Goal: Task Accomplishment & Management: Use online tool/utility

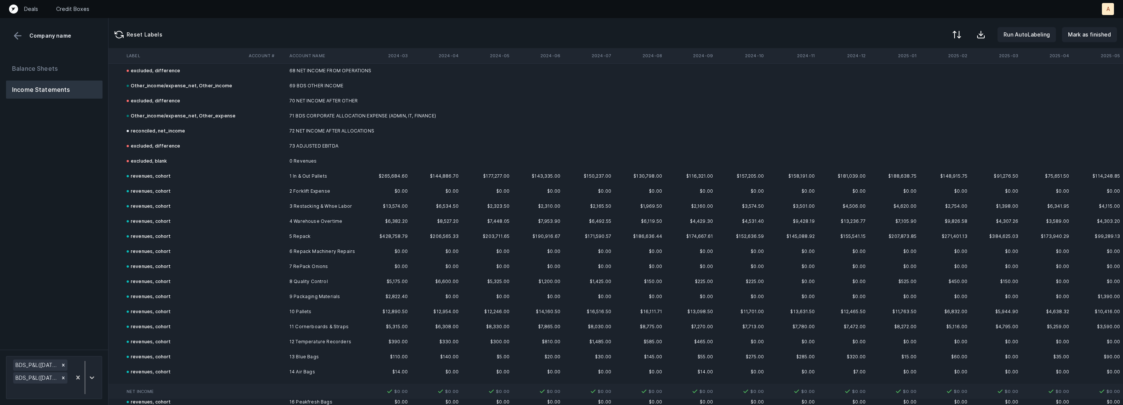
scroll to position [1031, 1343]
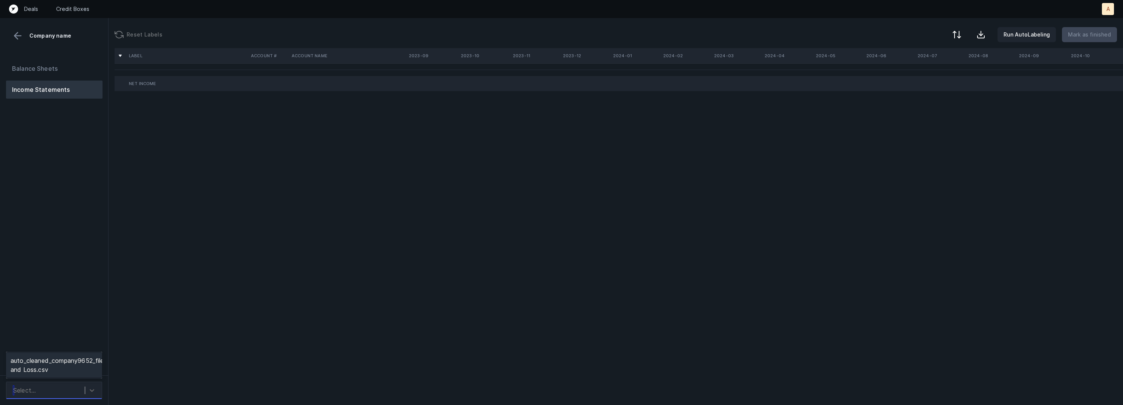
click at [76, 389] on div "Select..." at bounding box center [46, 391] width 75 height 14
click at [77, 358] on div "auto_cleaned_company9652_fileID_33917_tabProfit and Loss.csv" at bounding box center [54, 365] width 96 height 24
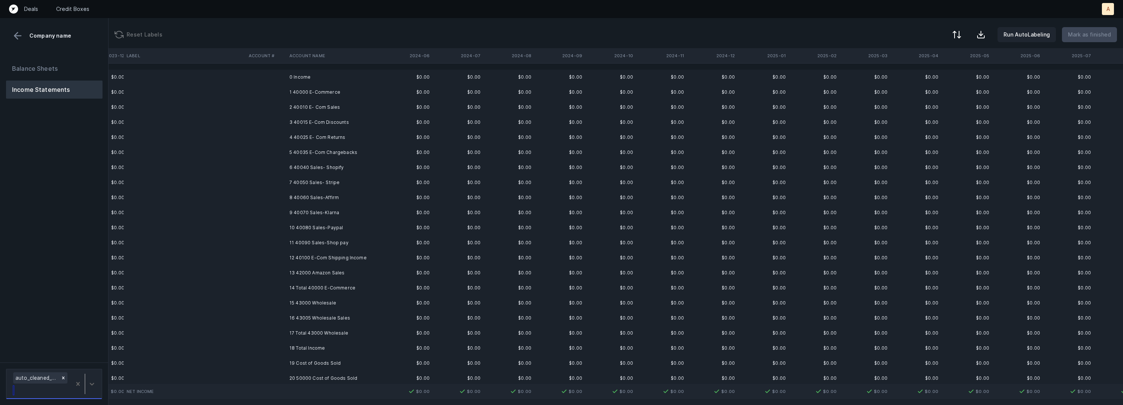
scroll to position [0, 479]
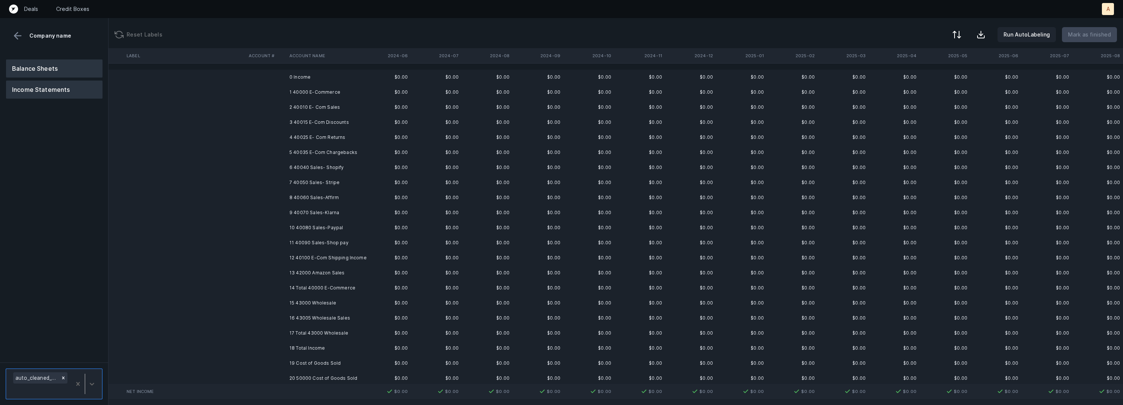
click at [52, 67] on button "Balance Sheets" at bounding box center [54, 69] width 96 height 18
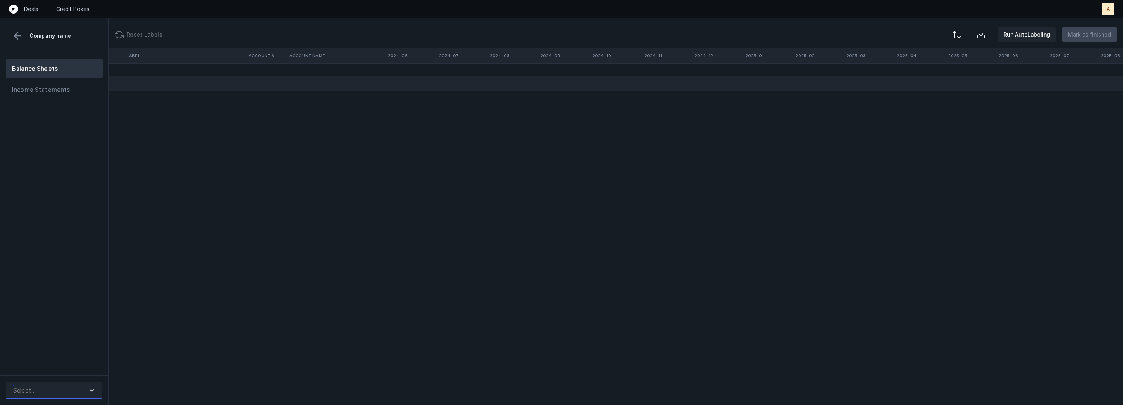
click at [74, 392] on div "Select..." at bounding box center [46, 391] width 75 height 14
click at [75, 363] on div "auto_cleaned_company9652_fileID_33919_tabBalance Sheet.csv" at bounding box center [54, 365] width 96 height 24
click at [79, 274] on div "Balance Sheets Income Statements" at bounding box center [54, 215] width 109 height 322
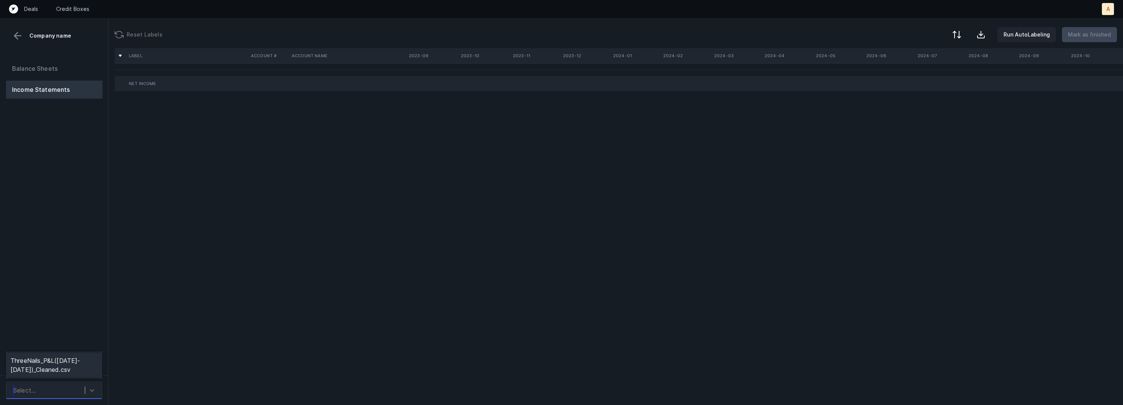
click at [99, 389] on div "Select..." at bounding box center [54, 390] width 96 height 17
click at [78, 364] on div "ThreeNails_P&L([DATE]-[DATE])_Cleaned.csv" at bounding box center [54, 365] width 96 height 24
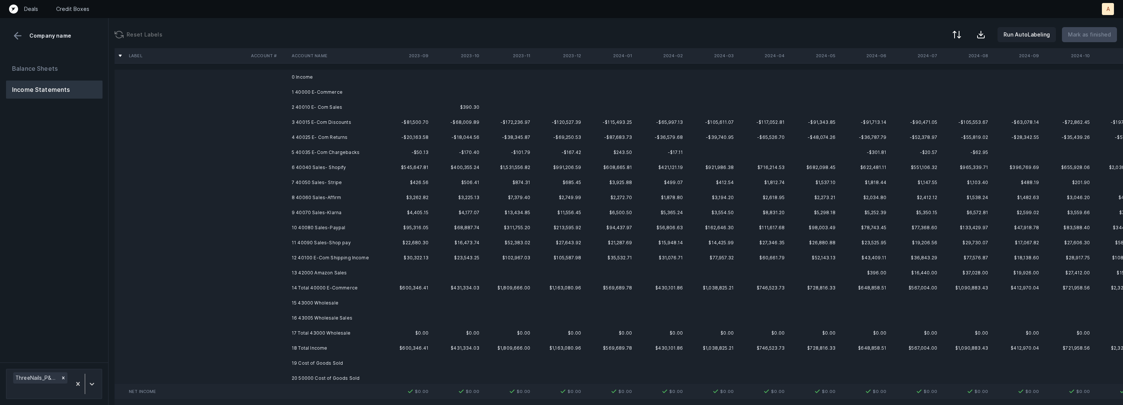
click at [343, 92] on td "1 40000 E-Commerce" at bounding box center [335, 92] width 92 height 15
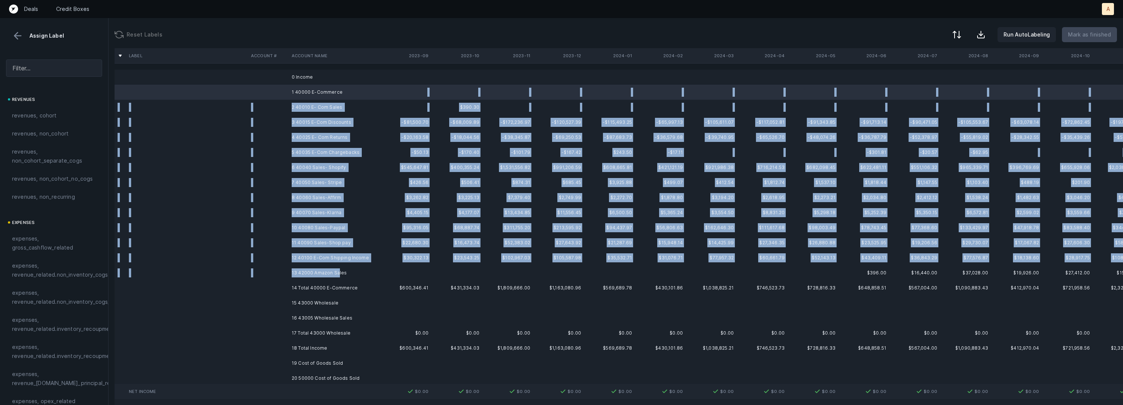
click at [338, 271] on td "13 42000 Amazon Sales" at bounding box center [335, 273] width 92 height 15
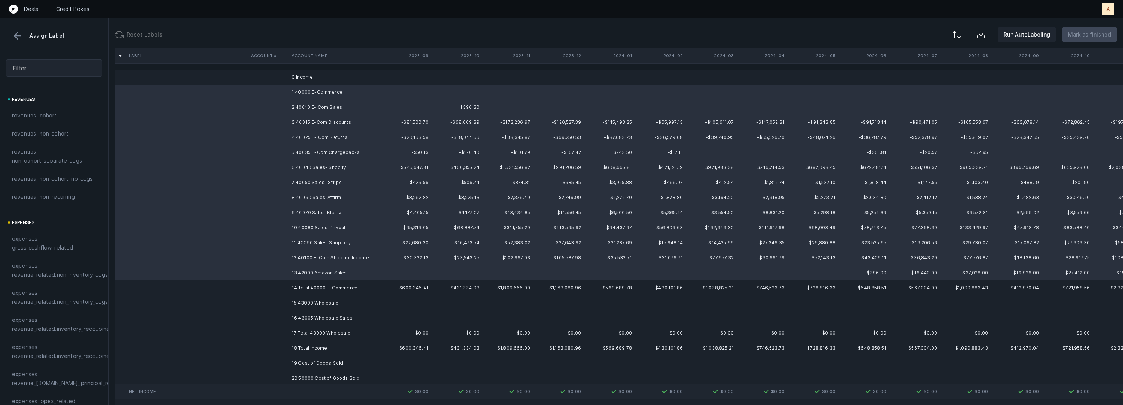
click at [65, 106] on div "revenues revenues, cohort revenues, non_cohort revenues, non_cohort_separate_co…" at bounding box center [54, 150] width 96 height 111
click at [63, 109] on div "revenues, cohort" at bounding box center [54, 116] width 96 height 18
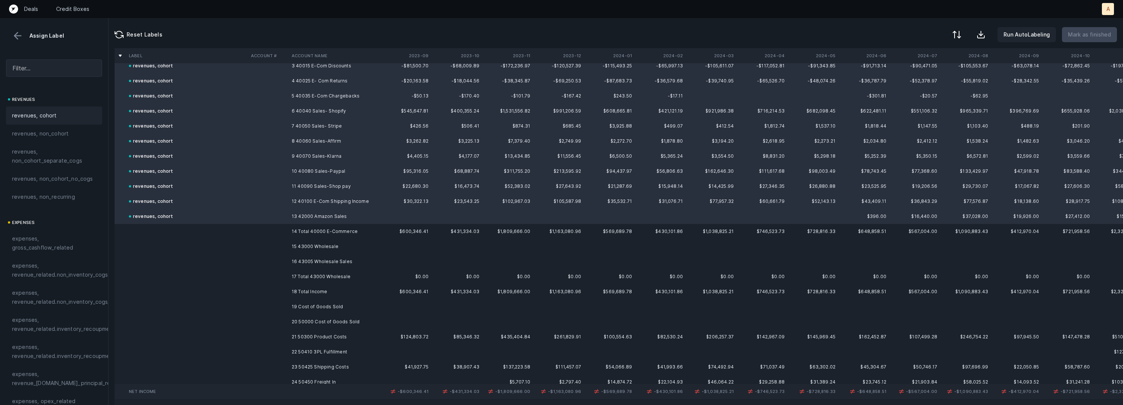
scroll to position [64, 0]
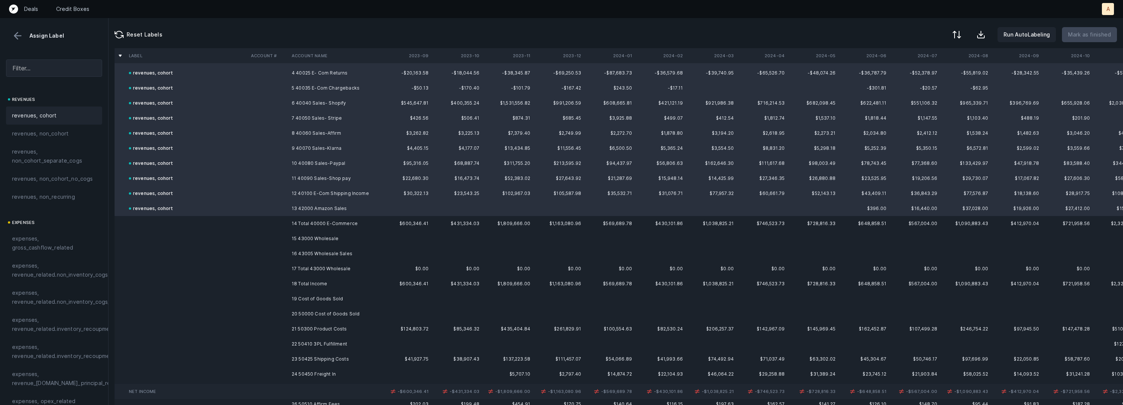
click at [313, 237] on td "15 43000 Wholesale" at bounding box center [335, 238] width 92 height 15
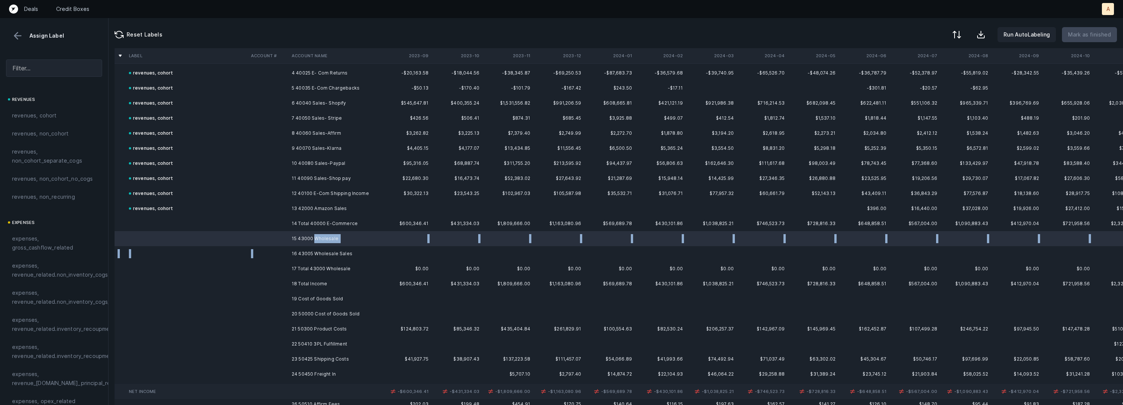
click at [305, 249] on td "16 43005 Wholesale Sales" at bounding box center [335, 253] width 92 height 15
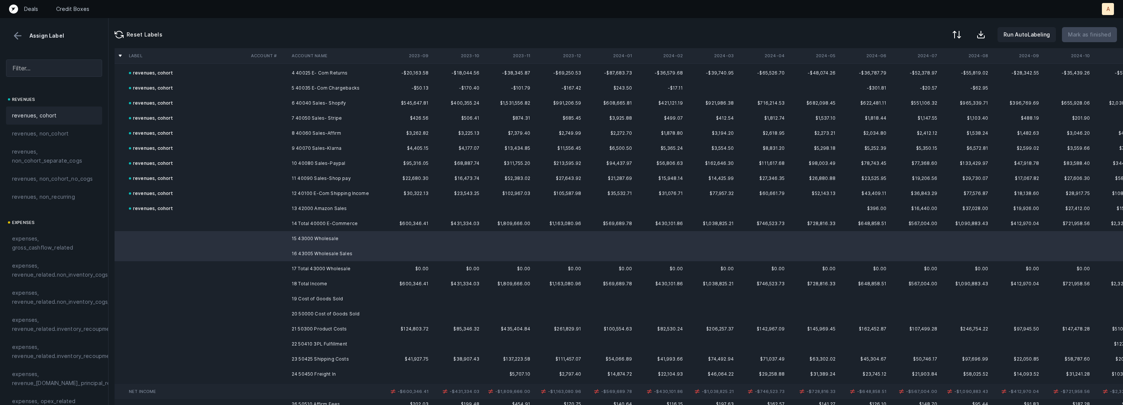
click at [49, 112] on span "revenues, cohort" at bounding box center [34, 115] width 45 height 9
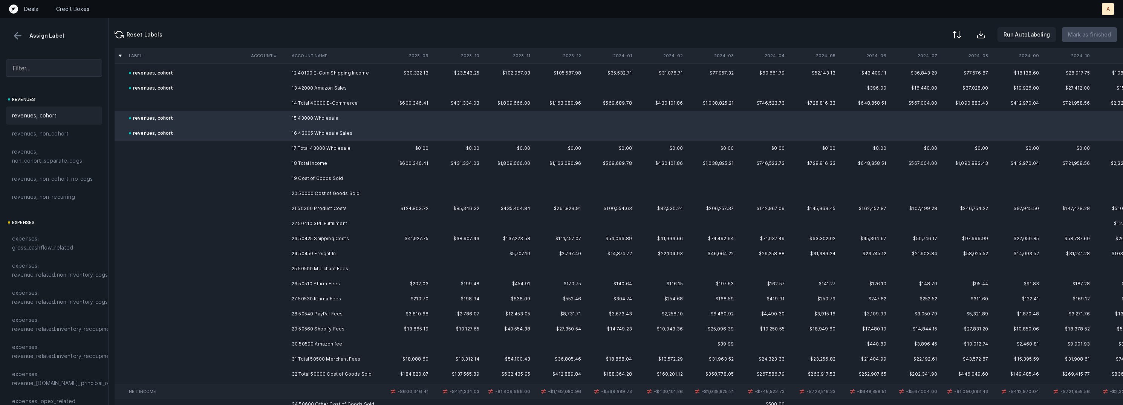
scroll to position [191, 0]
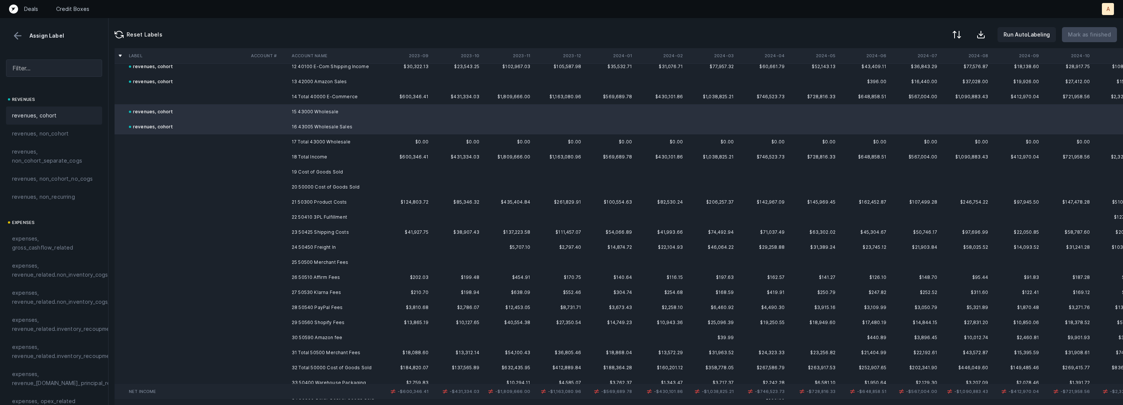
click at [310, 188] on td "20 50000 Cost of Goods Sold" at bounding box center [335, 187] width 92 height 15
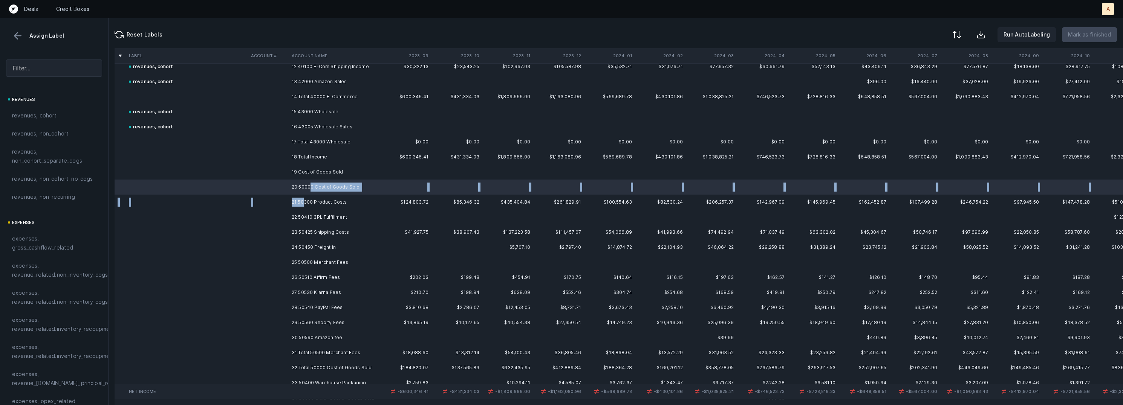
click at [303, 199] on td "21 50300 Product Costs" at bounding box center [335, 202] width 92 height 15
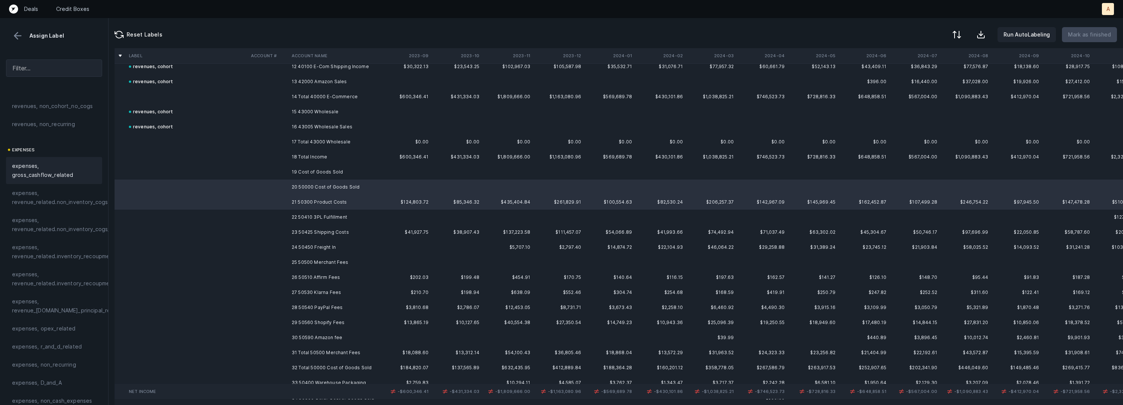
scroll to position [101, 0]
click at [70, 228] on span "expenses, revenue_related.inventory_recoupment" at bounding box center [63, 224] width 103 height 18
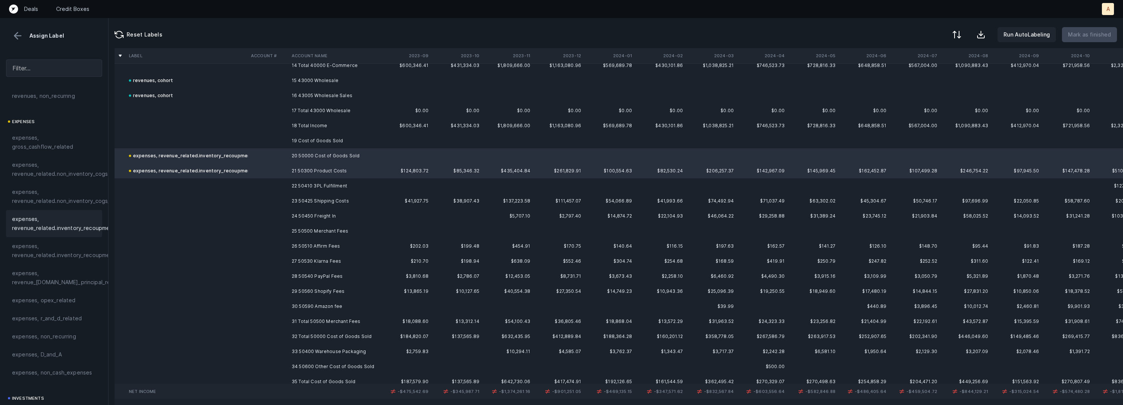
scroll to position [234, 0]
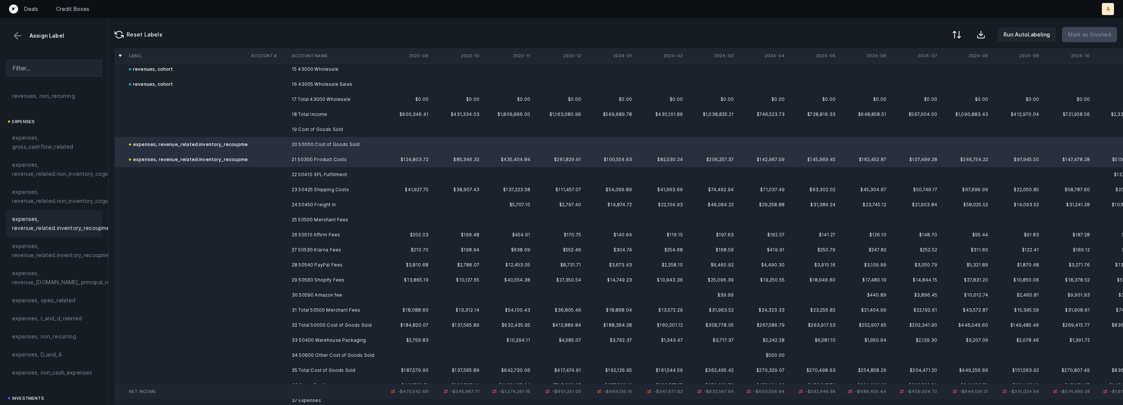
click at [311, 173] on td "22 50410 3PL Fulfillment" at bounding box center [335, 174] width 92 height 15
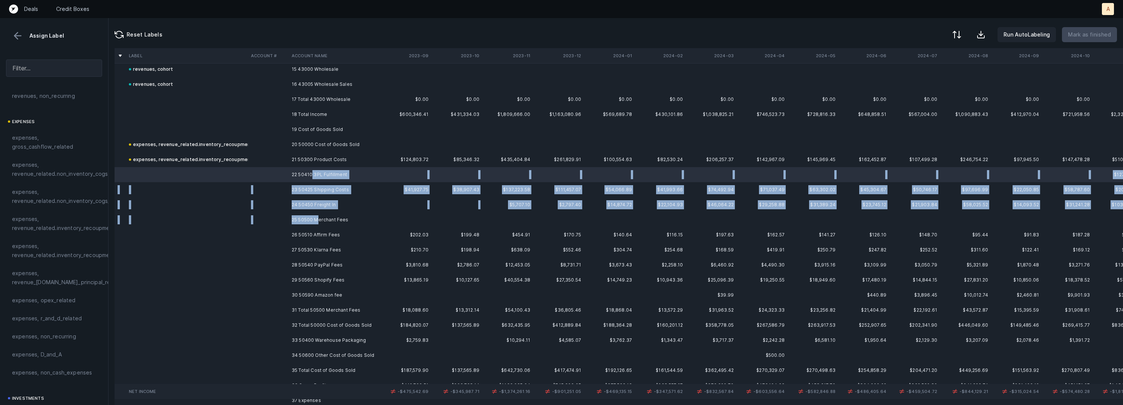
click at [318, 217] on td "25 50500 Merchant Fees" at bounding box center [335, 220] width 92 height 15
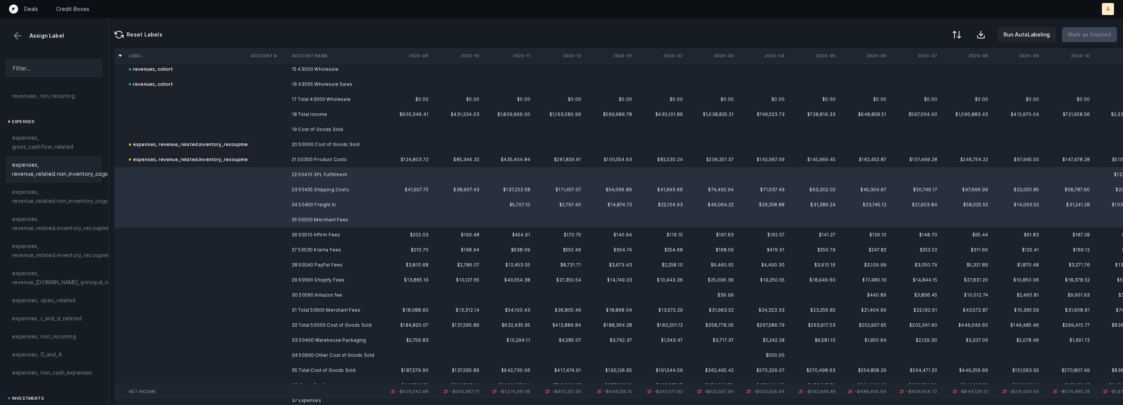
click at [73, 169] on span "expenses, revenue_related.non_inventory_cogs" at bounding box center [60, 170] width 96 height 18
click at [324, 232] on td "26 50510 Affirm Fees" at bounding box center [335, 235] width 92 height 15
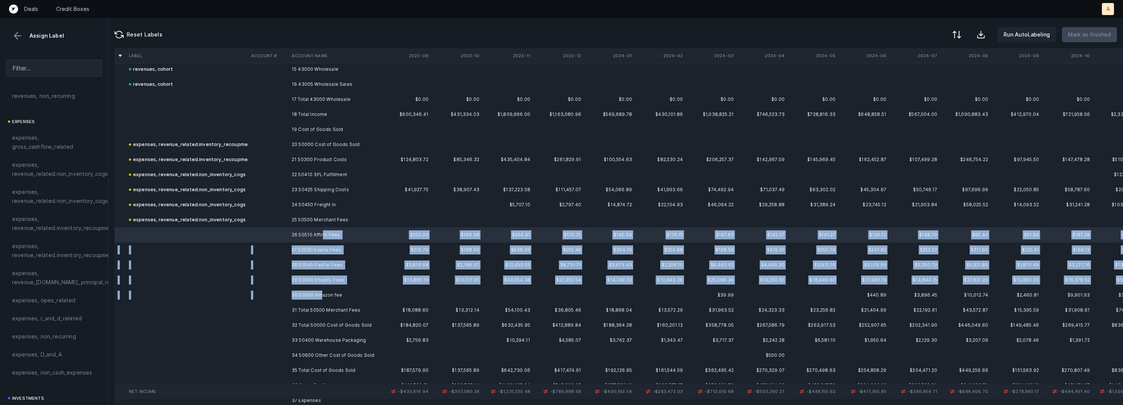
click at [323, 292] on td "30 50590 Amazon fee" at bounding box center [335, 295] width 92 height 15
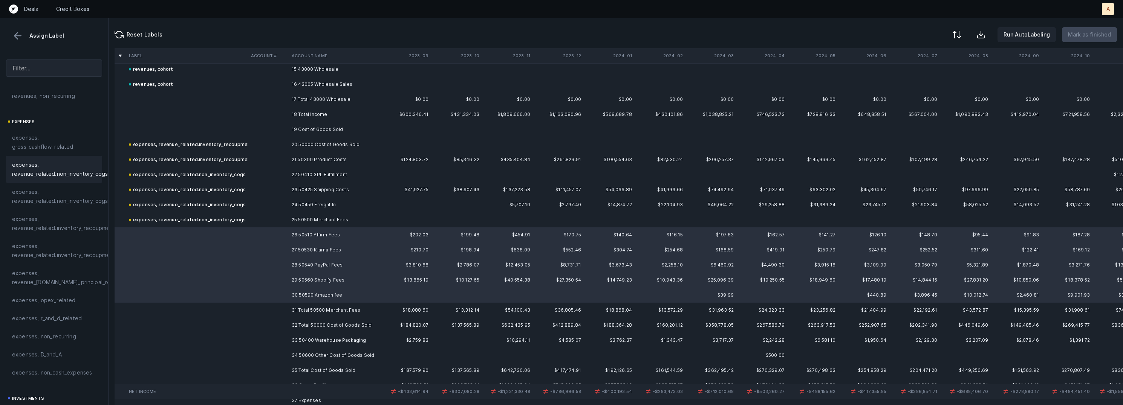
click at [103, 172] on span "expenses, revenue_related.non_inventory_cogs" at bounding box center [60, 170] width 96 height 18
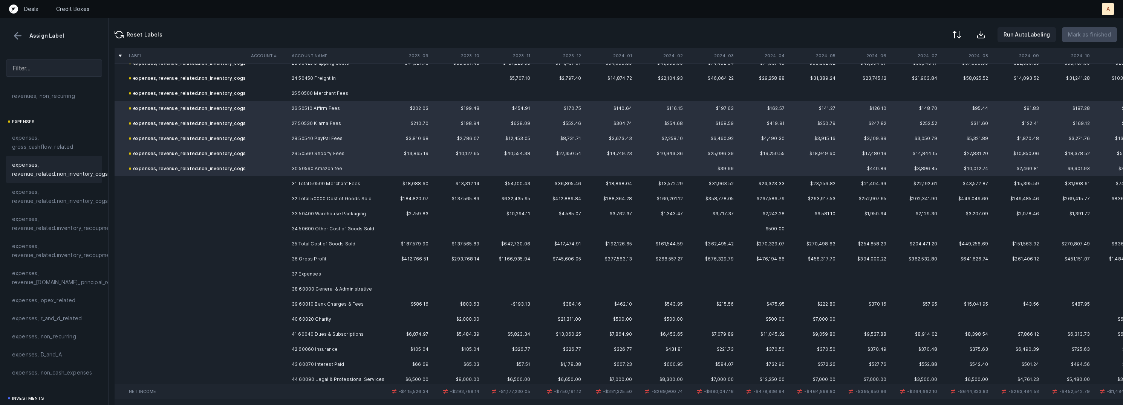
scroll to position [366, 0]
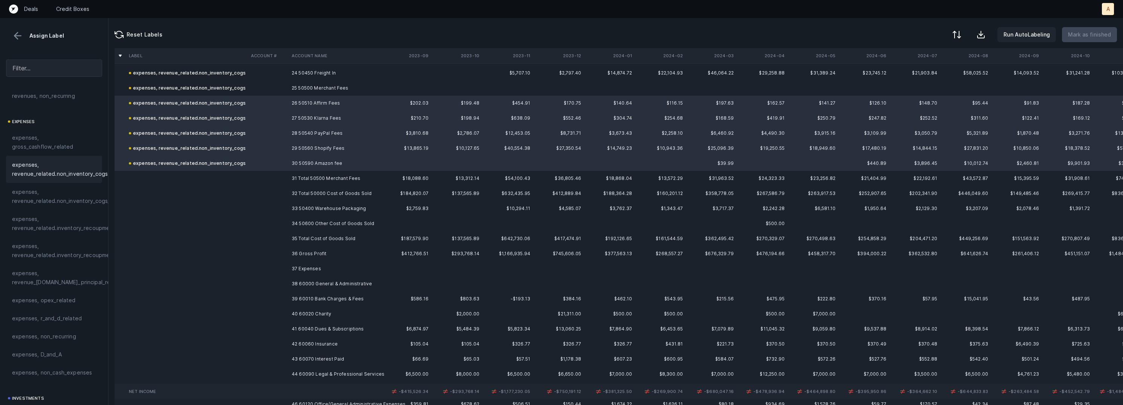
click at [317, 206] on td "33 50400 Warehouse Packaging" at bounding box center [335, 208] width 92 height 15
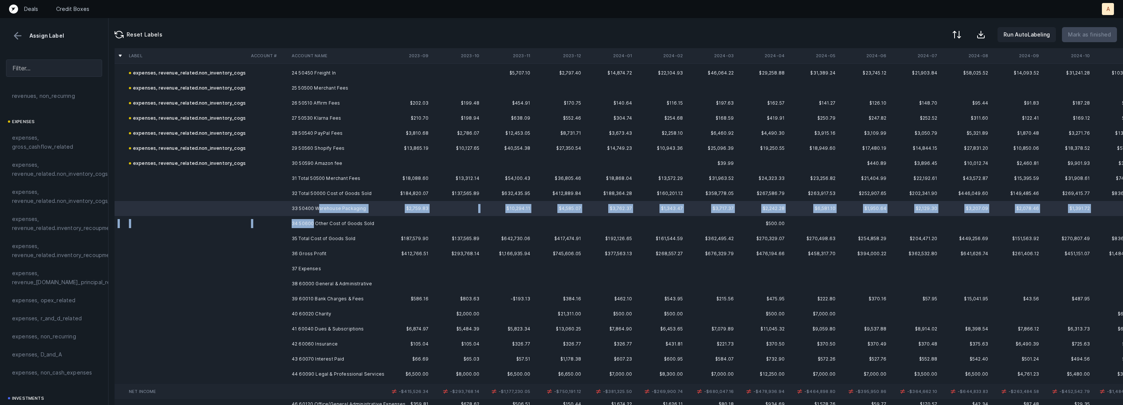
click at [312, 222] on td "34 50600 Other Cost of Goods Sold" at bounding box center [335, 223] width 92 height 15
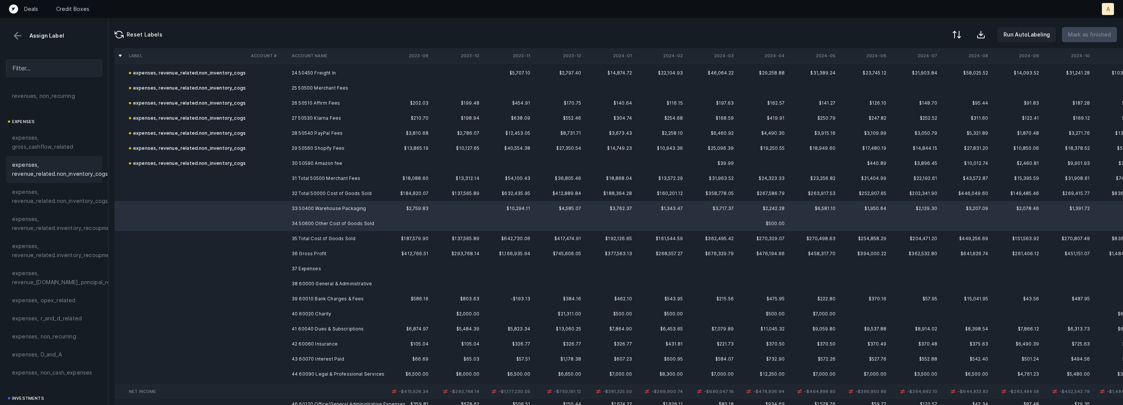
click at [82, 168] on span "expenses, revenue_related.non_inventory_cogs" at bounding box center [60, 170] width 96 height 18
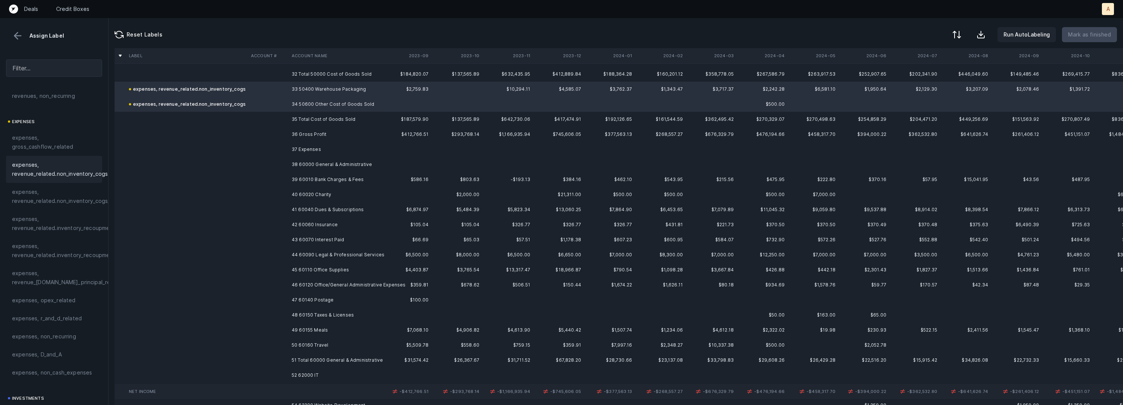
scroll to position [492, 0]
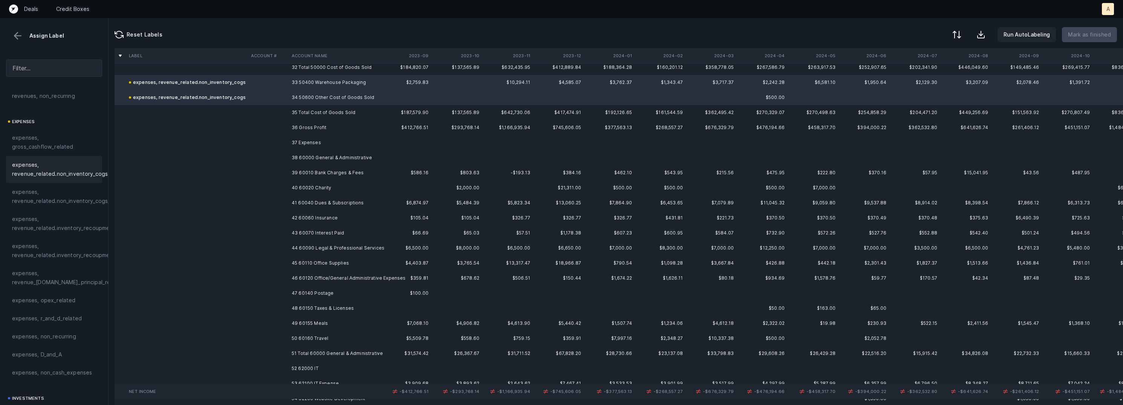
click at [331, 156] on td "38 60000 General & Administrative" at bounding box center [335, 157] width 92 height 15
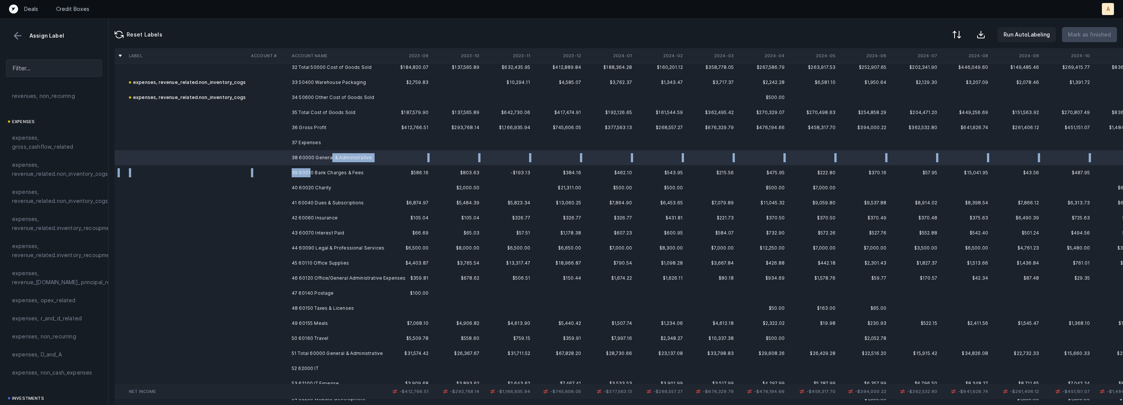
click at [310, 169] on td "39 60010 Bank Charges & Fees" at bounding box center [335, 172] width 92 height 15
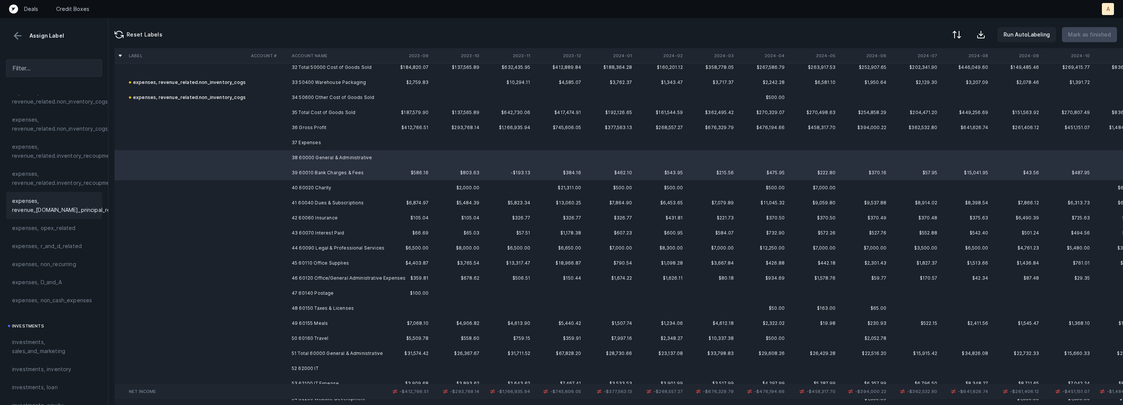
scroll to position [229, 0]
click at [54, 172] on span "expenses, opex_related" at bounding box center [44, 172] width 64 height 9
click at [274, 186] on td at bounding box center [268, 188] width 41 height 15
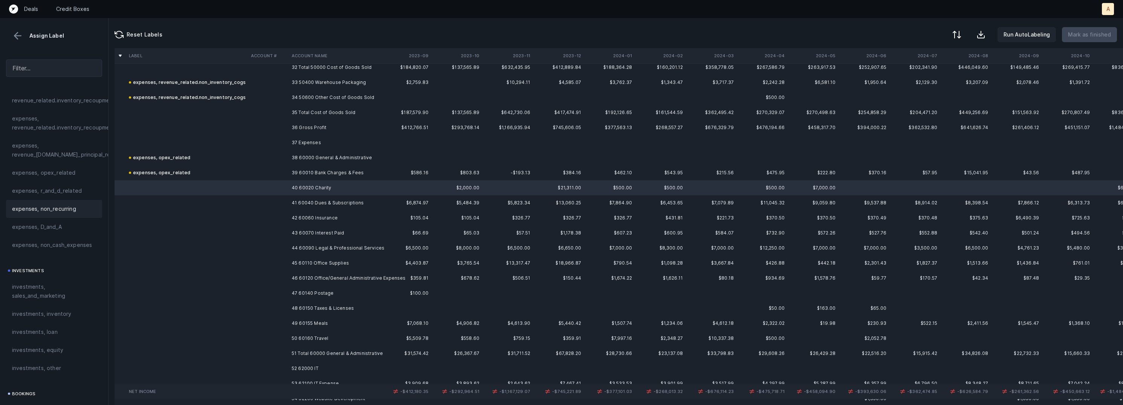
click at [61, 202] on div "expenses, non_recurring" at bounding box center [54, 209] width 96 height 18
click at [301, 205] on td "41 60040 Dues & Subscriptions" at bounding box center [335, 203] width 92 height 15
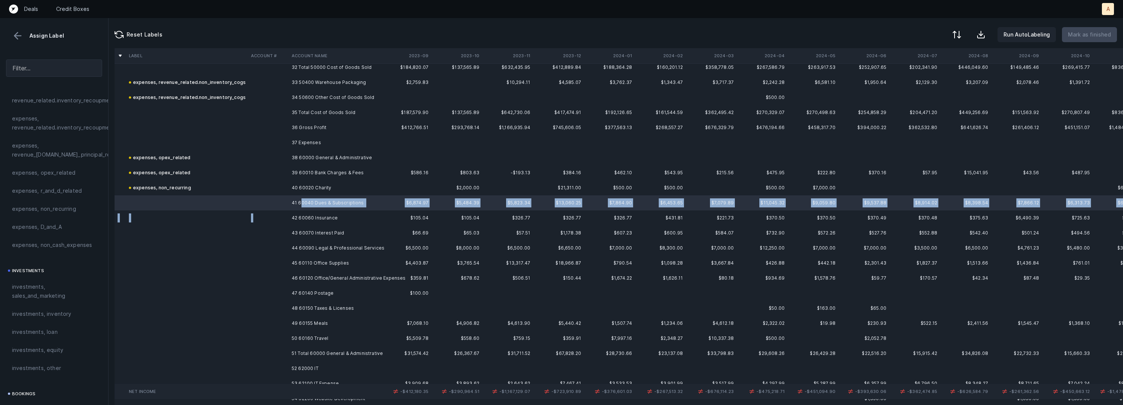
click at [289, 214] on td "42 60060 Insurance" at bounding box center [335, 218] width 92 height 15
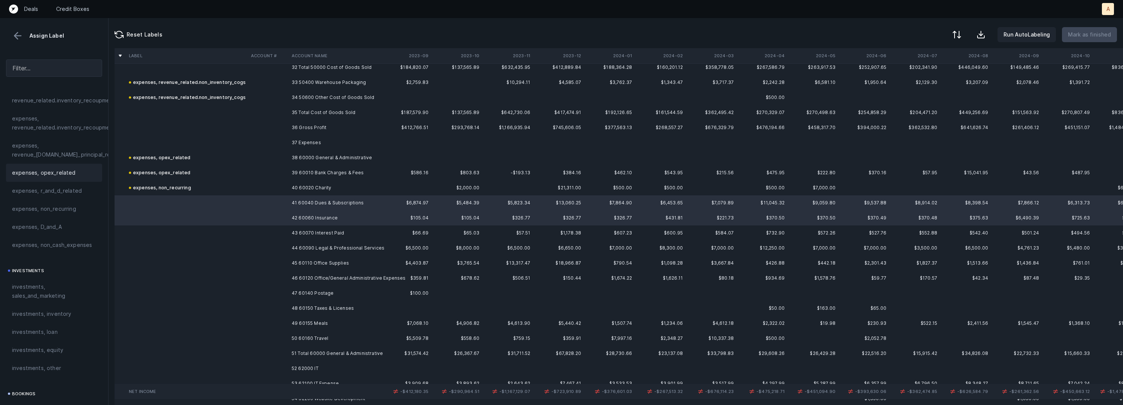
click at [26, 173] on span "expenses, opex_related" at bounding box center [44, 172] width 64 height 9
click at [190, 232] on td at bounding box center [187, 233] width 122 height 15
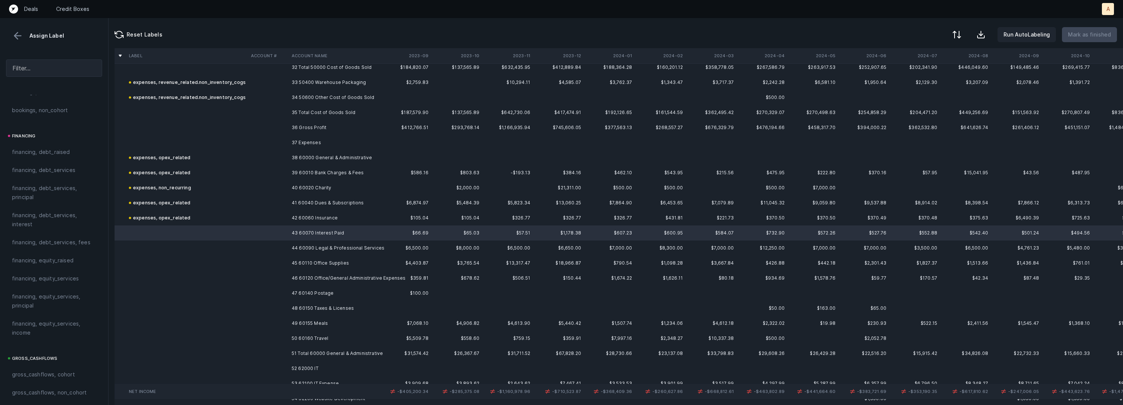
scroll to position [522, 0]
click at [42, 256] on div "financing, debt_services, interest" at bounding box center [54, 244] width 96 height 27
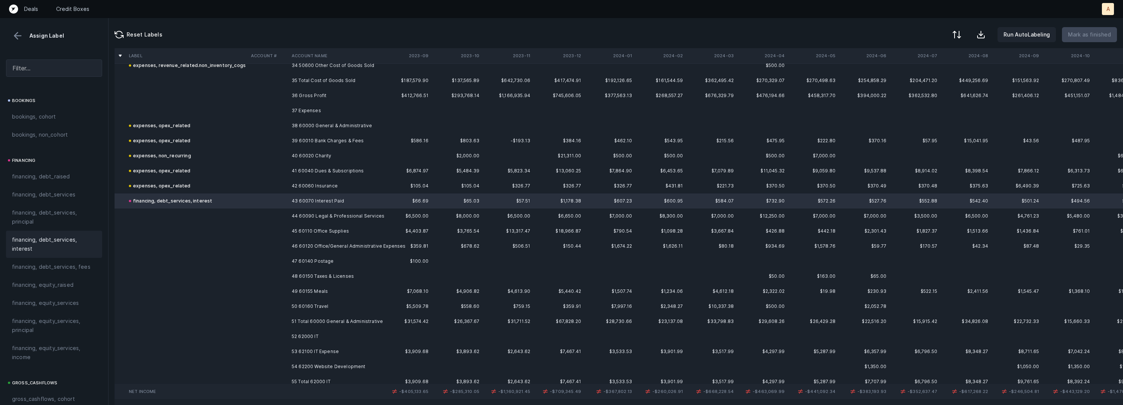
scroll to position [526, 0]
click at [300, 211] on td "44 60090 Legal & Professional Services" at bounding box center [335, 214] width 92 height 15
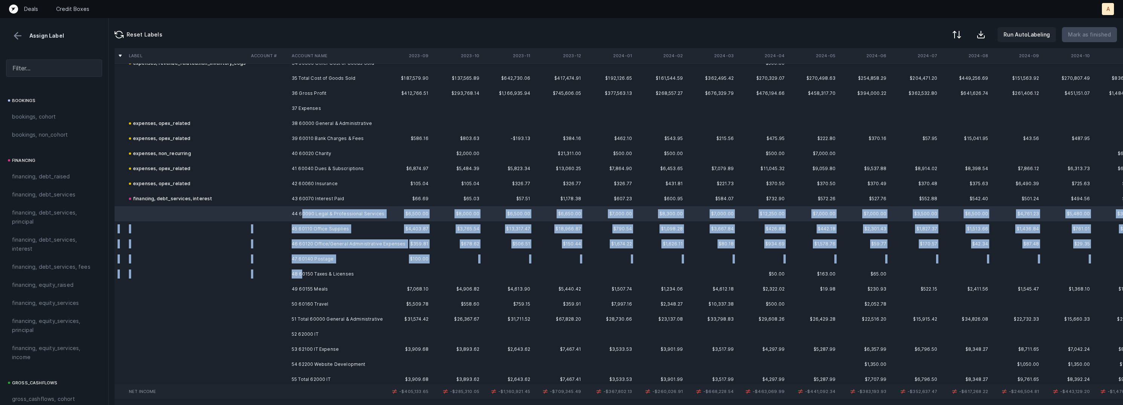
click at [300, 271] on td "48 60150 Taxes & Licenses" at bounding box center [335, 274] width 92 height 15
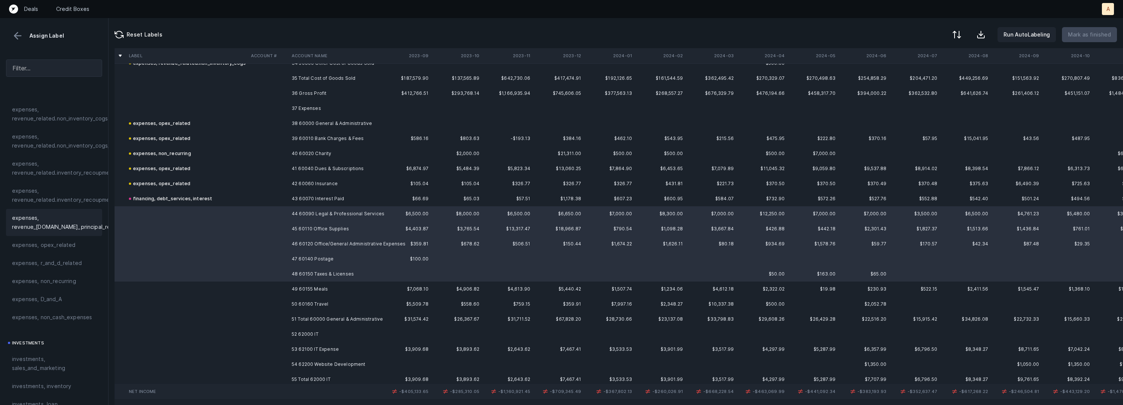
scroll to position [153, 0]
click at [36, 245] on span "expenses, opex_related" at bounding box center [44, 249] width 64 height 9
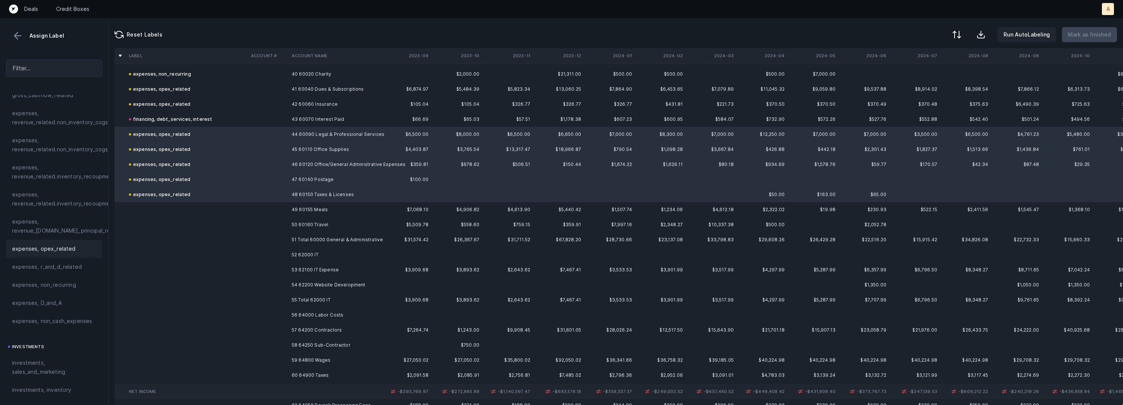
scroll to position [620, 0]
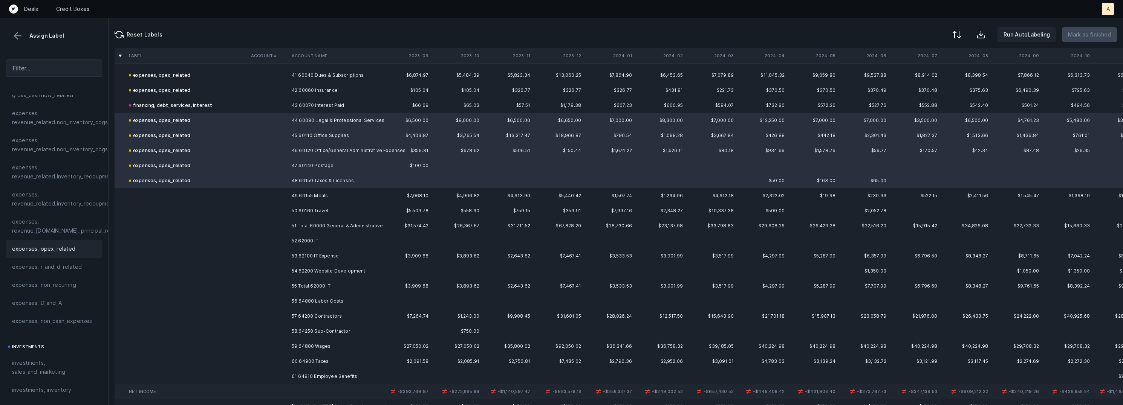
click at [306, 196] on td "49 60155 Meals" at bounding box center [335, 195] width 92 height 15
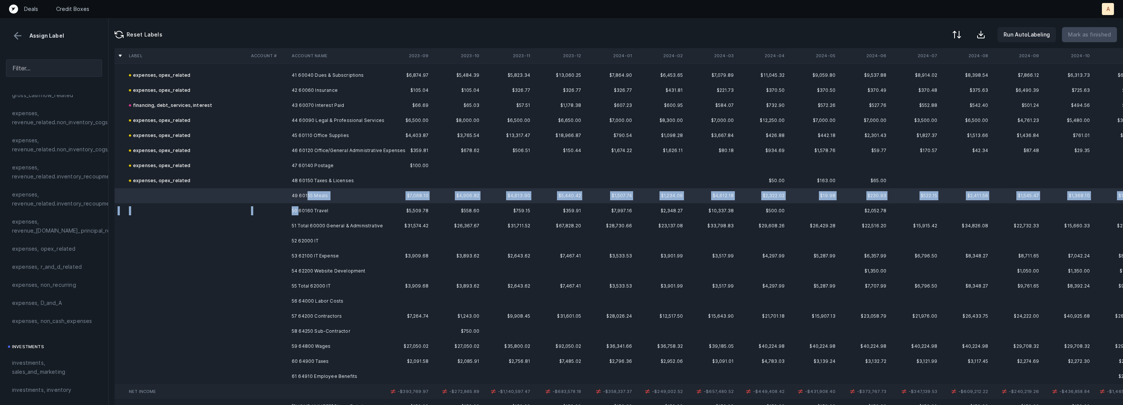
click at [299, 211] on td "50 60160 Travel" at bounding box center [335, 210] width 92 height 15
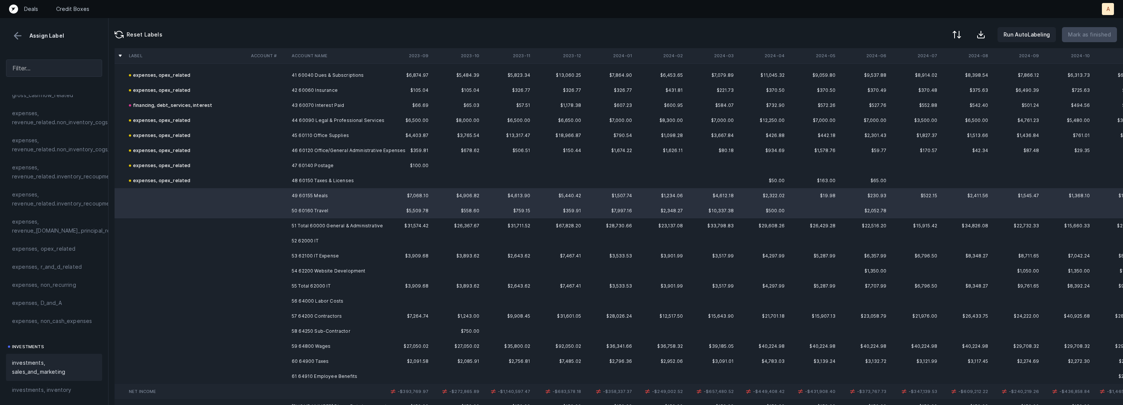
click at [52, 363] on span "investments, sales_and_marketing" at bounding box center [54, 368] width 84 height 18
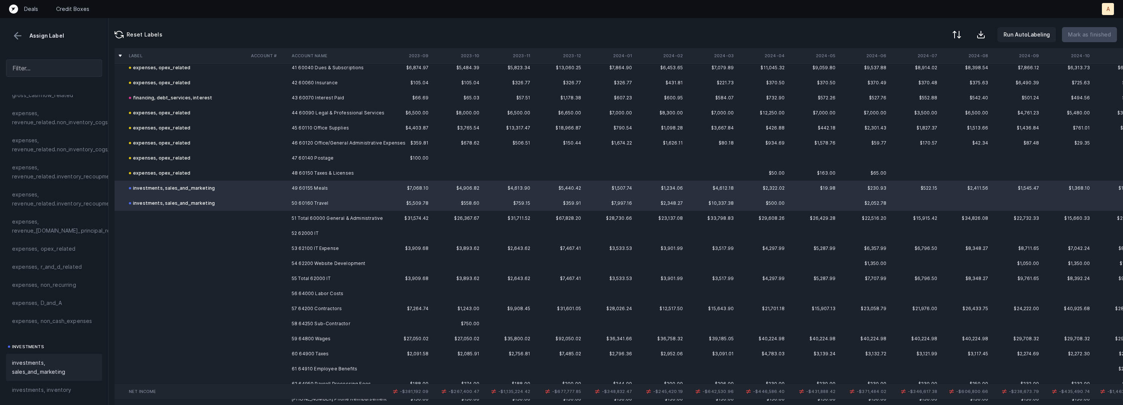
scroll to position [632, 0]
click at [283, 225] on td at bounding box center [268, 229] width 41 height 15
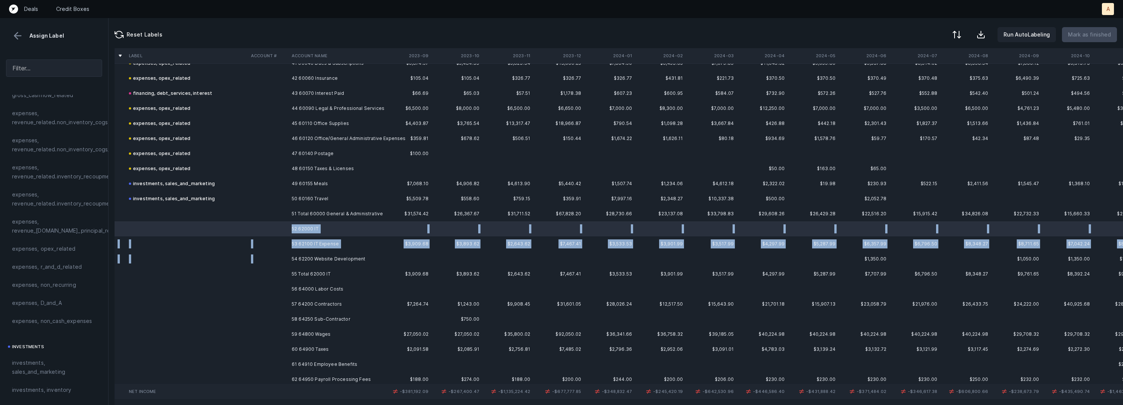
click at [291, 254] on td "54 62200 Website Development" at bounding box center [335, 259] width 92 height 15
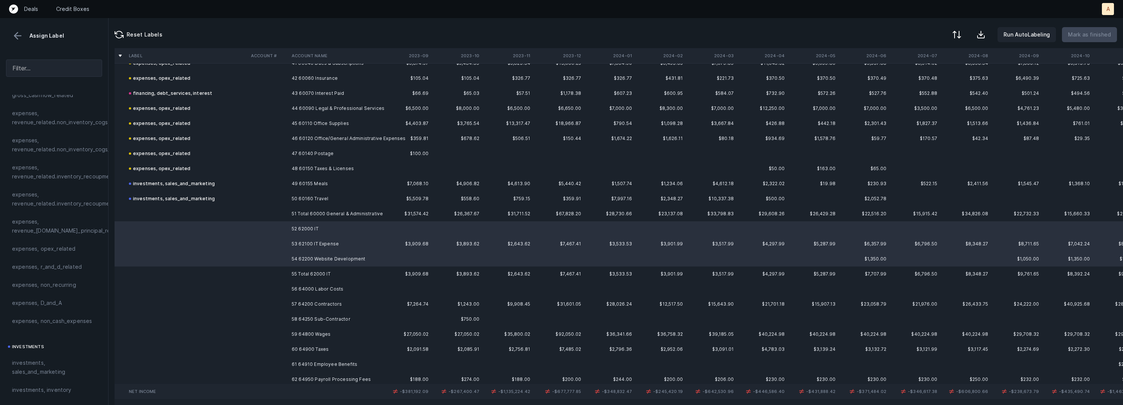
click at [294, 246] on td "53 62100 IT Expense" at bounding box center [335, 244] width 92 height 15
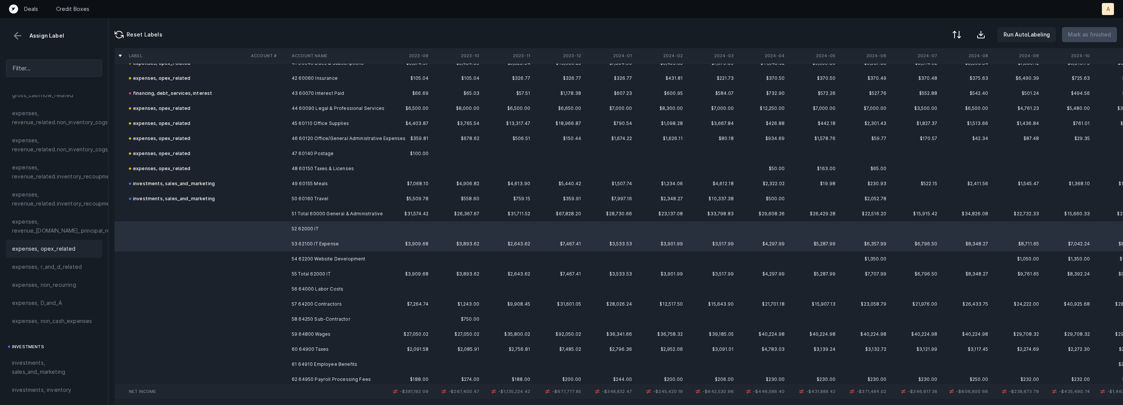
click at [68, 252] on span "expenses, opex_related" at bounding box center [44, 249] width 64 height 9
click at [295, 257] on td "54 62200 Website Development" at bounding box center [335, 259] width 92 height 15
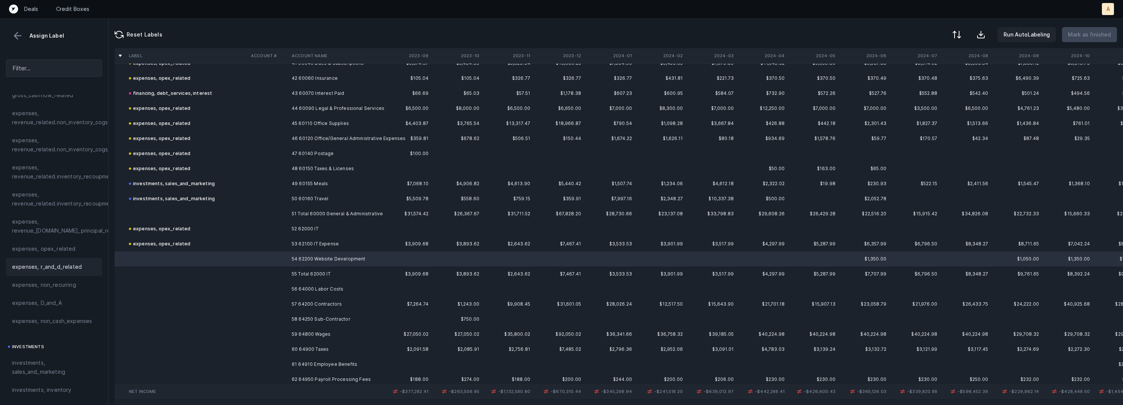
click at [34, 265] on span "expenses, r_and_d_related" at bounding box center [47, 267] width 70 height 9
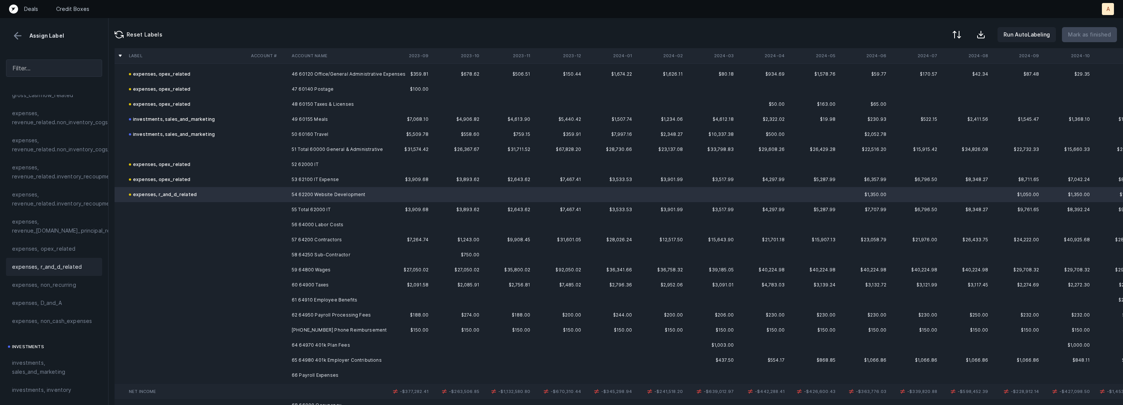
scroll to position [753, 0]
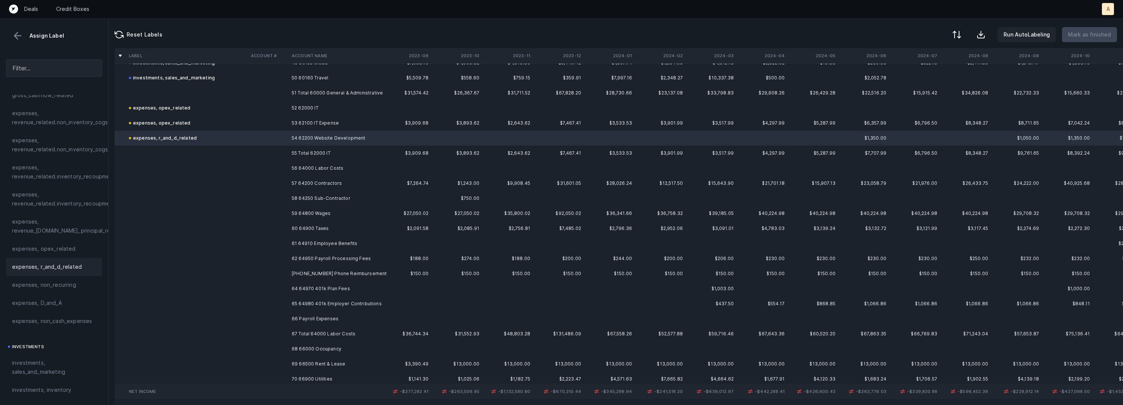
click at [343, 171] on td "56 64000 Labor Costs" at bounding box center [335, 168] width 92 height 15
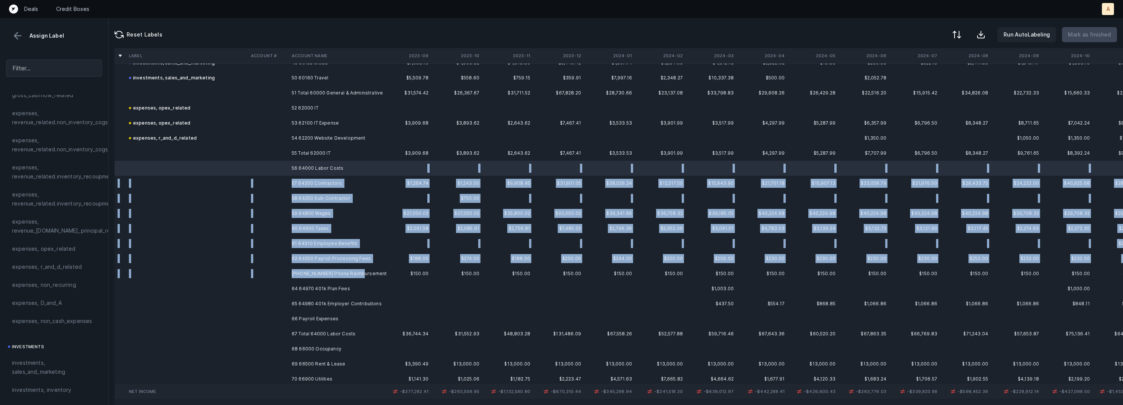
click at [342, 277] on td "[PHONE_NUMBER] Phone Reimbursement" at bounding box center [335, 273] width 92 height 15
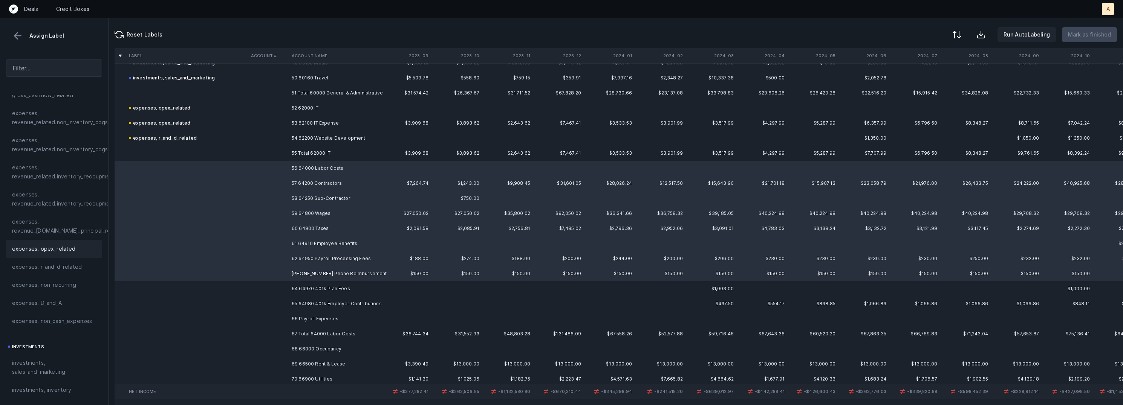
click at [60, 242] on div "expenses, opex_related" at bounding box center [54, 249] width 96 height 18
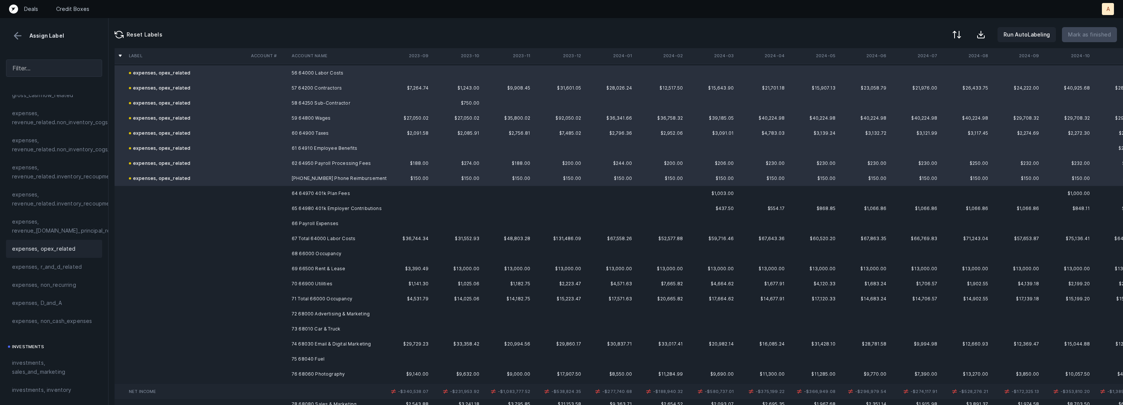
scroll to position [860, 0]
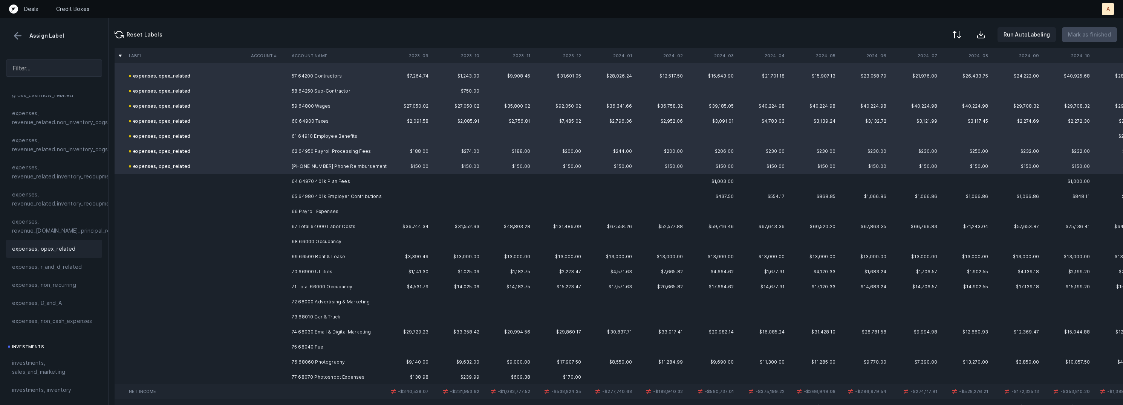
click at [318, 184] on td "64 64970 401k Plan Fees" at bounding box center [335, 181] width 92 height 15
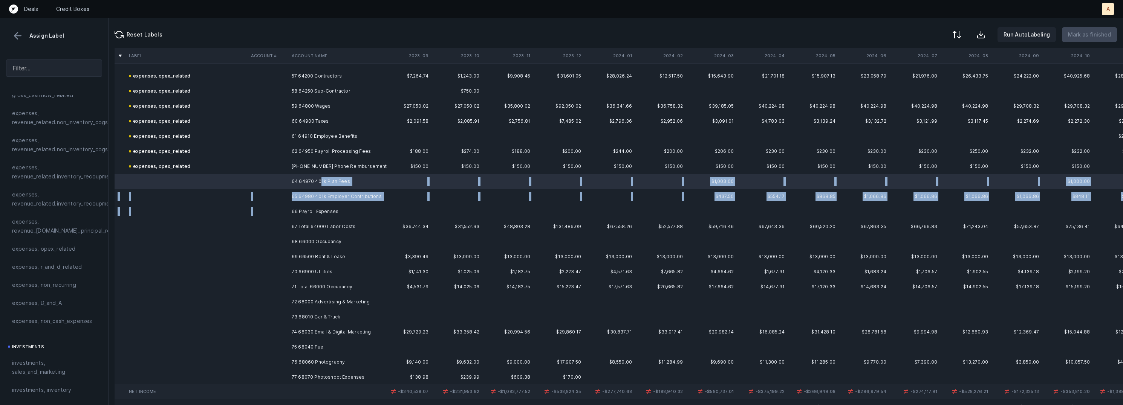
click at [304, 206] on td "66 Payroll Expenses" at bounding box center [335, 211] width 92 height 15
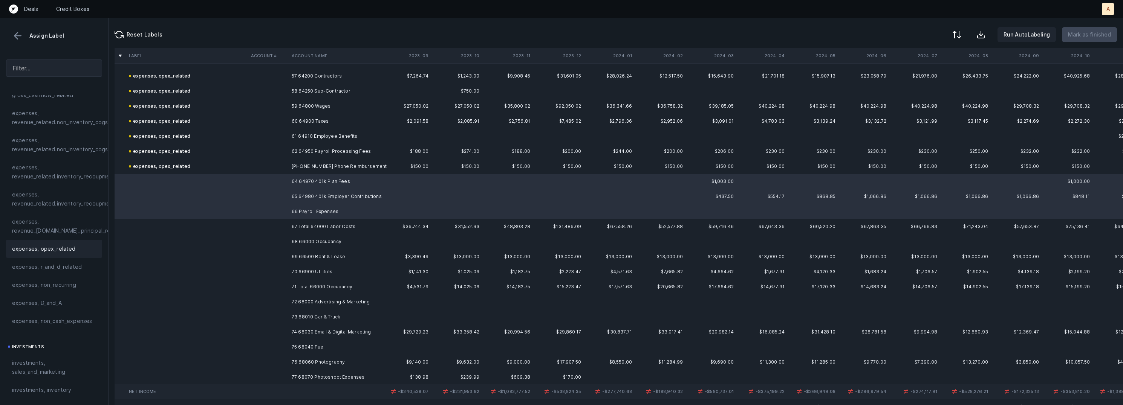
click at [66, 244] on div "expenses, opex_related" at bounding box center [54, 249] width 96 height 18
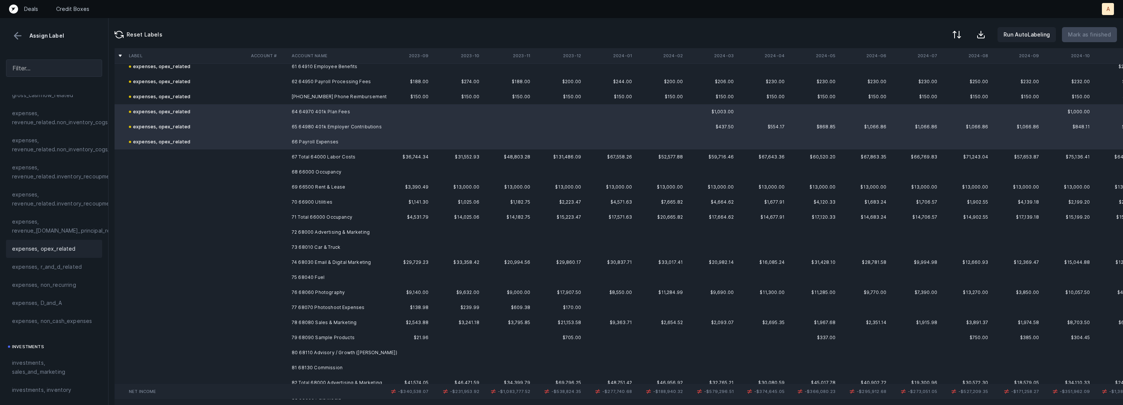
scroll to position [947, 0]
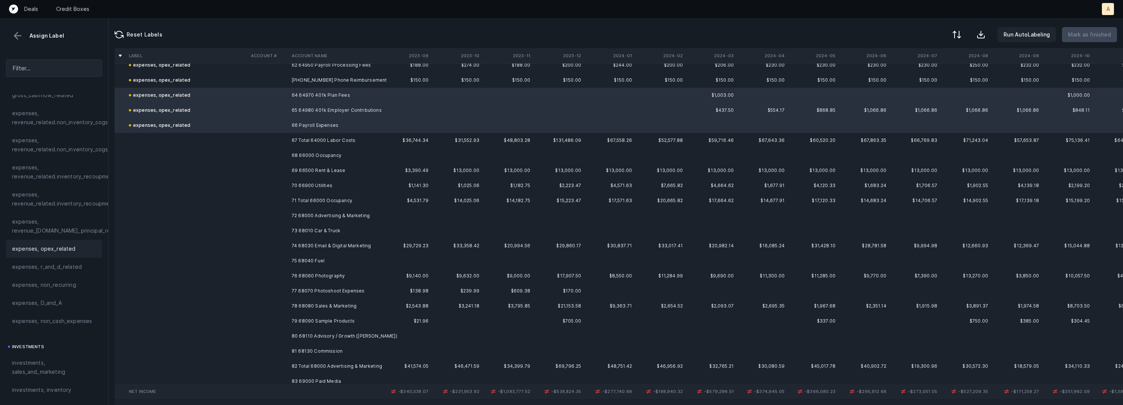
click at [327, 153] on td "68 66000 Occupancy" at bounding box center [335, 155] width 92 height 15
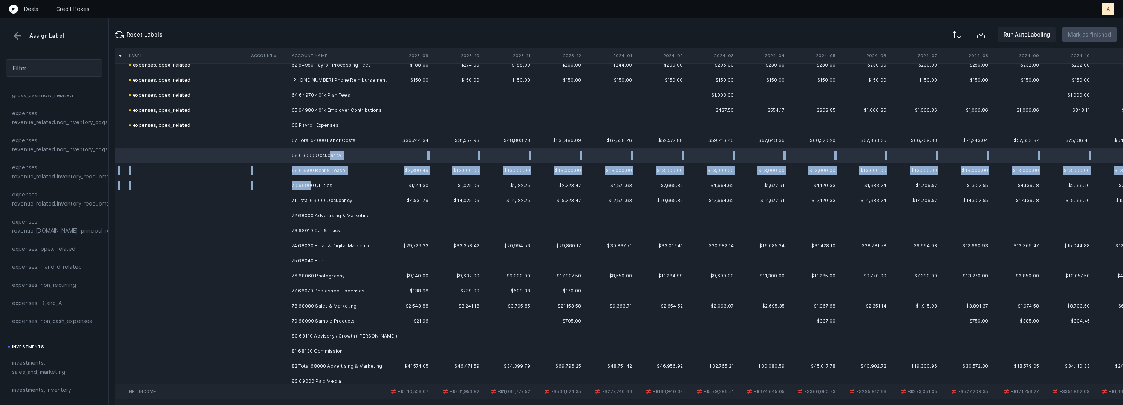
click at [310, 185] on td "70 66900 Utilities" at bounding box center [335, 185] width 92 height 15
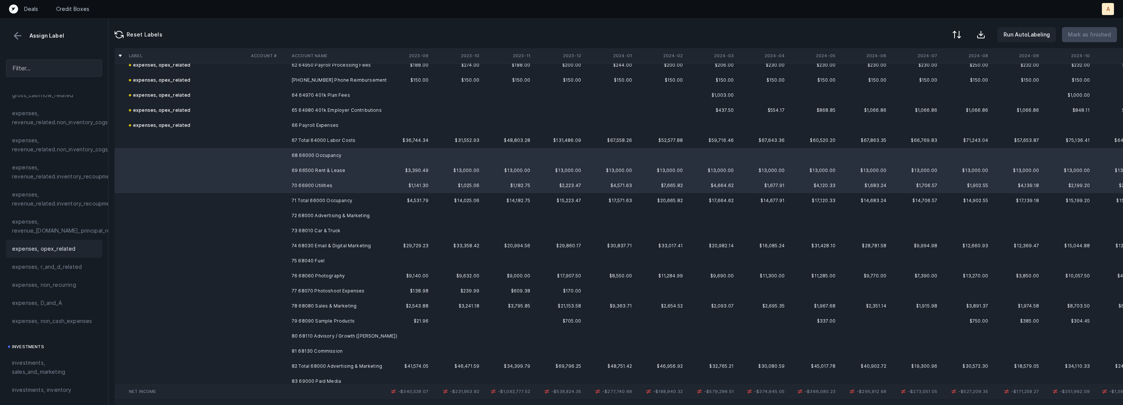
click at [46, 248] on span "expenses, opex_related" at bounding box center [44, 249] width 64 height 9
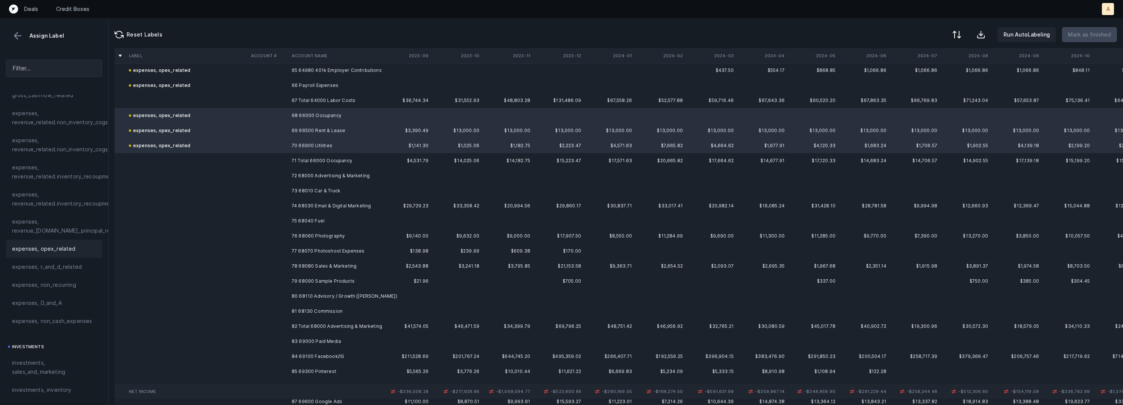
scroll to position [998, 0]
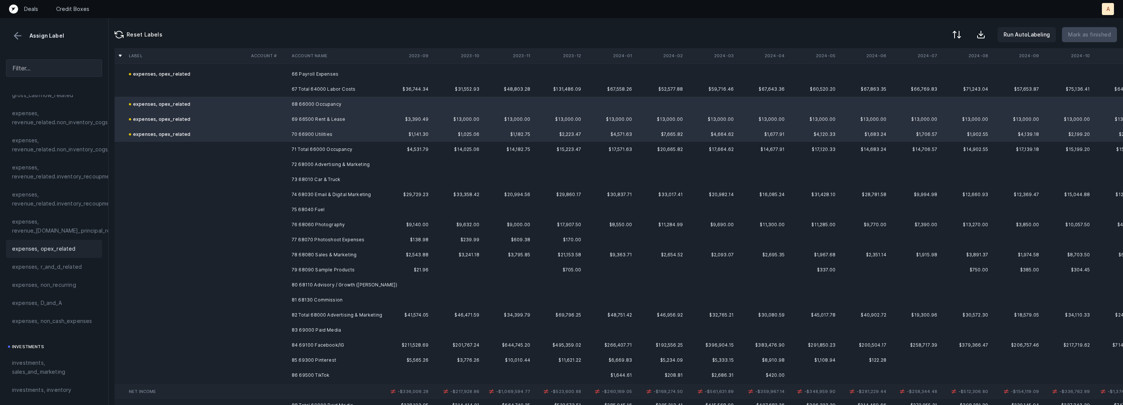
click at [326, 163] on td "72 68000 Advertising & Marketing" at bounding box center [335, 164] width 92 height 15
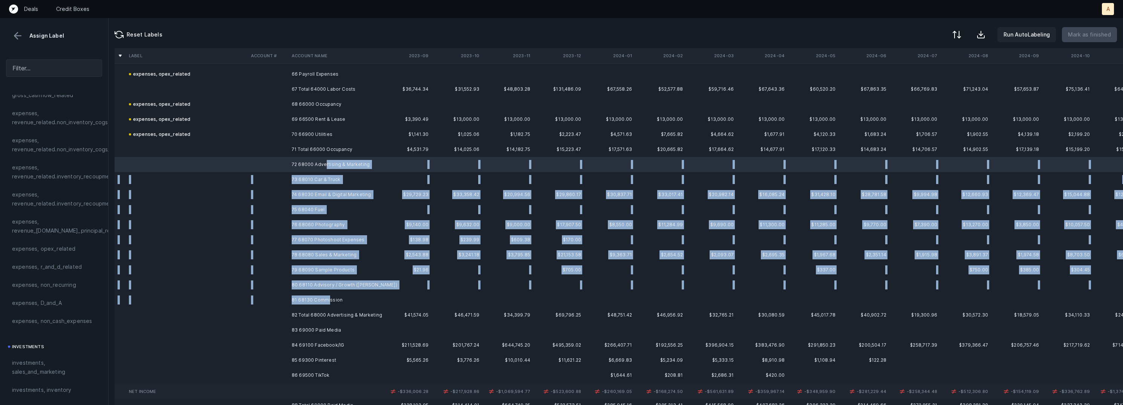
click at [329, 301] on td "81 68130 Commission" at bounding box center [335, 300] width 92 height 15
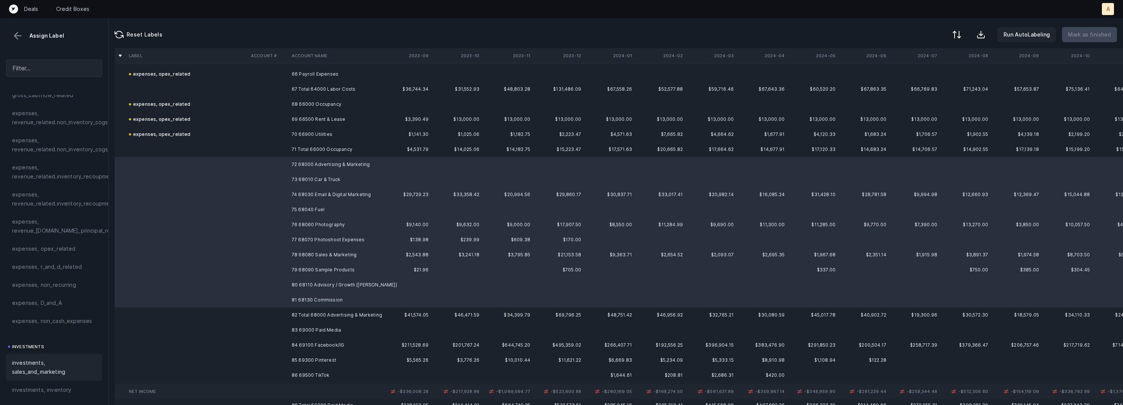
click at [24, 363] on span "investments, sales_and_marketing" at bounding box center [54, 368] width 84 height 18
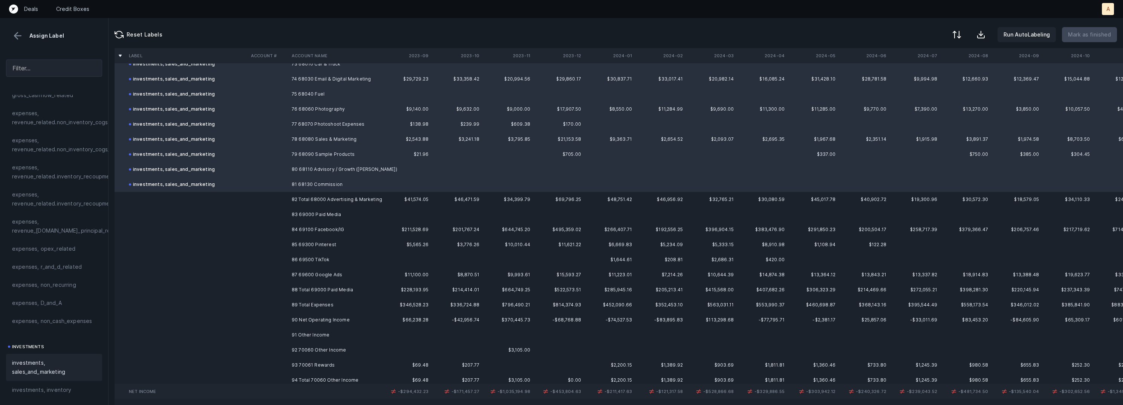
scroll to position [1121, 0]
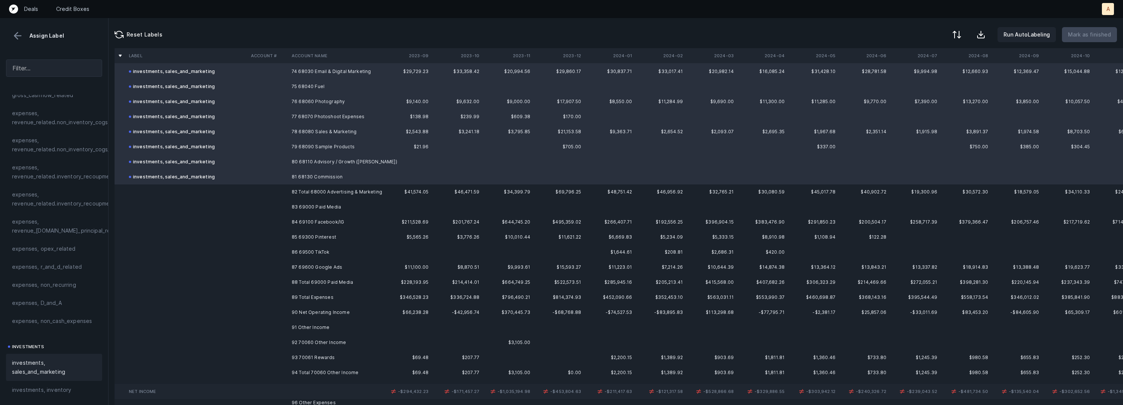
click at [285, 205] on td at bounding box center [268, 207] width 41 height 15
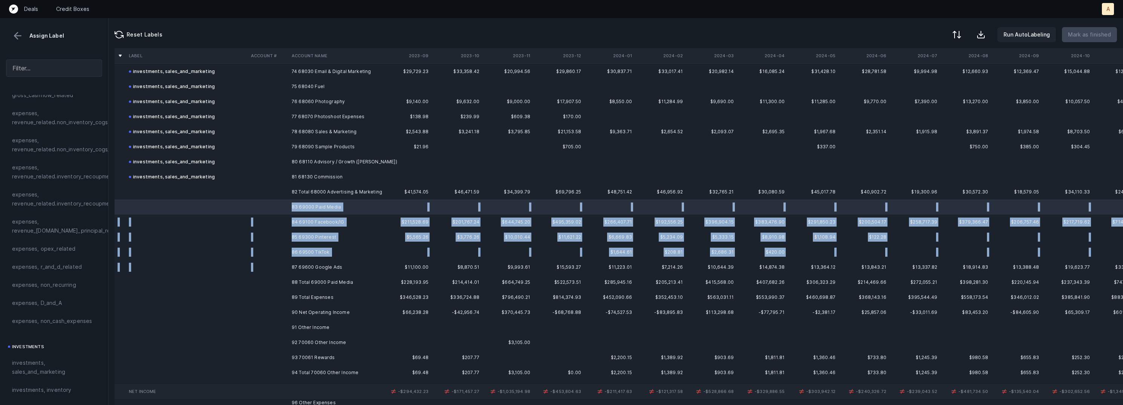
click at [304, 261] on td "87 69600 Google Ads" at bounding box center [335, 267] width 92 height 15
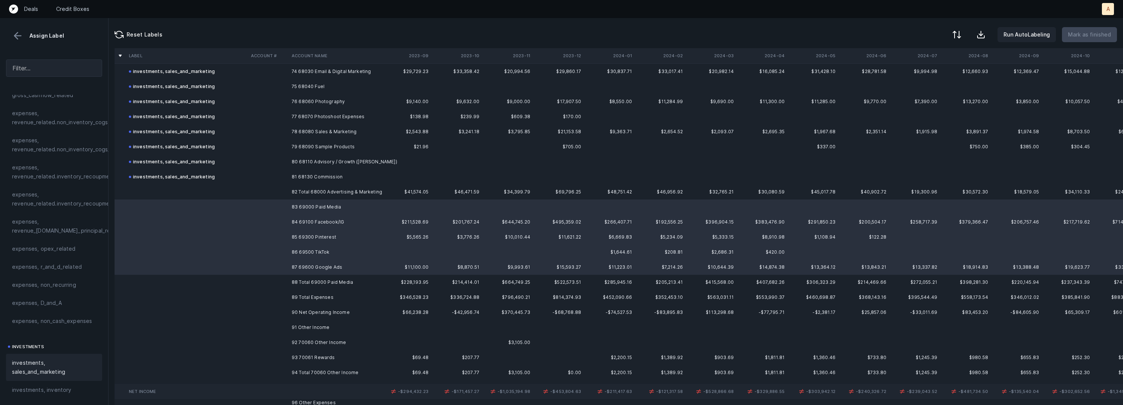
click at [29, 371] on span "investments, sales_and_marketing" at bounding box center [54, 368] width 84 height 18
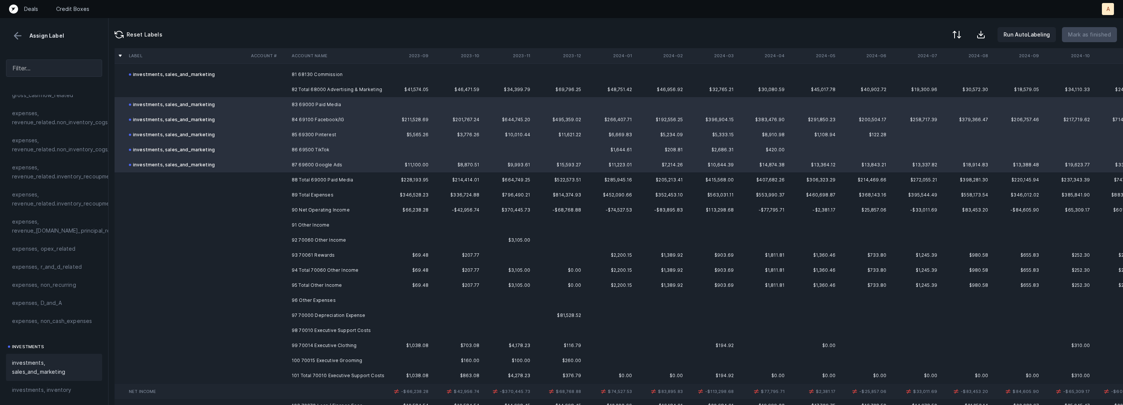
scroll to position [1234, 0]
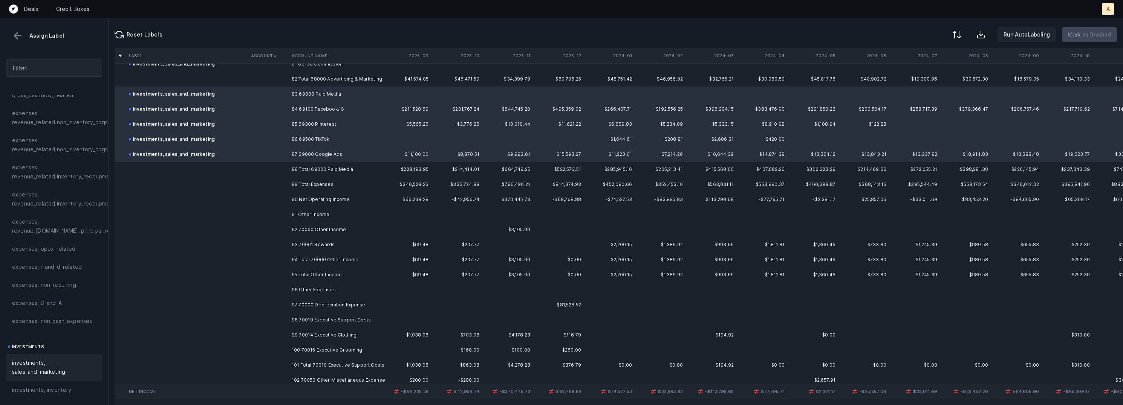
click at [332, 228] on td "92 70060 Other Income" at bounding box center [335, 229] width 92 height 15
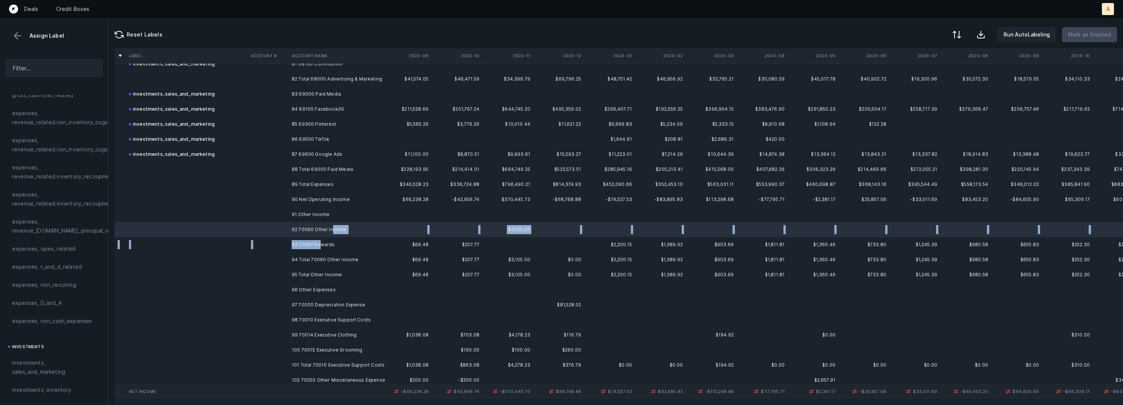
click at [321, 246] on td "93 70061 Rewards" at bounding box center [335, 244] width 92 height 15
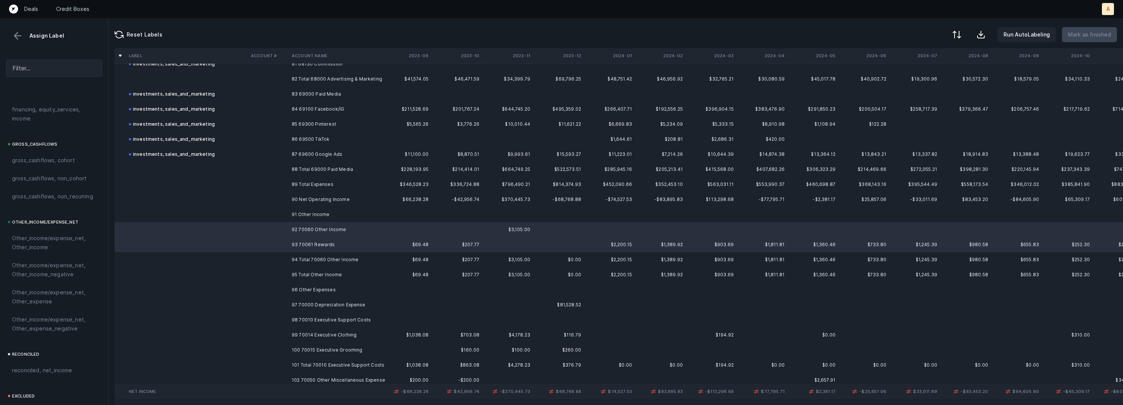
scroll to position [806, 0]
click at [40, 194] on span "Other_income/expense_net, Other_income" at bounding box center [54, 199] width 84 height 18
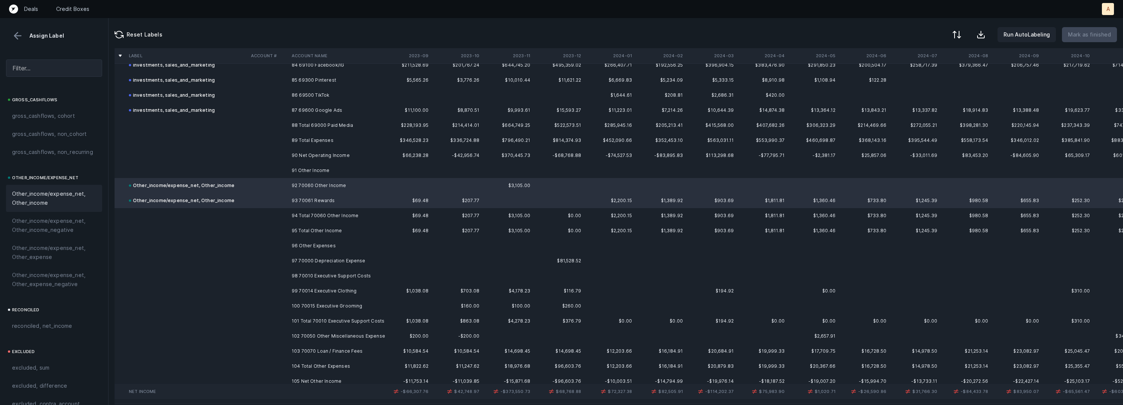
scroll to position [1304, 0]
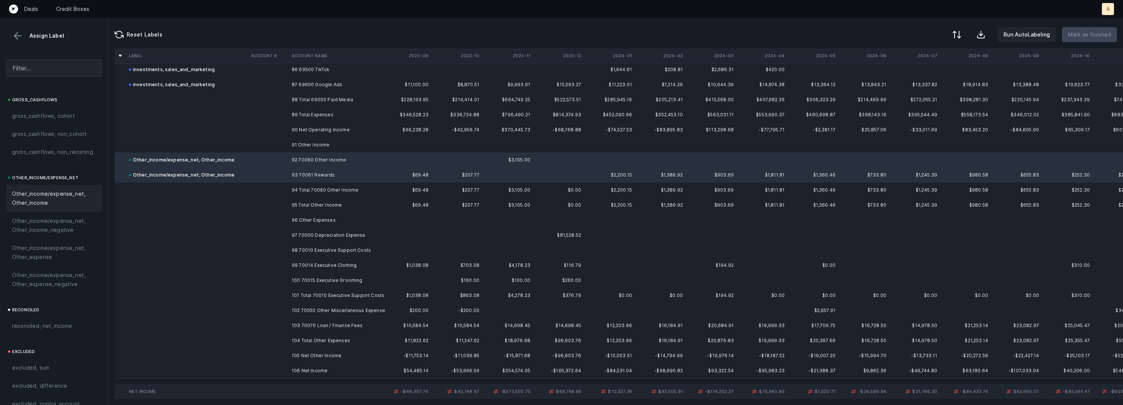
click at [294, 233] on td "97 70000 Depreciation Expense" at bounding box center [335, 235] width 92 height 15
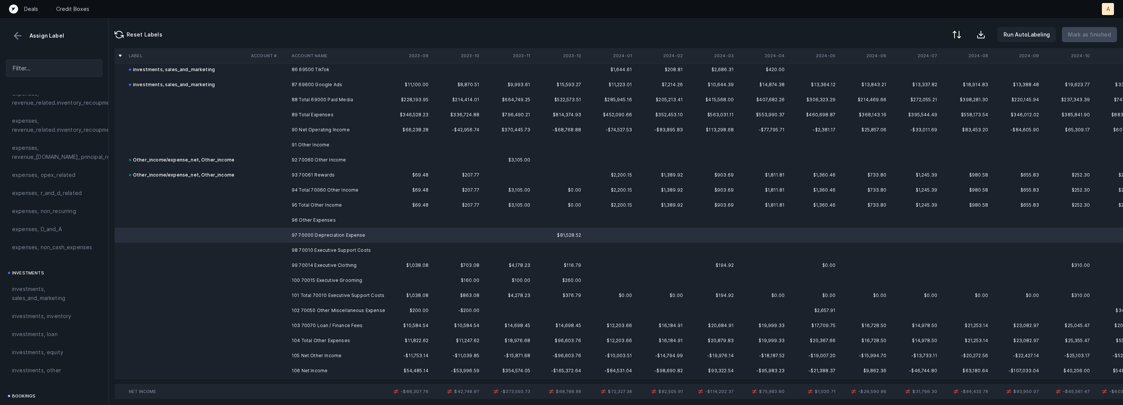
scroll to position [222, 0]
click at [59, 234] on span "expenses, D_and_A" at bounding box center [37, 234] width 50 height 9
click at [312, 251] on td "98 70010 Executive Support Costs" at bounding box center [335, 250] width 92 height 15
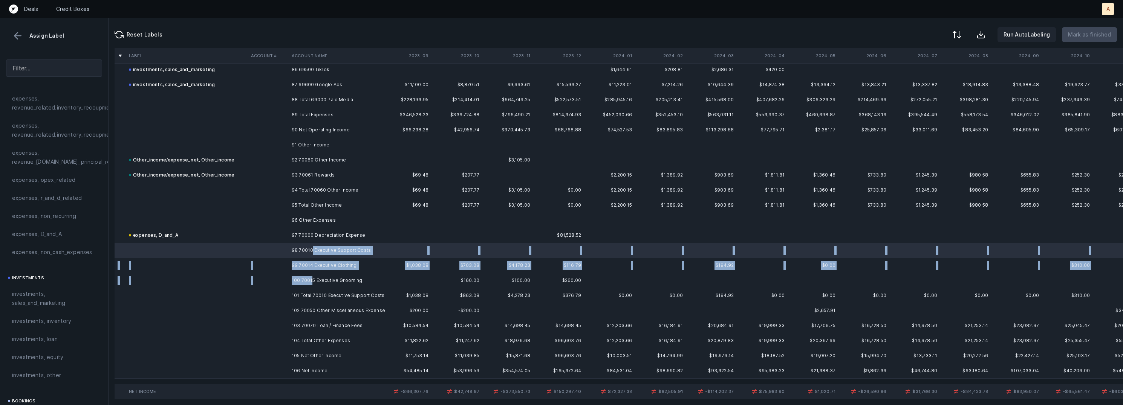
click at [311, 277] on td "100 70015 Executive Grooming" at bounding box center [335, 280] width 92 height 15
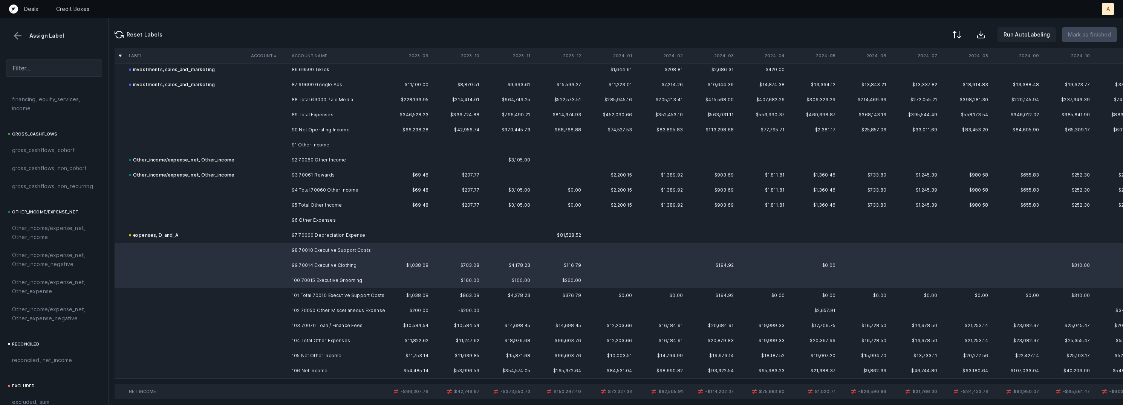
scroll to position [840, 0]
click at [39, 223] on span "Other_income/expense_net, Other_expense" at bounding box center [54, 221] width 84 height 18
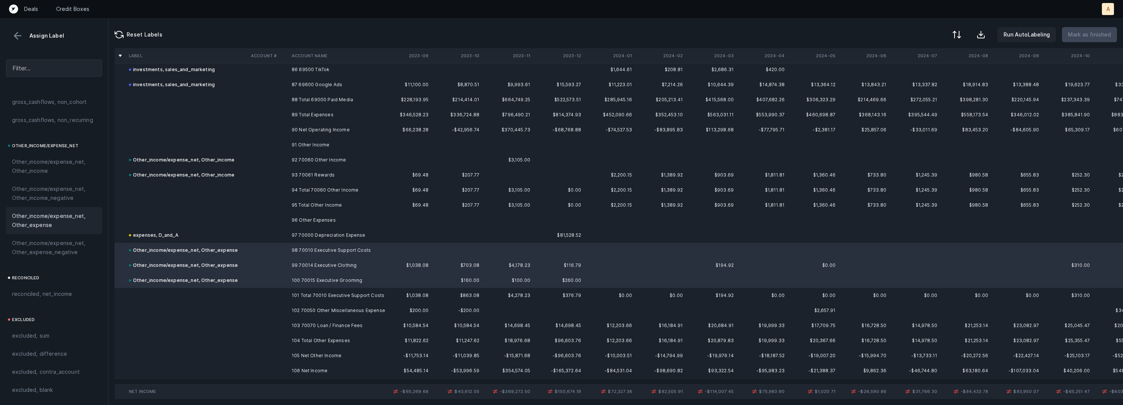
click at [326, 309] on td "102 70050 Other Miscellaneous Expense" at bounding box center [335, 310] width 92 height 15
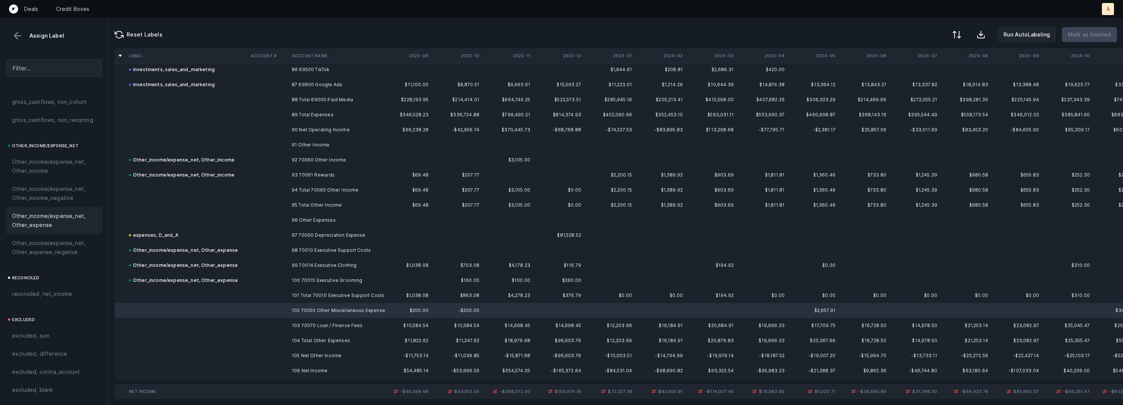
click at [41, 225] on span "Other_income/expense_net, Other_expense" at bounding box center [54, 221] width 84 height 18
click at [332, 328] on td "103 70070 Loan / Finance Fees" at bounding box center [335, 325] width 92 height 15
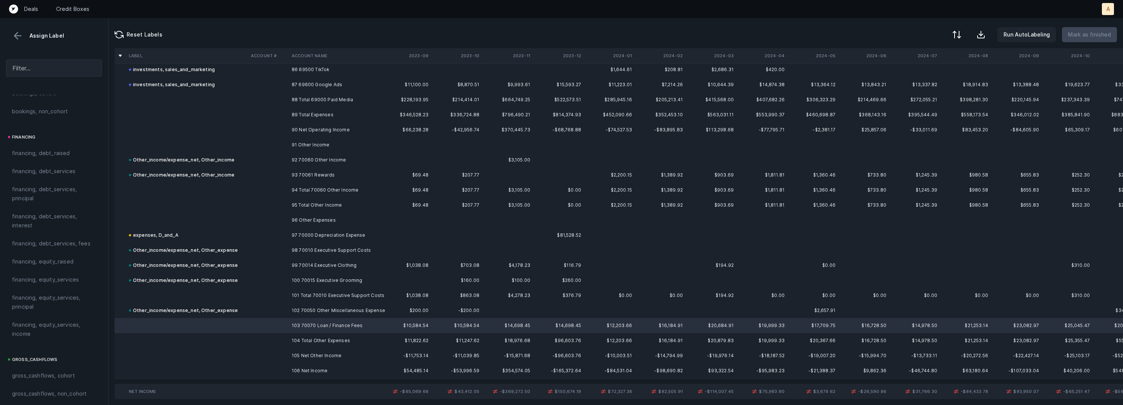
scroll to position [524, 0]
click at [77, 268] on span "financing, debt_services, fees" at bounding box center [51, 265] width 78 height 9
click at [294, 366] on td "106 Net Income" at bounding box center [335, 371] width 92 height 15
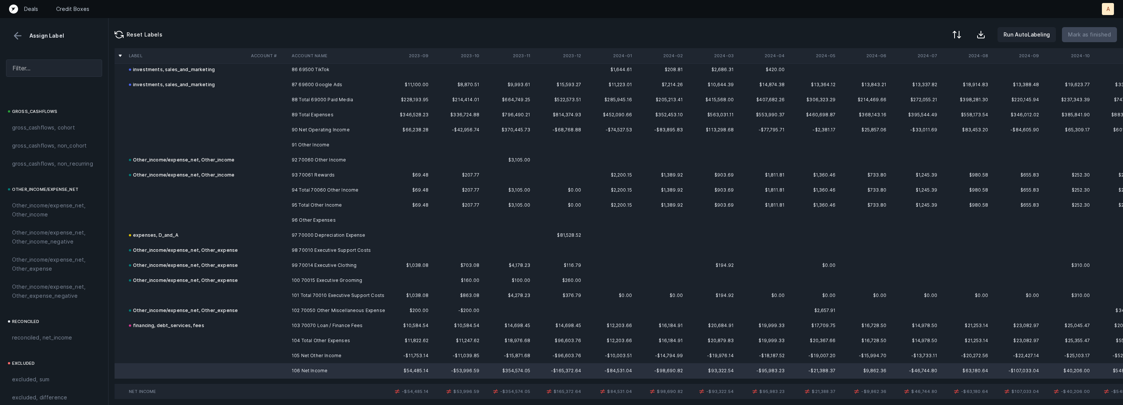
scroll to position [840, 0]
click at [63, 290] on span "reconciled, net_income" at bounding box center [42, 294] width 60 height 9
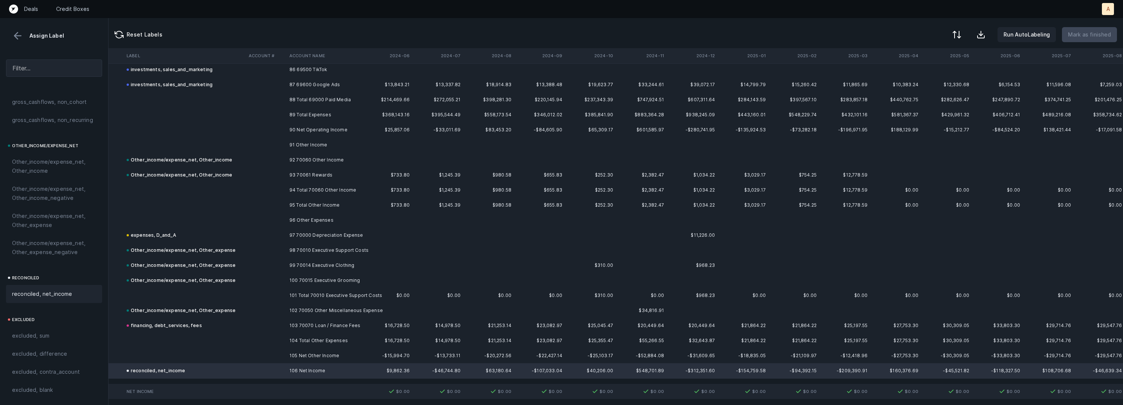
scroll to position [1304, 479]
click at [961, 37] on div at bounding box center [956, 35] width 9 height 9
click at [923, 76] on div "By Hum label" at bounding box center [908, 79] width 33 height 9
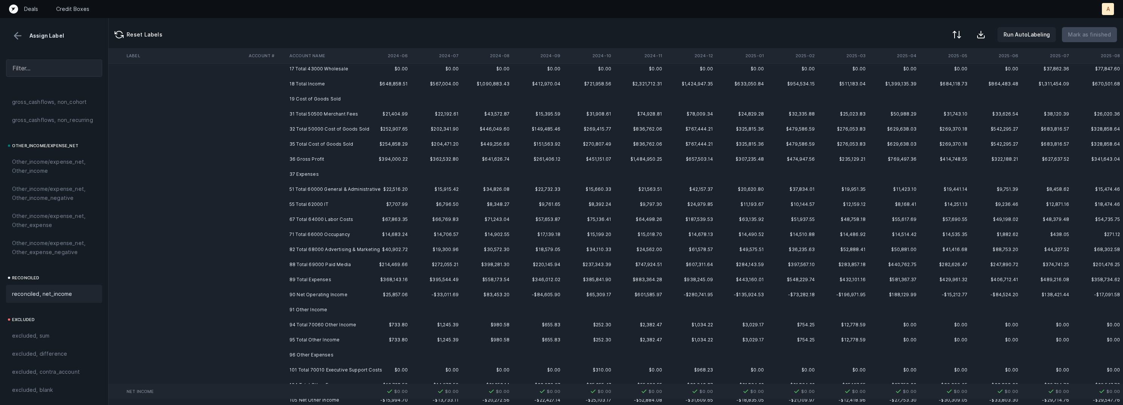
scroll to position [0, 479]
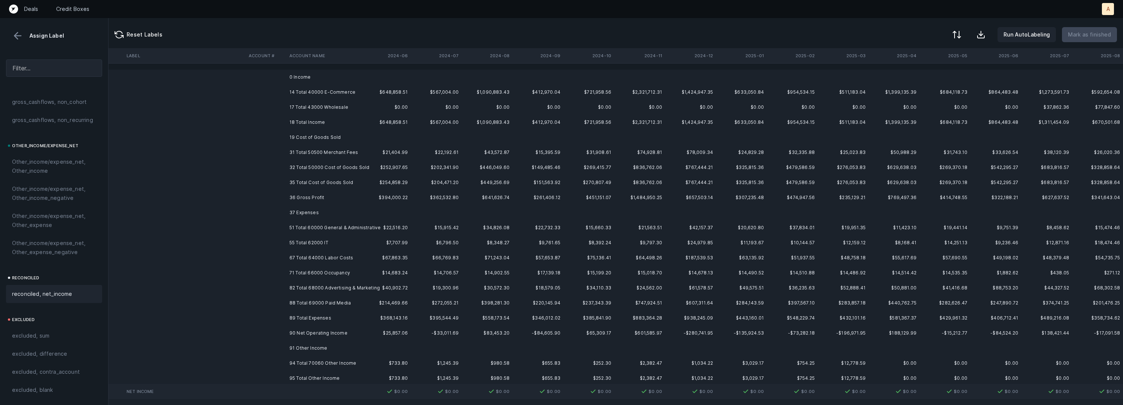
click at [334, 77] on td "0 Income" at bounding box center [332, 77] width 92 height 15
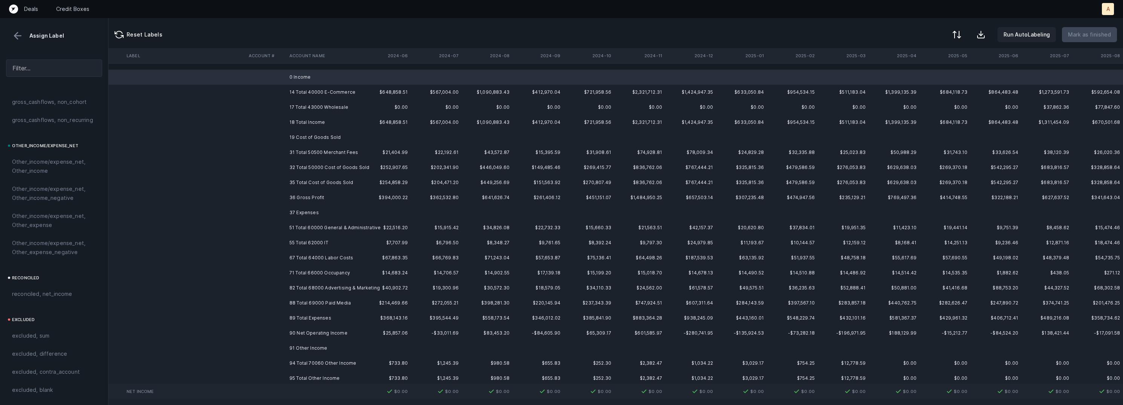
click at [327, 135] on td "19 Cost of Goods Sold" at bounding box center [332, 137] width 92 height 15
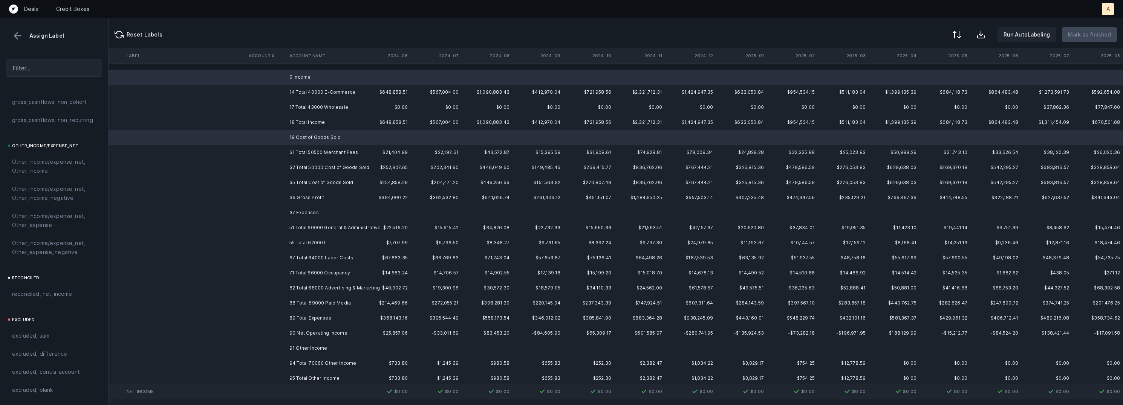
click at [309, 209] on td "37 Expenses" at bounding box center [332, 212] width 92 height 15
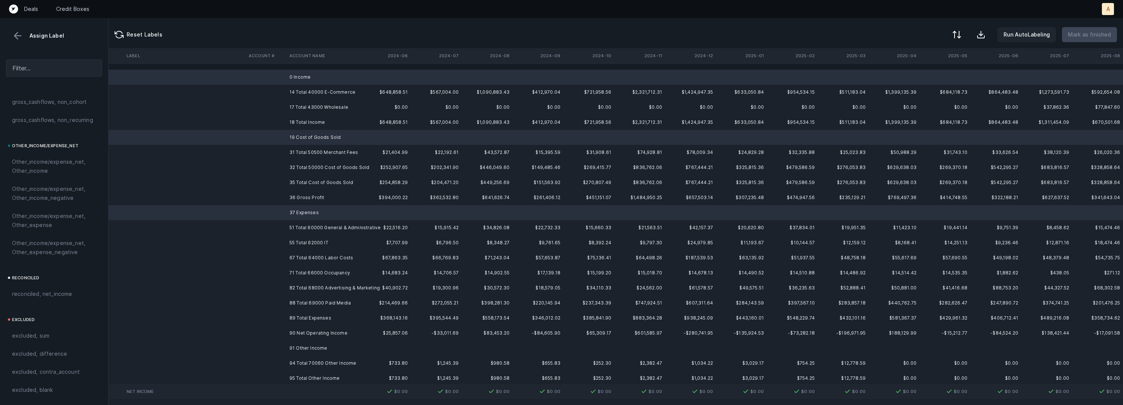
click at [311, 348] on td "91 Other Income" at bounding box center [332, 348] width 92 height 15
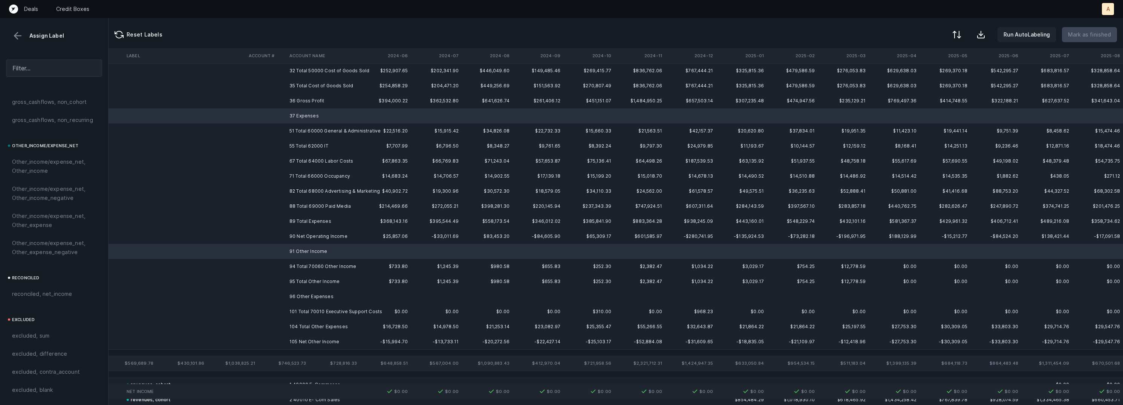
scroll to position [107, 479]
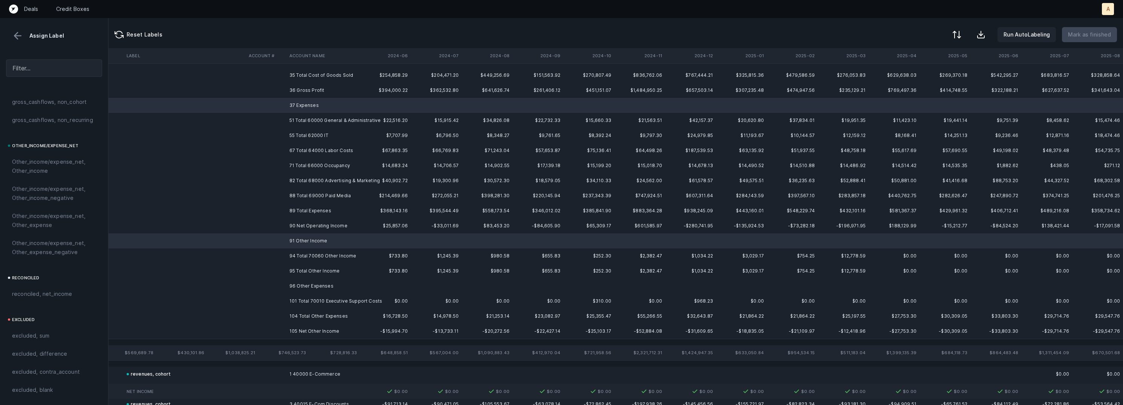
click at [322, 286] on td "96 Other Expenses" at bounding box center [332, 286] width 92 height 15
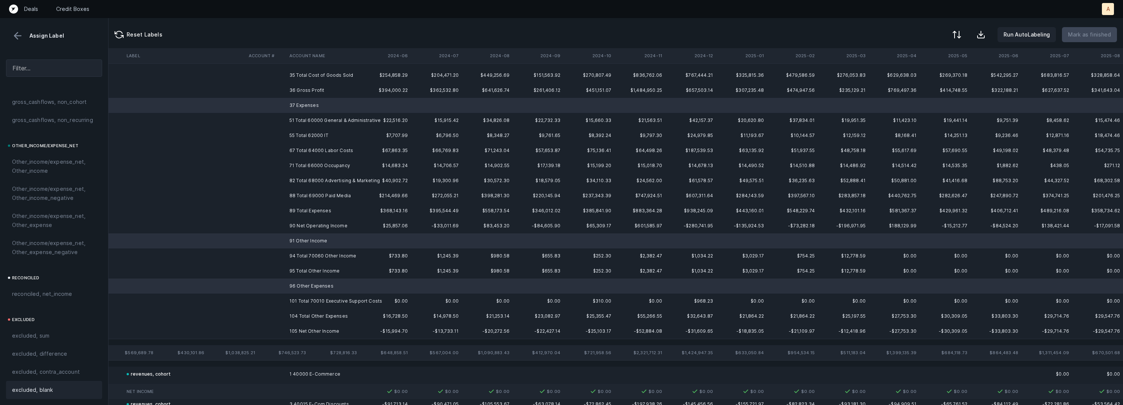
click at [44, 389] on span "excluded, blank" at bounding box center [32, 390] width 41 height 9
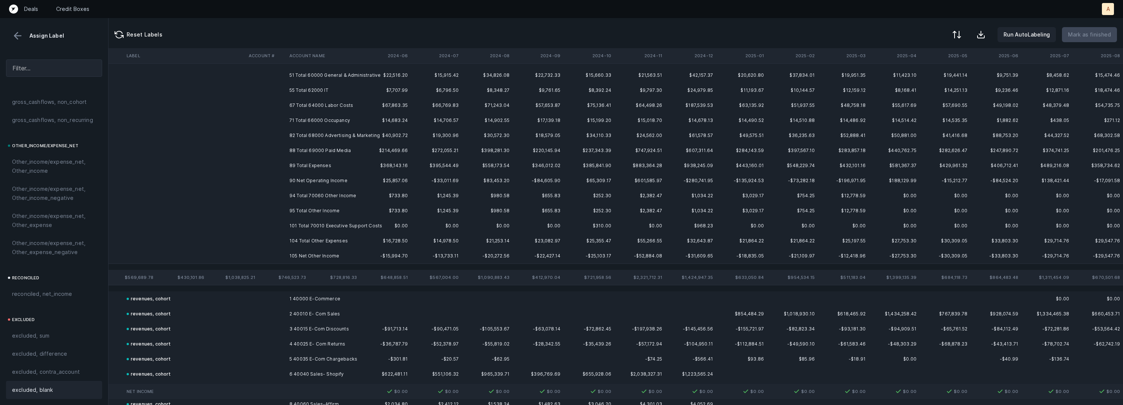
scroll to position [0, 479]
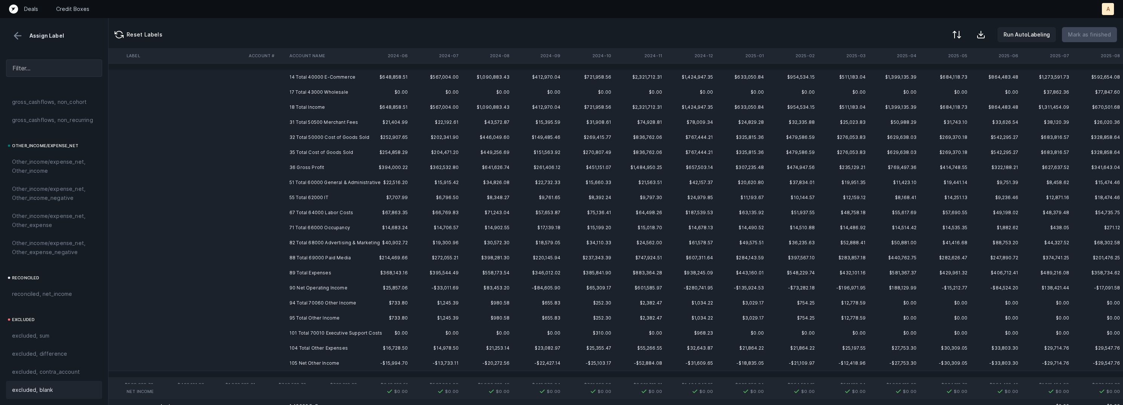
click at [306, 170] on td "36 Gross Profit" at bounding box center [332, 167] width 92 height 15
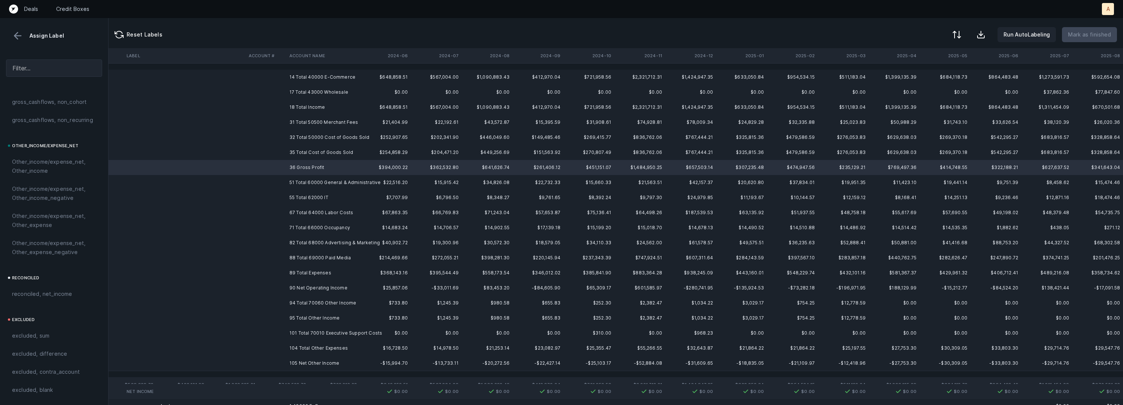
click at [326, 289] on td "90 Net Operating Income" at bounding box center [332, 288] width 92 height 15
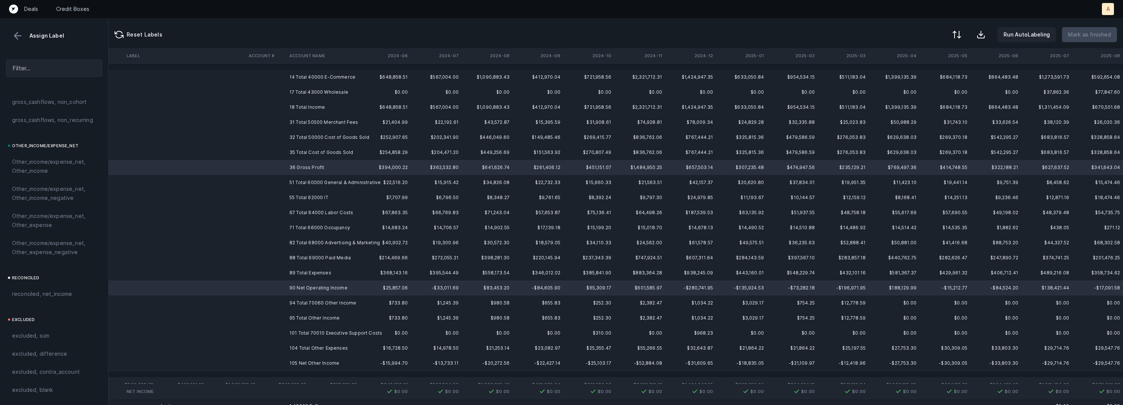
click at [304, 361] on td "105 Net Other Income" at bounding box center [332, 363] width 92 height 15
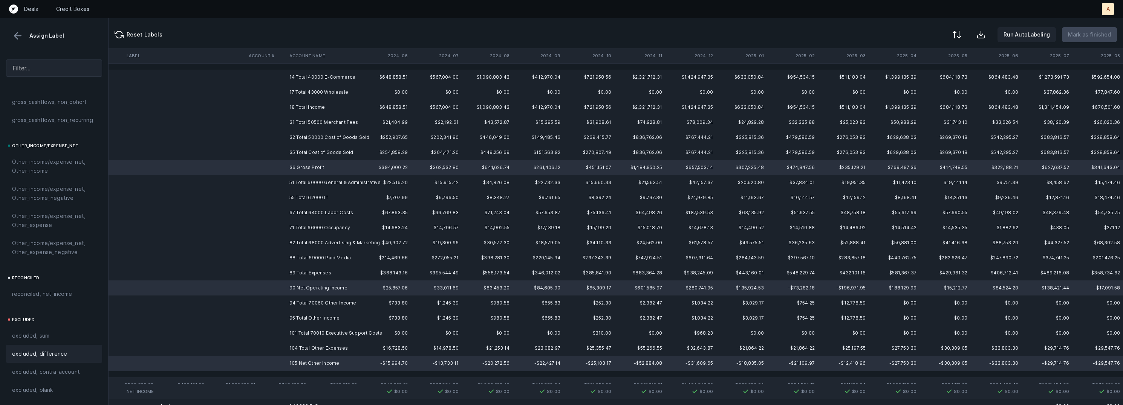
click at [37, 353] on span "excluded, difference" at bounding box center [39, 354] width 55 height 9
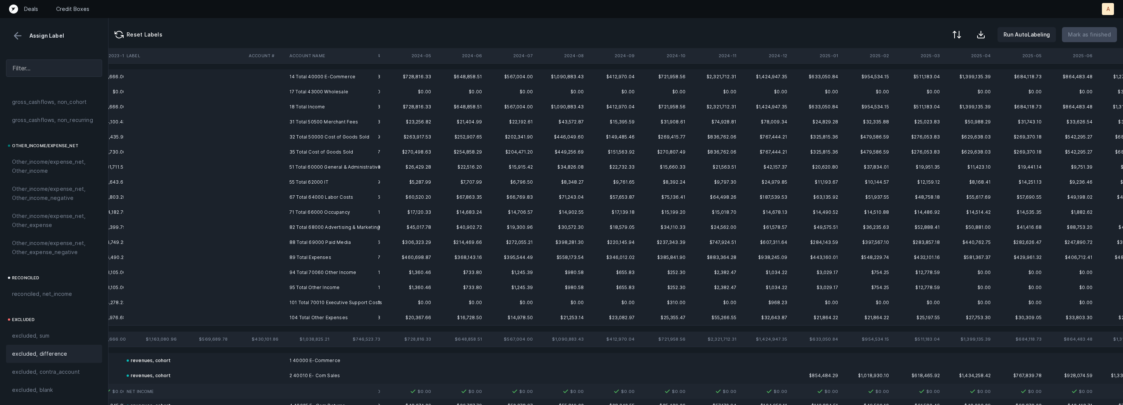
scroll to position [0, 479]
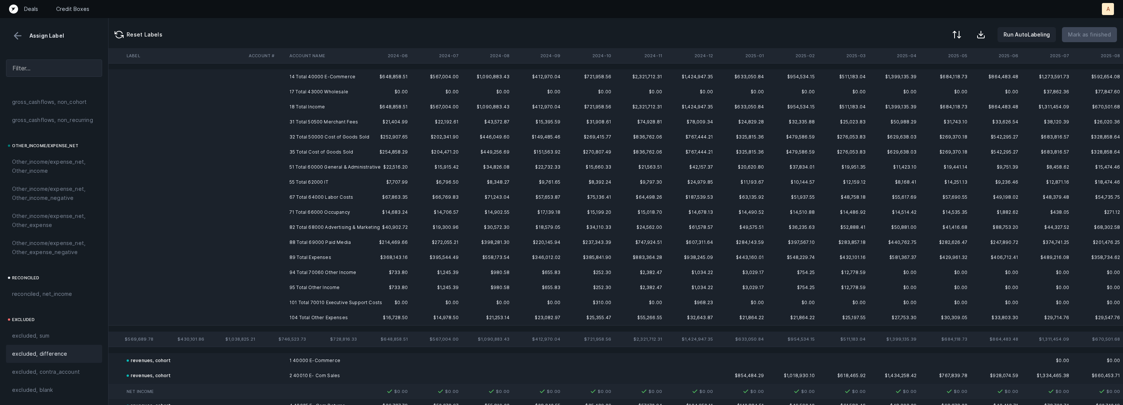
click at [331, 73] on td "14 Total 40000 E-Commerce" at bounding box center [332, 76] width 92 height 15
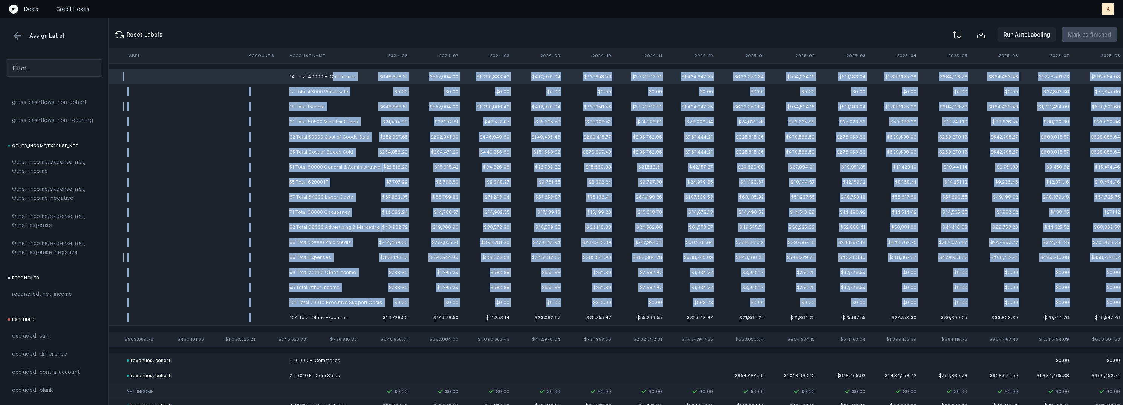
click at [311, 312] on td "104 Total Other Expenses" at bounding box center [332, 318] width 92 height 15
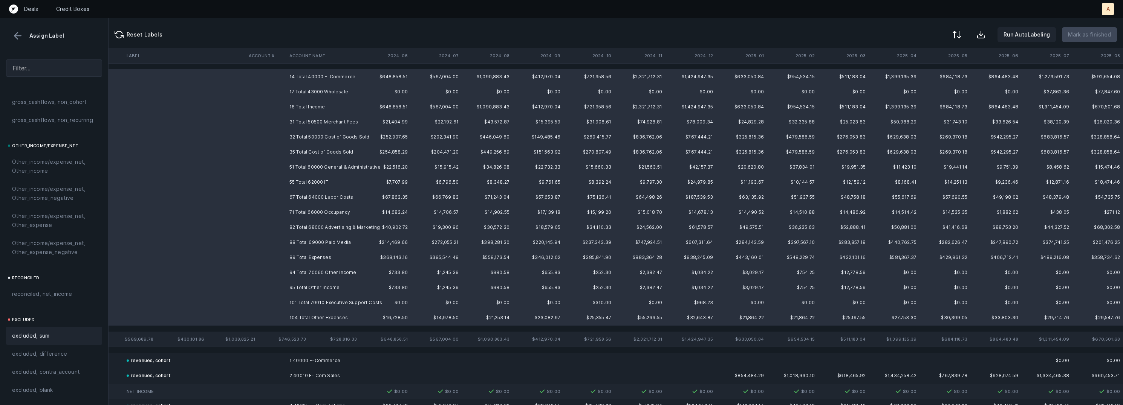
click at [47, 338] on span "excluded, sum" at bounding box center [30, 336] width 37 height 9
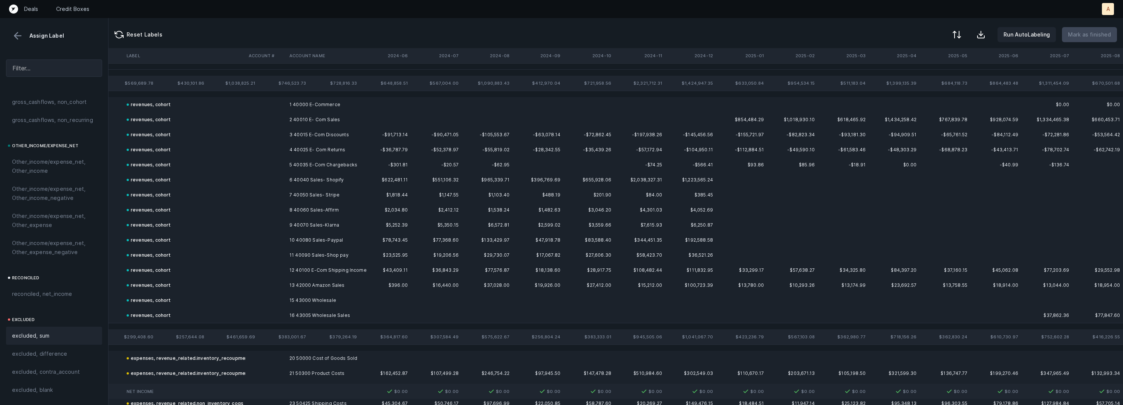
click at [22, 35] on button at bounding box center [17, 35] width 11 height 11
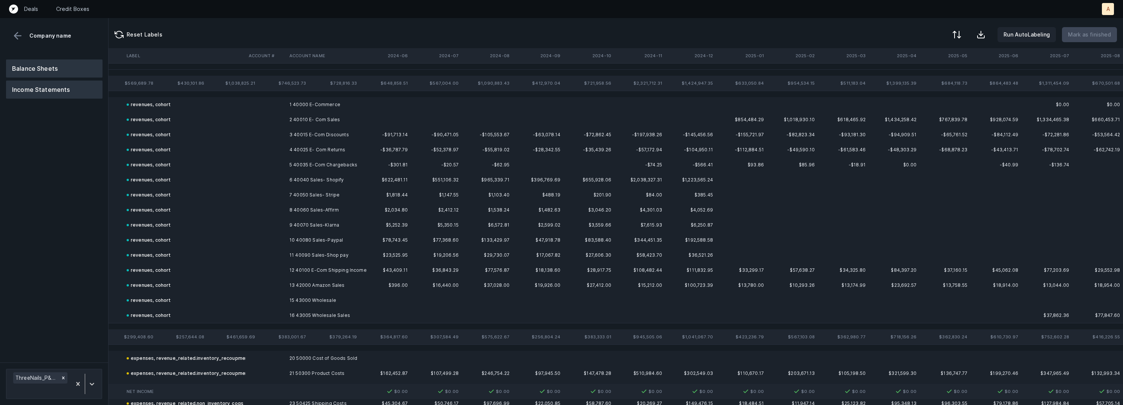
click at [55, 71] on button "Balance Sheets" at bounding box center [54, 69] width 96 height 18
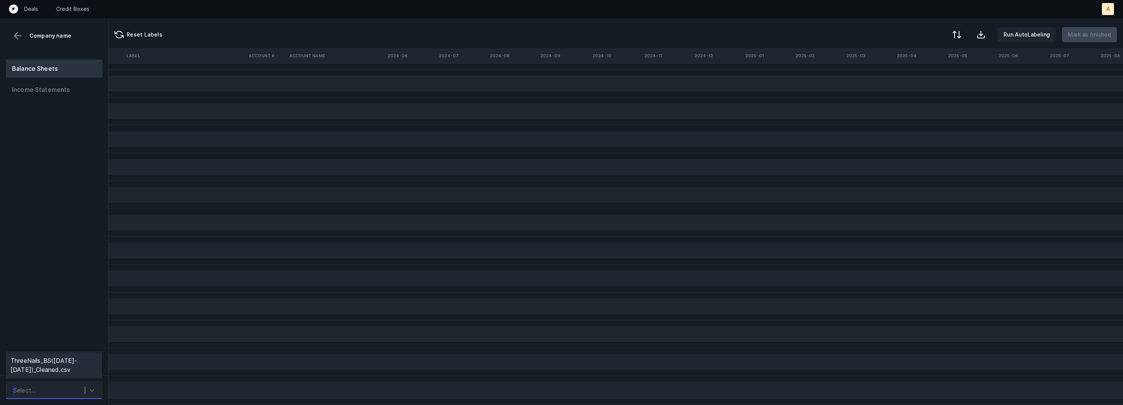
click at [58, 395] on div "Select..." at bounding box center [46, 391] width 75 height 14
click at [62, 364] on div "ThreeNails_BS([DATE]-[DATE])_Cleaned.csv" at bounding box center [54, 365] width 96 height 24
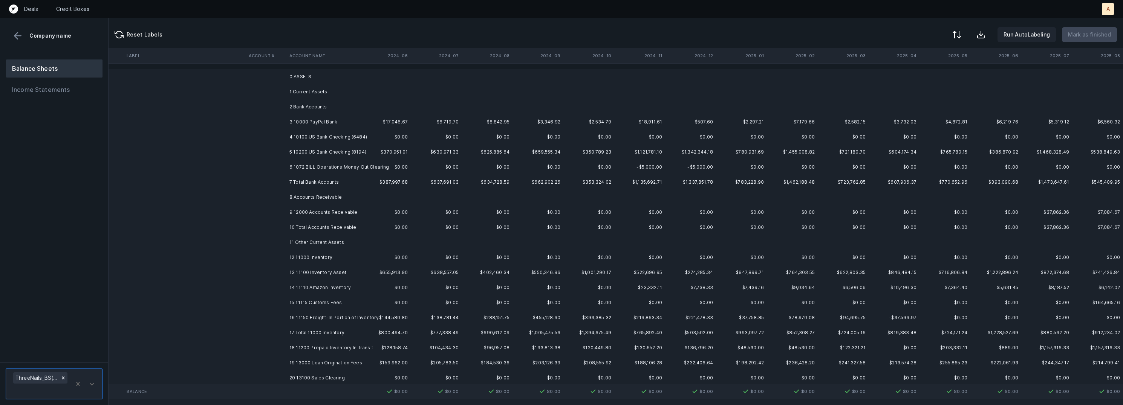
click at [355, 121] on td "3 10000 PayPal Bank" at bounding box center [332, 122] width 92 height 15
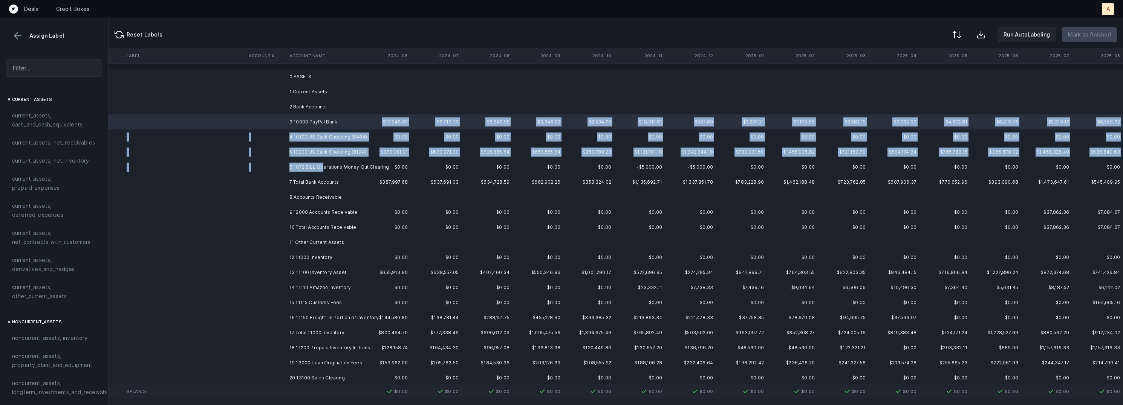
click at [322, 165] on td "6 1072 BILL Operations Money Out Clearing" at bounding box center [332, 167] width 92 height 15
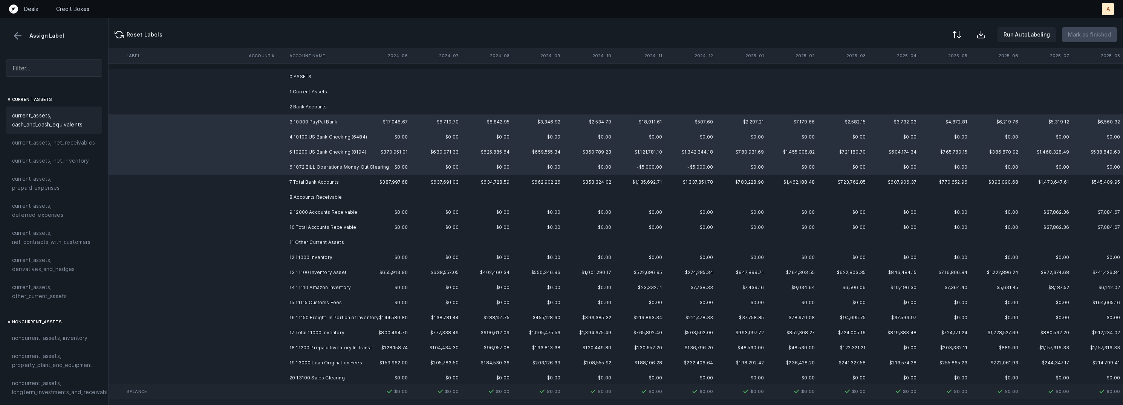
click at [68, 116] on span "current_assets, cash_and_cash_equivalents" at bounding box center [54, 120] width 84 height 18
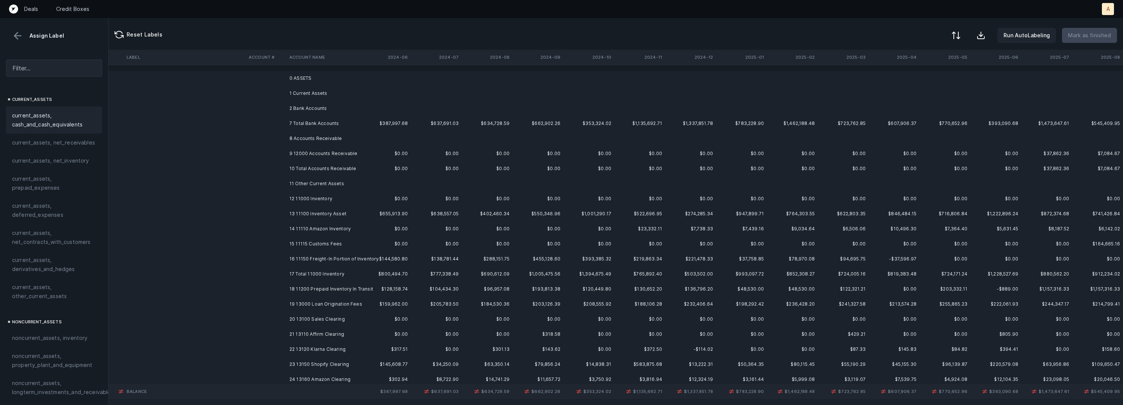
click at [964, 32] on button at bounding box center [956, 35] width 17 height 17
click at [931, 63] on div "By original order" at bounding box center [913, 64] width 43 height 9
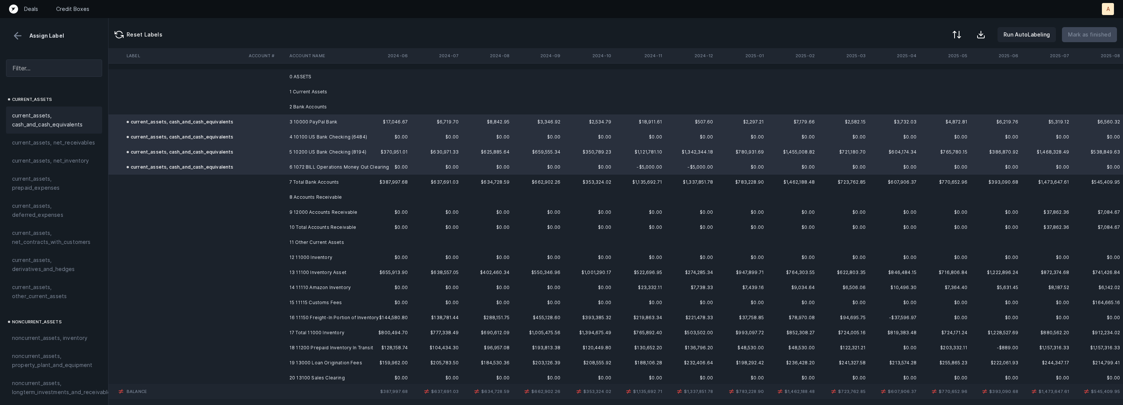
click at [303, 212] on td "9 12000 Accounts Receivable" at bounding box center [332, 212] width 92 height 15
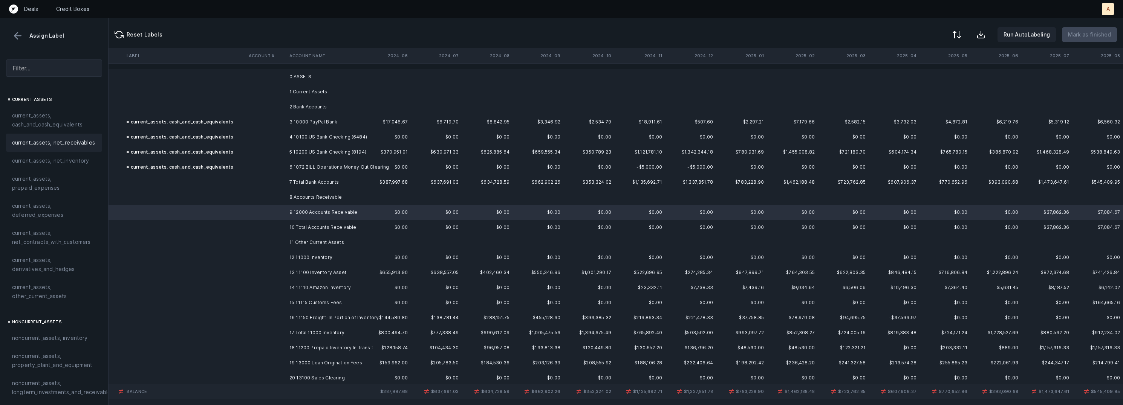
click at [61, 143] on span "current_assets, net_receivables" at bounding box center [53, 142] width 83 height 9
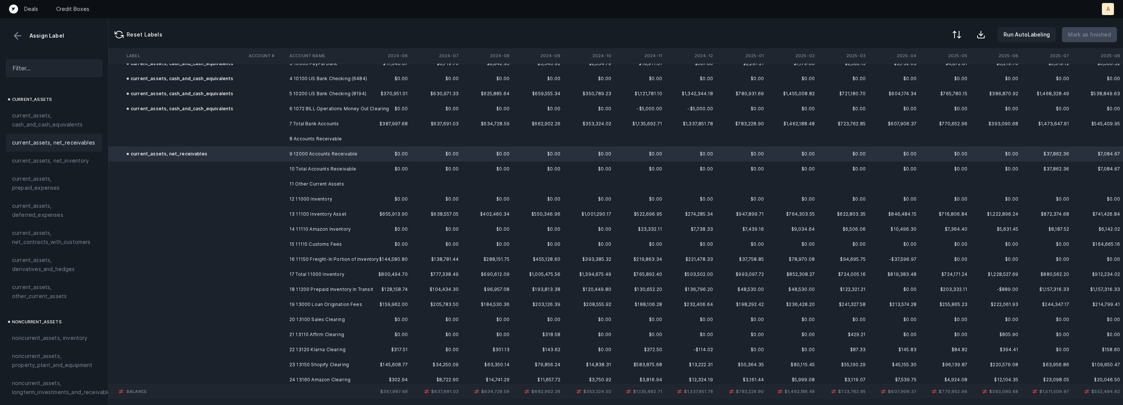
scroll to position [60, 479]
click at [312, 197] on td "12 11000 Inventory" at bounding box center [332, 198] width 92 height 15
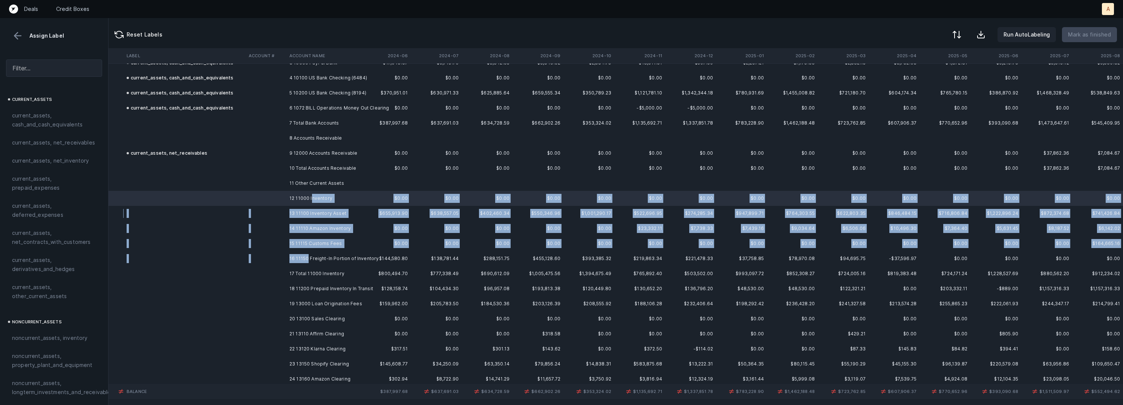
click at [308, 255] on td "16 11150 Freight-In Portion of Inventory" at bounding box center [332, 258] width 92 height 15
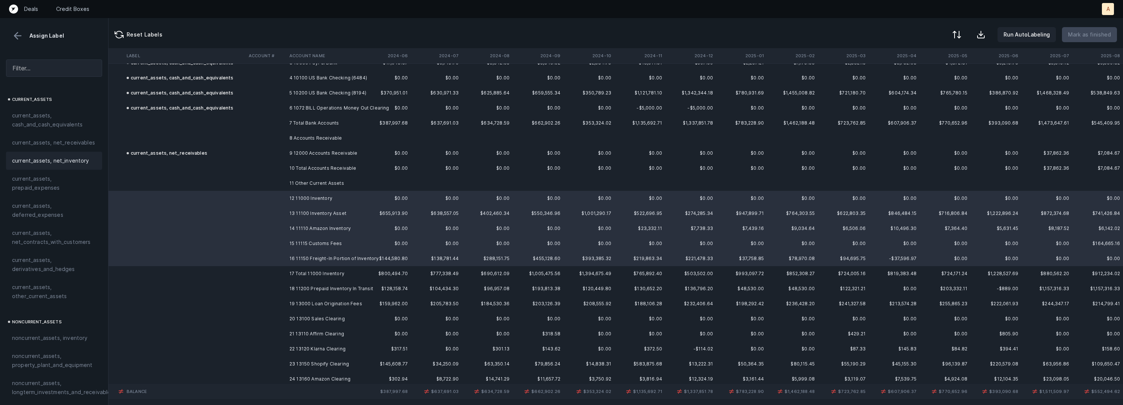
click at [51, 160] on span "current_assets, net_inventory" at bounding box center [50, 160] width 77 height 9
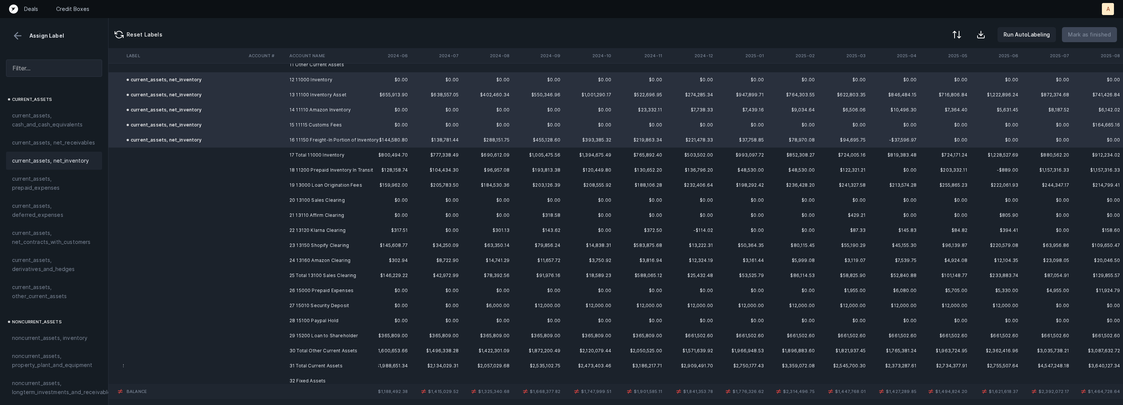
scroll to position [180, 479]
click at [266, 166] on td at bounding box center [266, 168] width 41 height 15
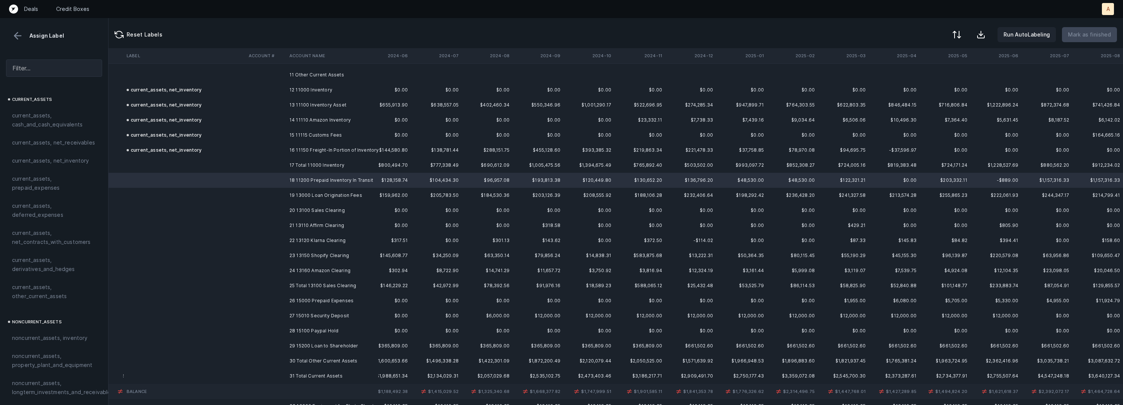
scroll to position [164, 479]
click at [66, 165] on div "current_assets, net_inventory" at bounding box center [54, 161] width 96 height 18
click at [284, 200] on td at bounding box center [266, 199] width 41 height 15
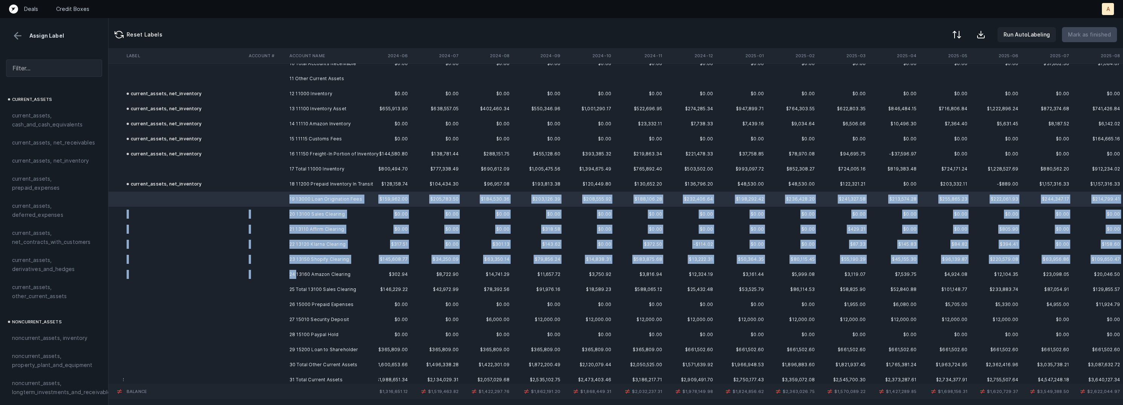
click at [296, 273] on td "24 13160 Amazon Clearing" at bounding box center [332, 274] width 92 height 15
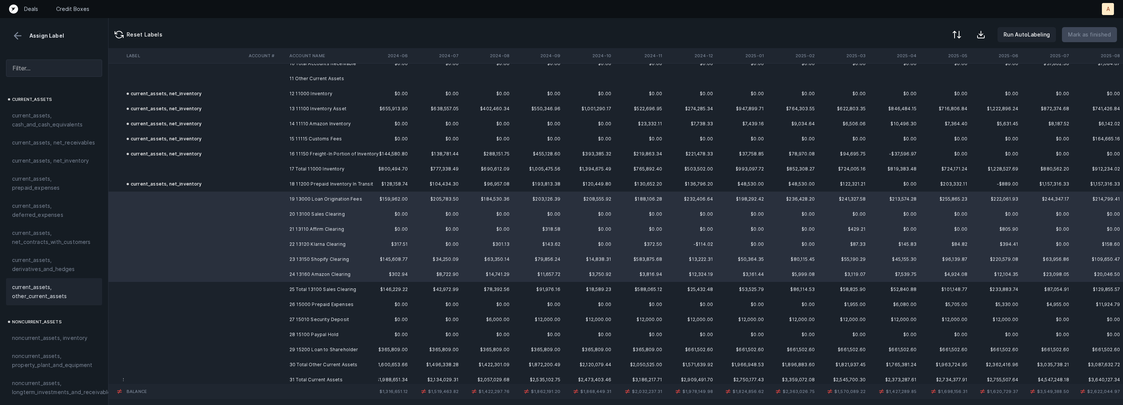
click at [59, 294] on span "current_assets, other_current_assets" at bounding box center [54, 292] width 84 height 18
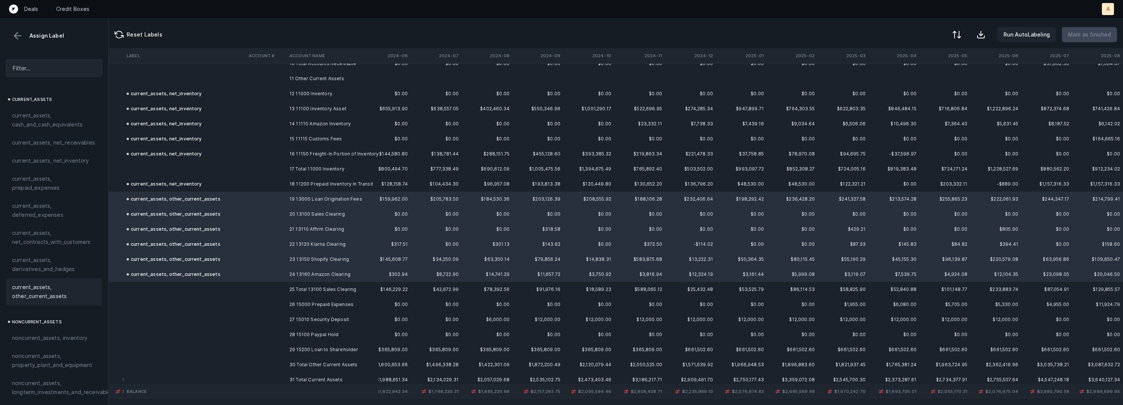
click at [273, 184] on td at bounding box center [266, 184] width 41 height 15
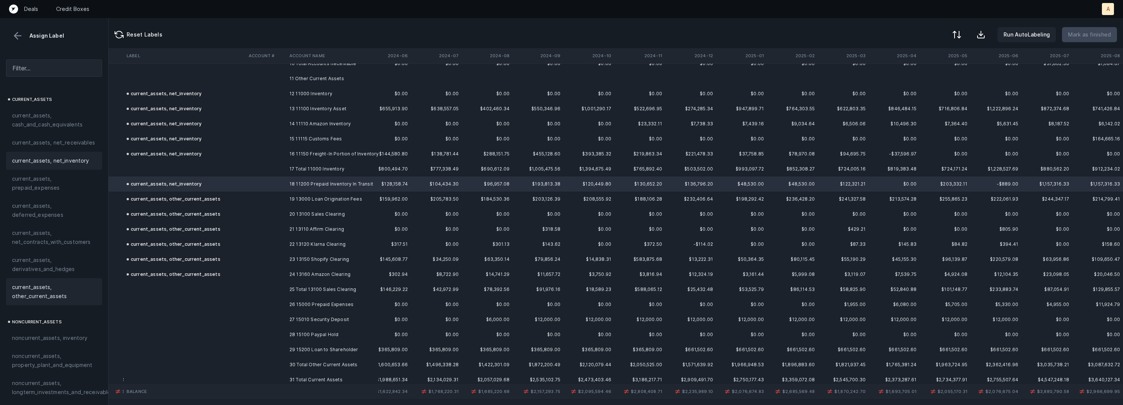
click at [58, 288] on span "current_assets, other_current_assets" at bounding box center [54, 292] width 84 height 18
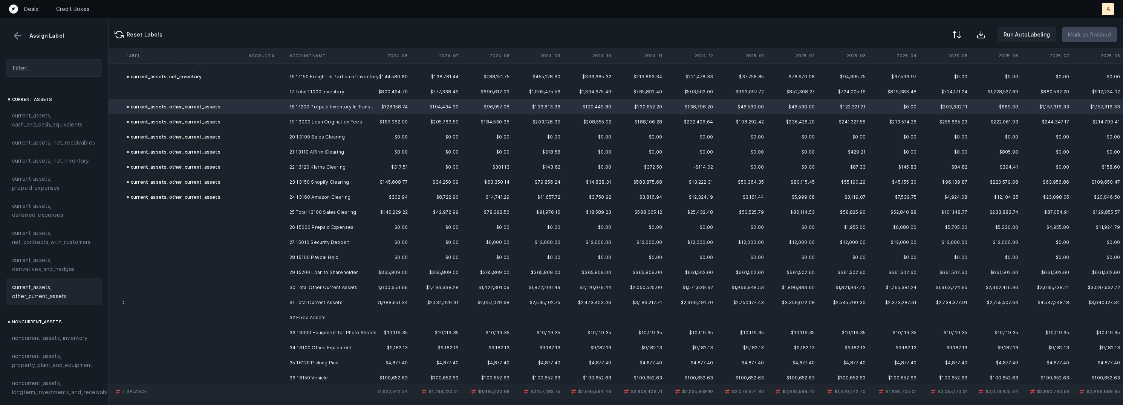
scroll to position [244, 479]
click at [300, 223] on td "26 15000 Prepaid Expenses" at bounding box center [332, 224] width 92 height 15
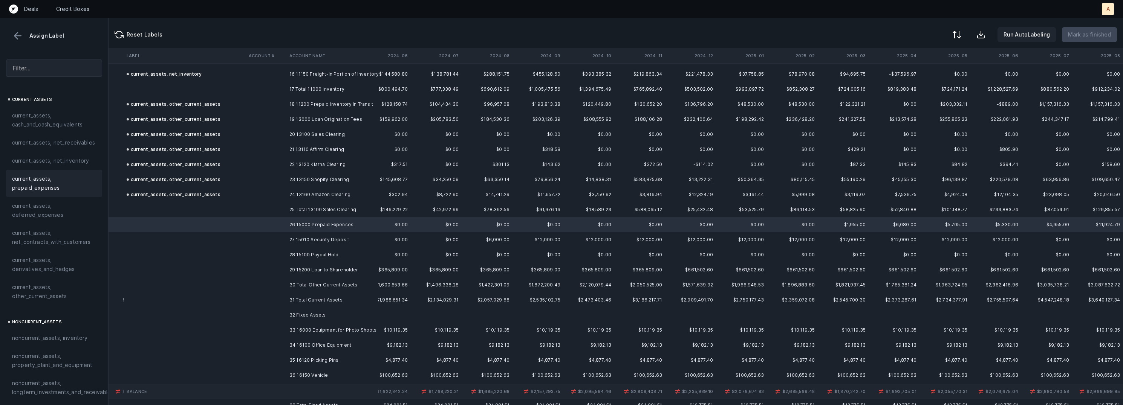
click at [52, 183] on span "current_assets, prepaid_expenses" at bounding box center [54, 183] width 84 height 18
click at [298, 239] on td "27 15010 Security Deposit" at bounding box center [332, 240] width 92 height 15
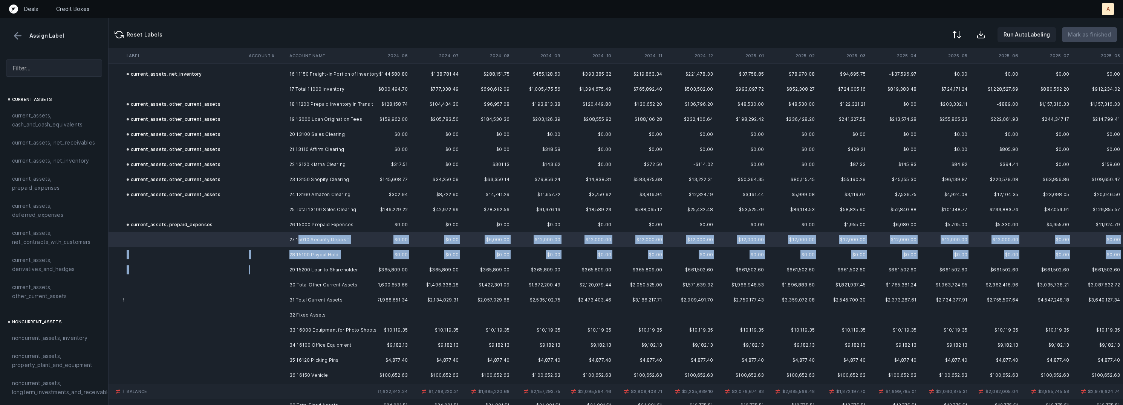
click at [285, 269] on td at bounding box center [266, 270] width 41 height 15
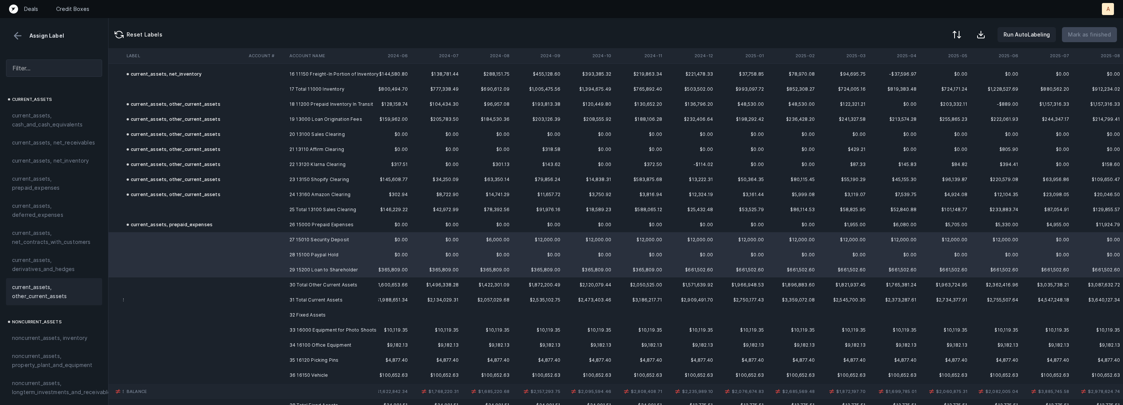
click at [41, 283] on span "current_assets, other_current_assets" at bounding box center [54, 292] width 84 height 18
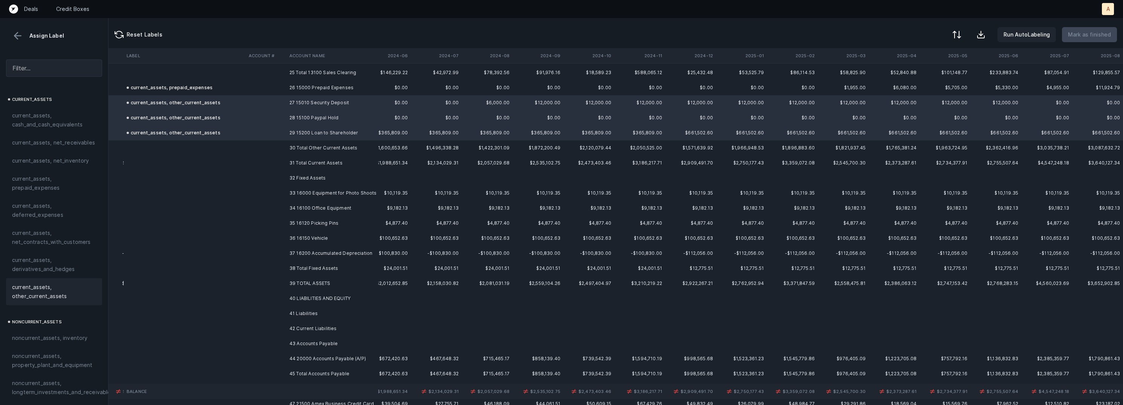
scroll to position [384, 479]
click at [361, 189] on td "33 16000 Equipment for Photo Shoots" at bounding box center [332, 190] width 92 height 15
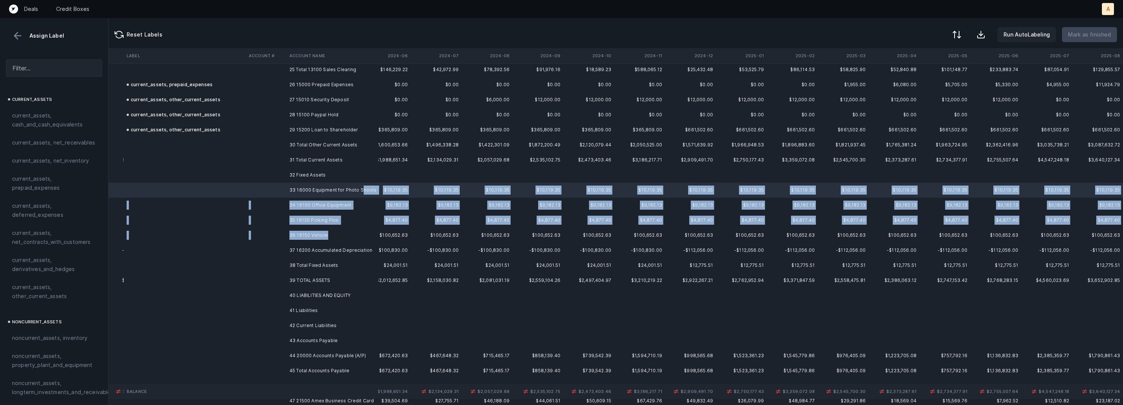
click at [326, 235] on td "36 16150 Vehicle" at bounding box center [332, 235] width 92 height 15
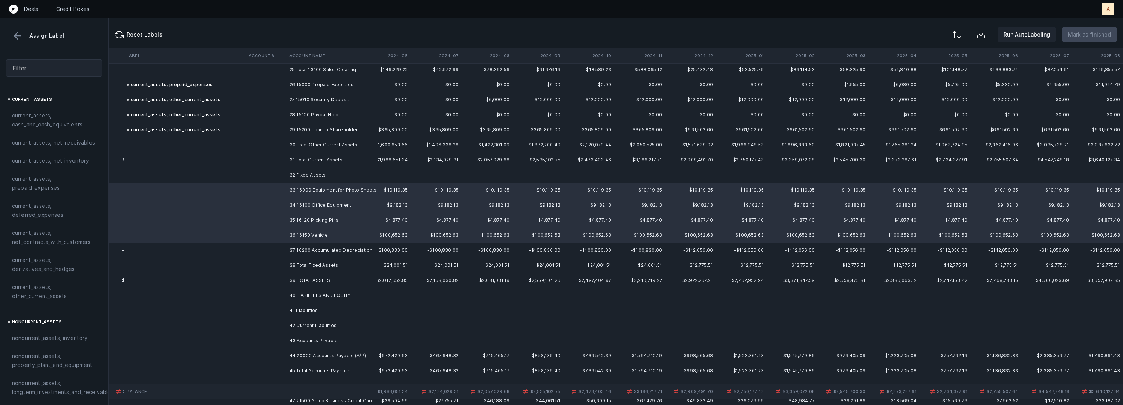
click at [317, 250] on td "37 16200 Accumulated Depreciation" at bounding box center [332, 250] width 92 height 15
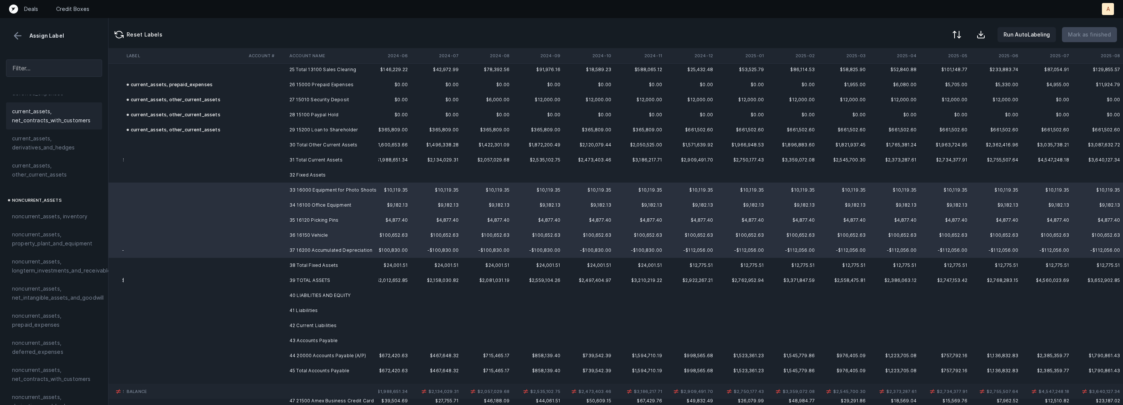
scroll to position [133, 0]
click at [52, 227] on span "noncurrent_assets, property_plant_and_equipment" at bounding box center [54, 228] width 84 height 18
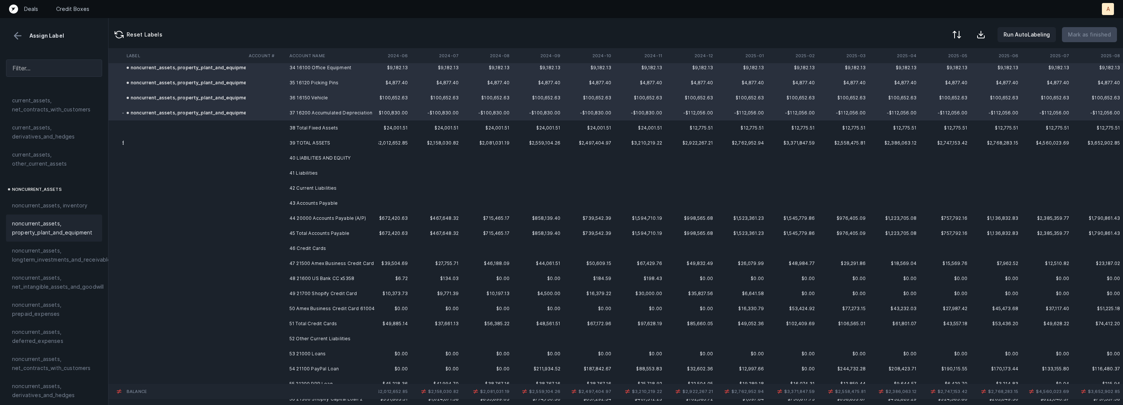
scroll to position [532, 479]
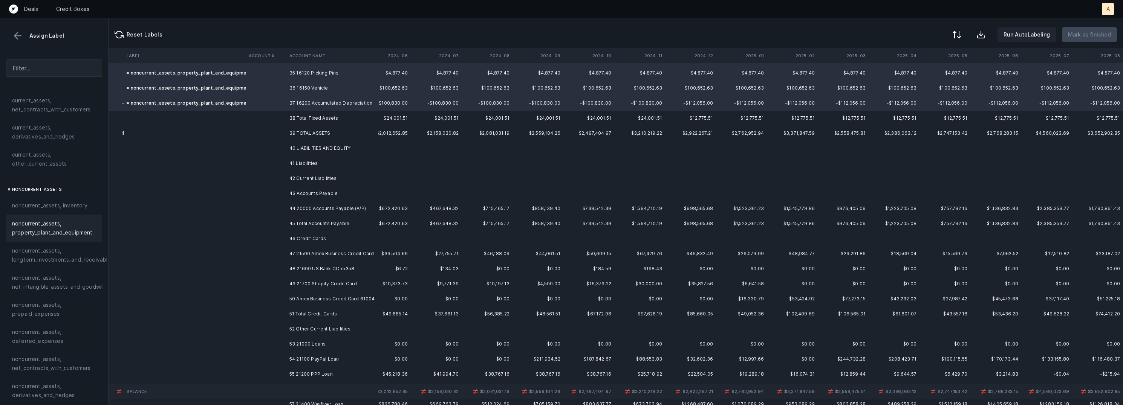
click at [303, 202] on td "44 20000 Accounts Payable (A/P)" at bounding box center [332, 208] width 92 height 15
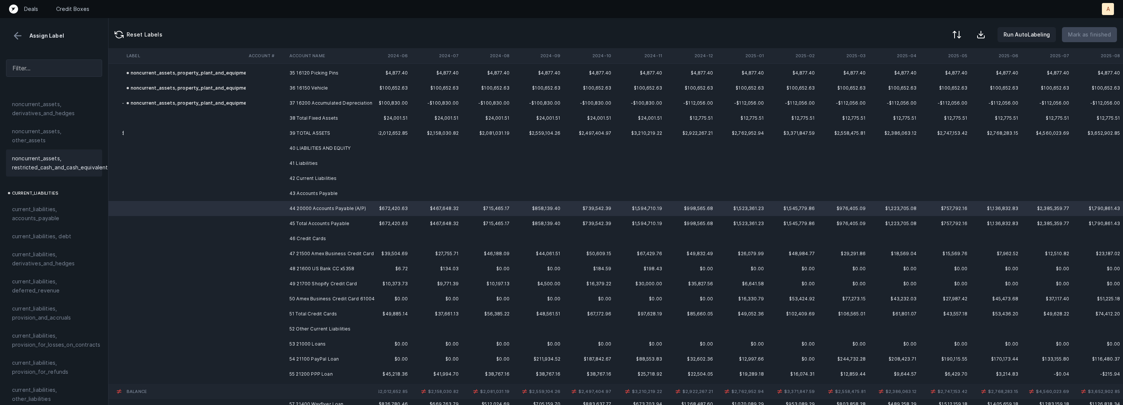
scroll to position [417, 0]
click at [64, 214] on div "current_liabilities, accounts_payable" at bounding box center [54, 212] width 96 height 27
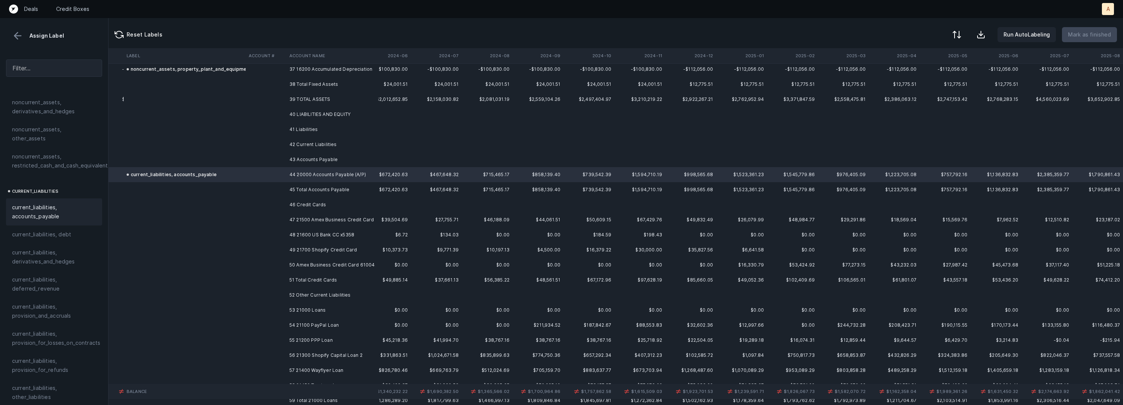
scroll to position [579, 479]
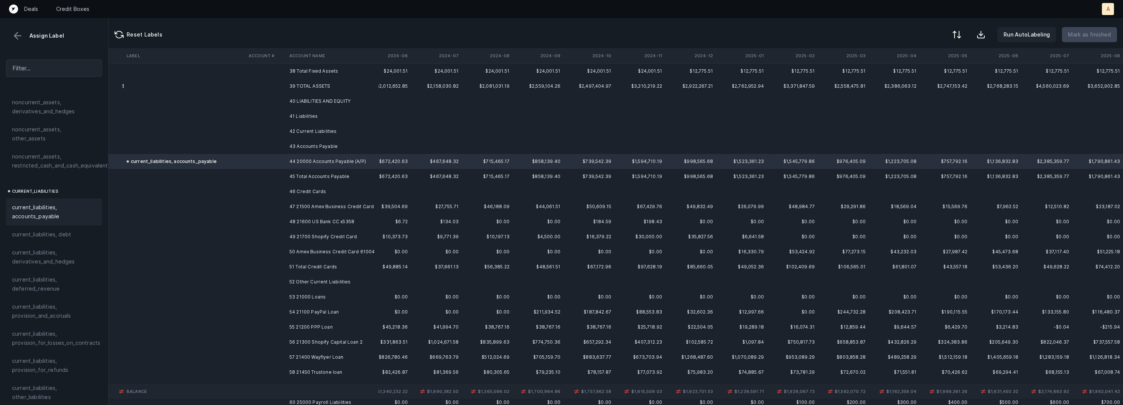
click at [288, 214] on td "48 21600 US Bank CC x5358" at bounding box center [332, 221] width 92 height 15
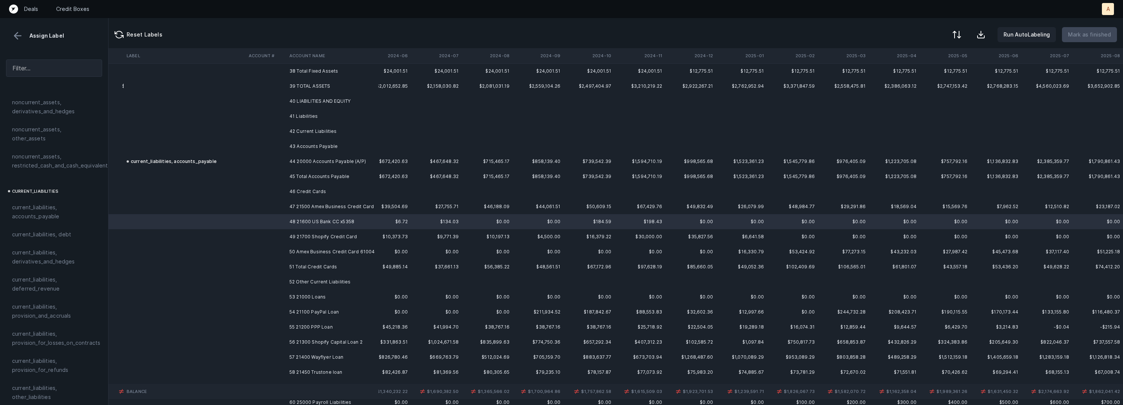
click at [310, 210] on td "47 21500 Amex Business Credit Card" at bounding box center [332, 206] width 92 height 15
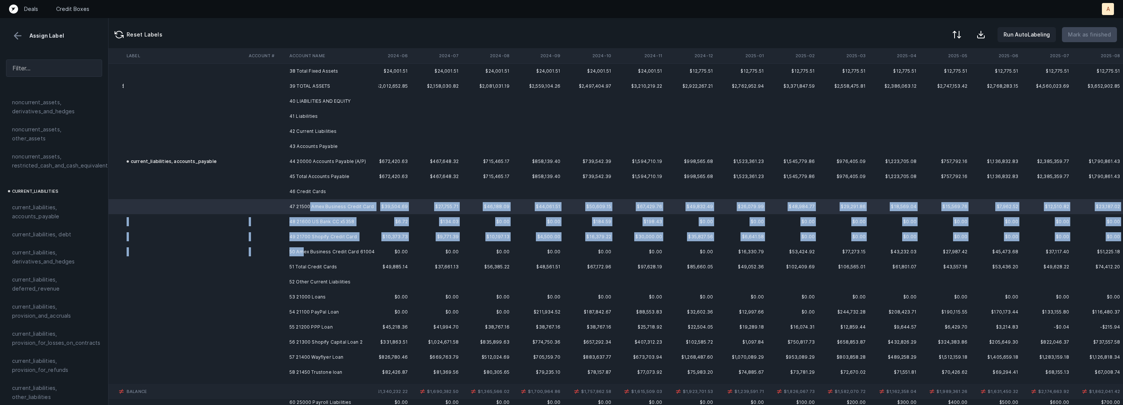
click at [303, 251] on td "50 Amex Business Credit Card 61004" at bounding box center [332, 252] width 92 height 15
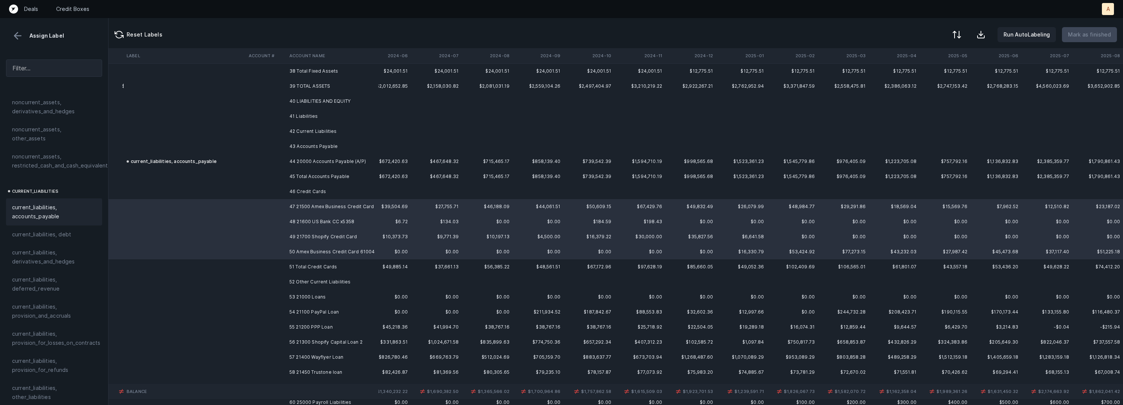
click at [77, 203] on span "current_liabilities, accounts_payable" at bounding box center [54, 212] width 84 height 18
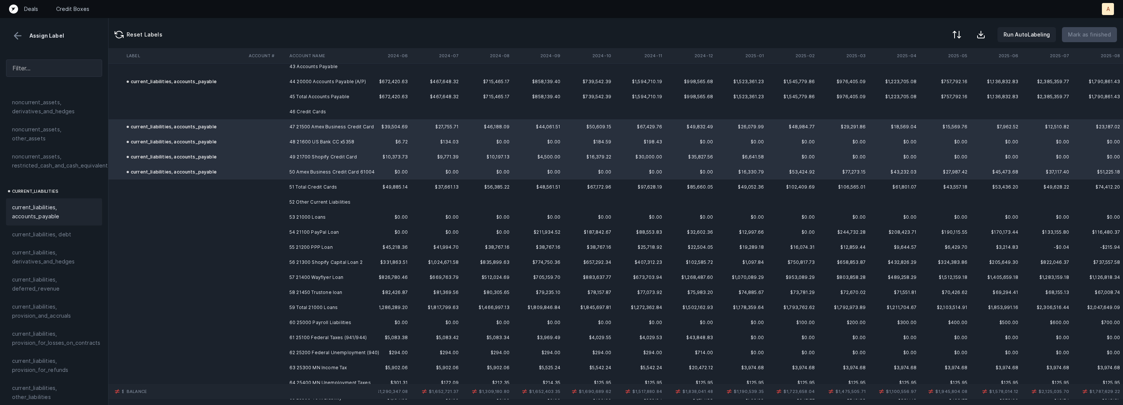
scroll to position [677, 479]
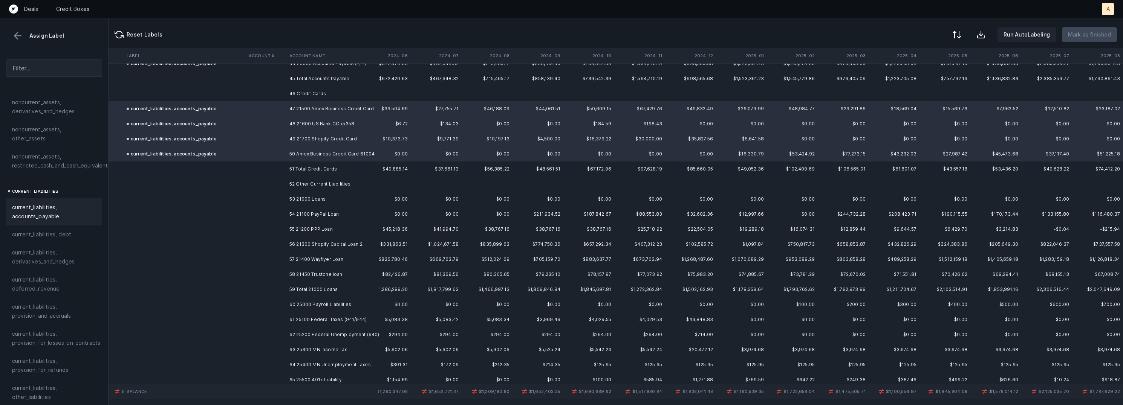
click at [334, 197] on td "53 21000 Loans" at bounding box center [332, 199] width 92 height 15
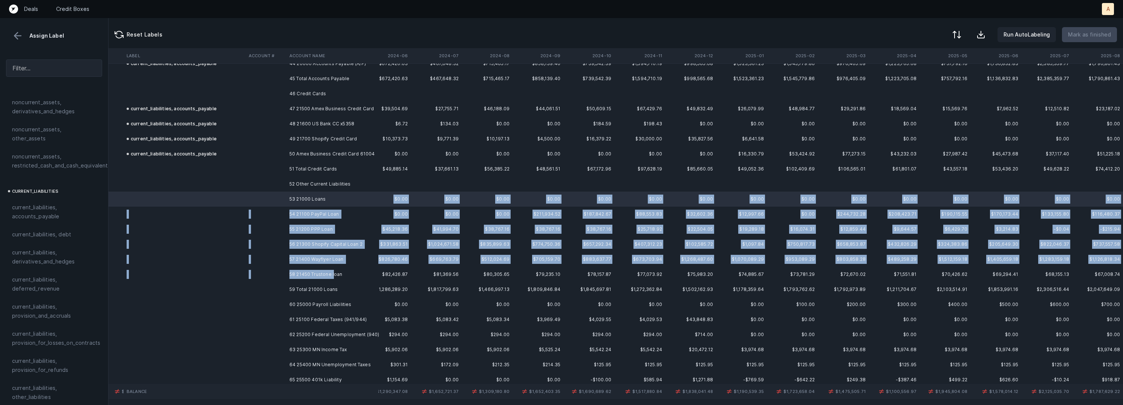
click at [333, 269] on td "58 21450 Trustone loan" at bounding box center [332, 274] width 92 height 15
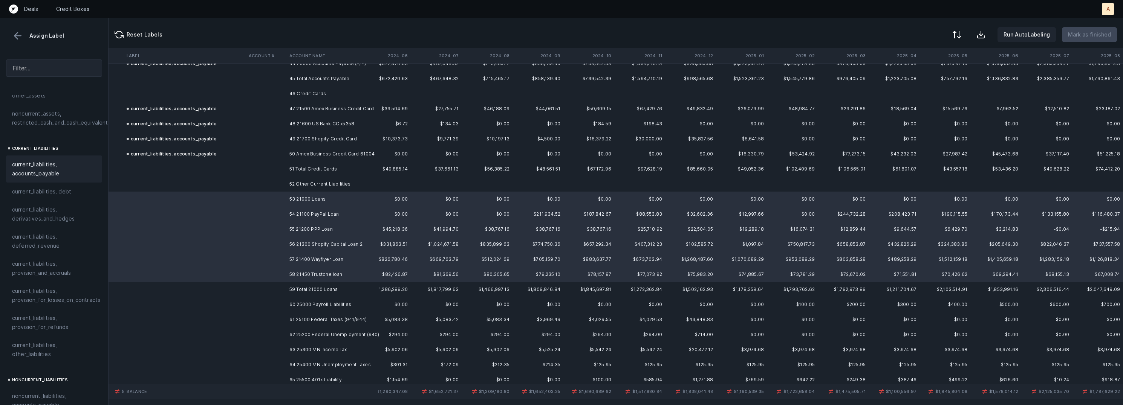
scroll to position [466, 0]
click at [64, 177] on div "current_liabilities, debt" at bounding box center [54, 186] width 96 height 18
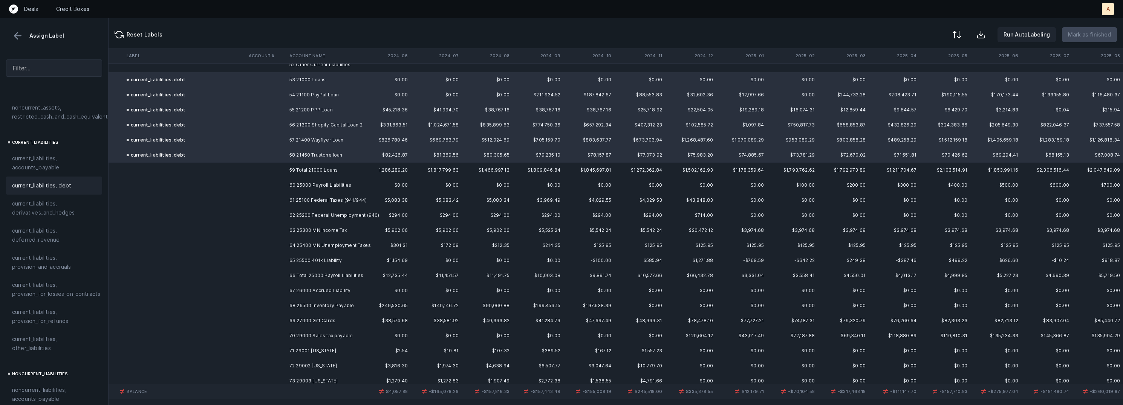
scroll to position [804, 479]
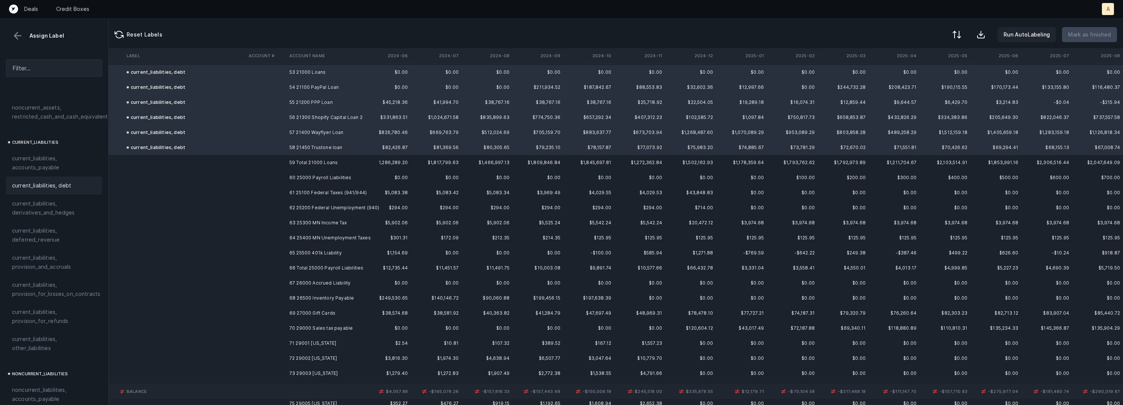
click at [318, 174] on td "60 25000 Payroll Liabilities" at bounding box center [332, 177] width 92 height 15
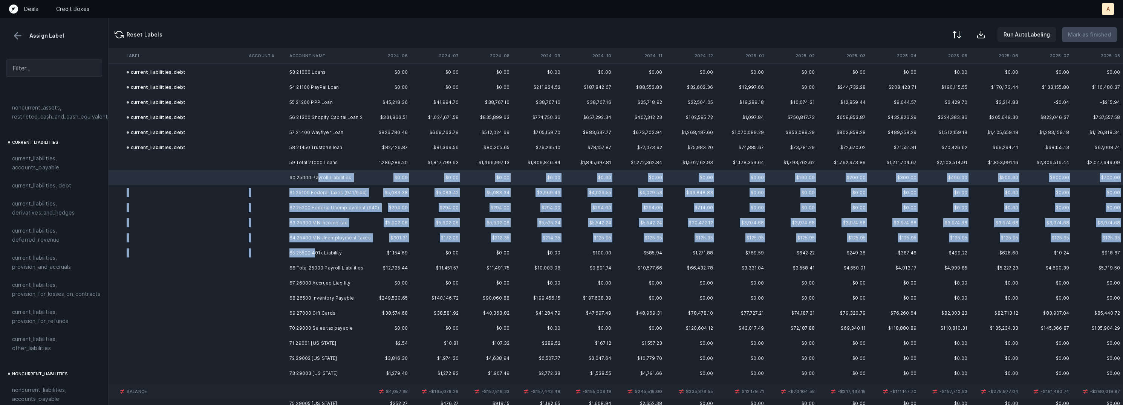
click at [315, 251] on td "65 25500 401k Liability" at bounding box center [332, 253] width 92 height 15
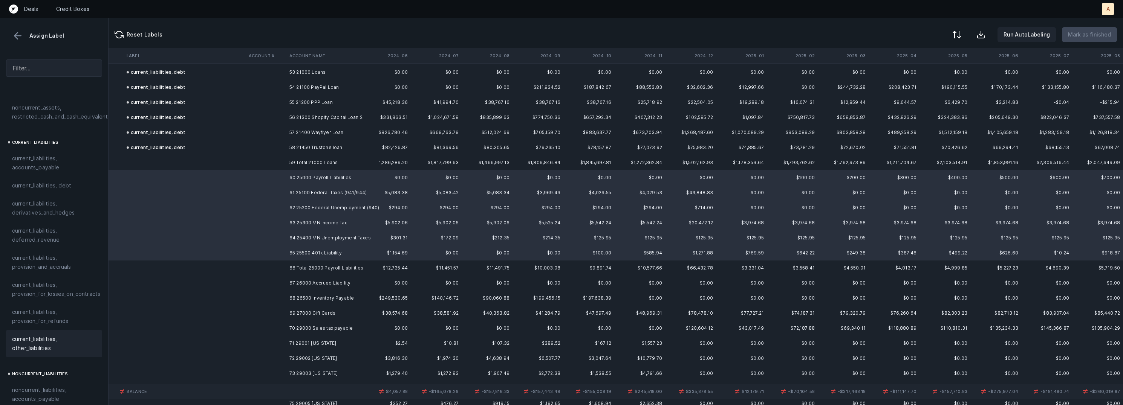
click at [37, 335] on span "current_liabilities, other_liabilities" at bounding box center [54, 344] width 84 height 18
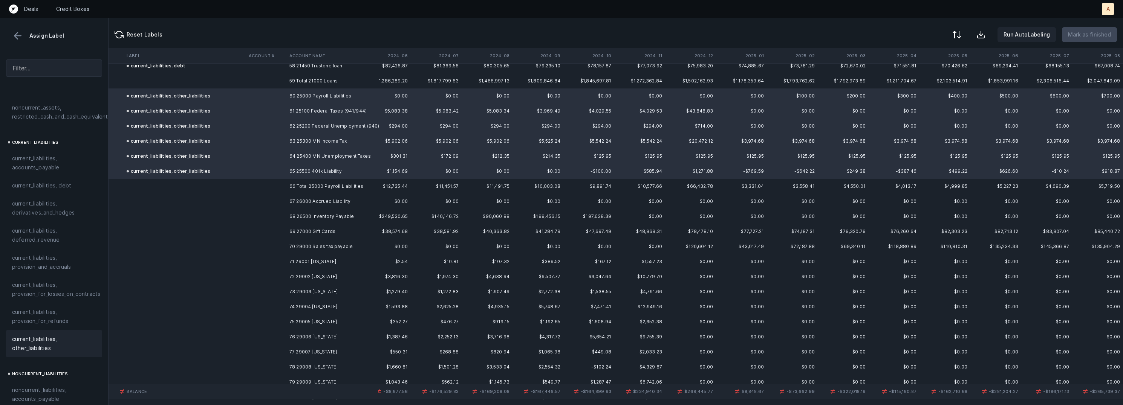
scroll to position [887, 479]
click at [321, 197] on td "67 26000 Accrued Liability" at bounding box center [332, 199] width 92 height 15
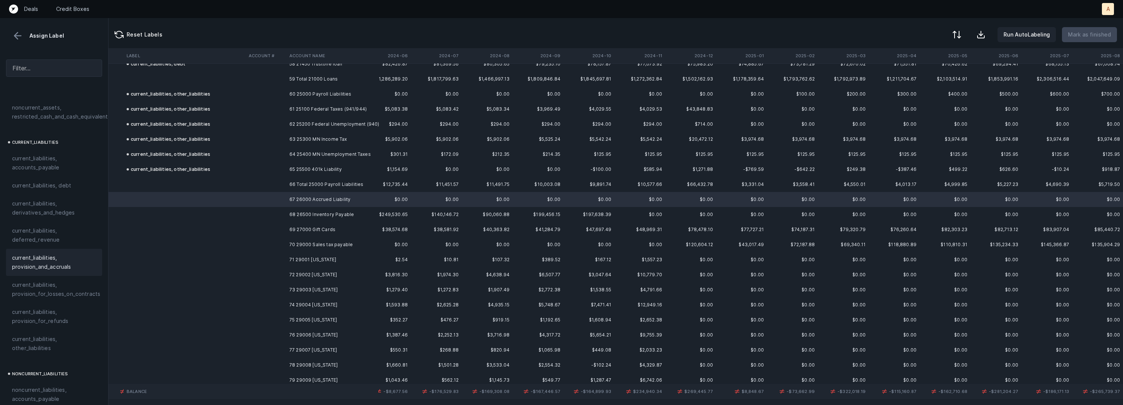
click at [63, 254] on span "current_liabilities, provision_and_accruals" at bounding box center [54, 263] width 84 height 18
click at [292, 214] on td "68 26500 Inventory Payable" at bounding box center [332, 214] width 92 height 15
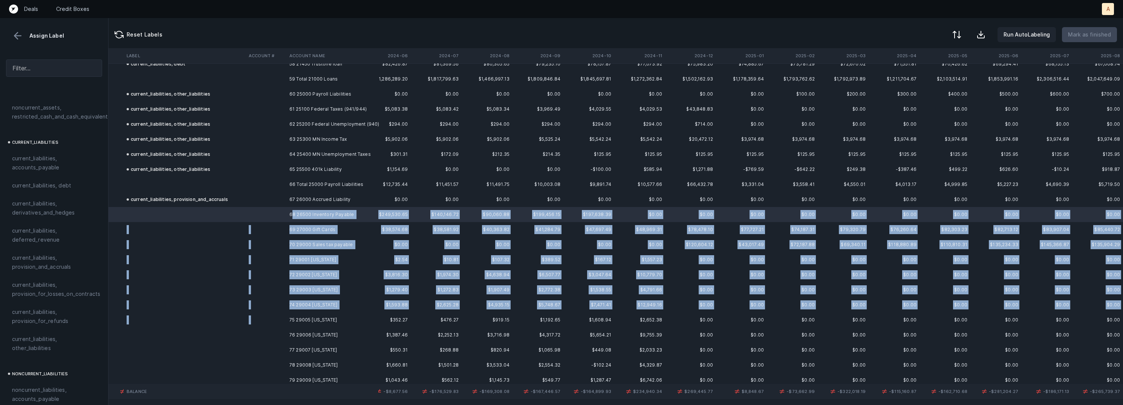
click at [315, 315] on td "75 29005 [US_STATE]" at bounding box center [332, 320] width 92 height 15
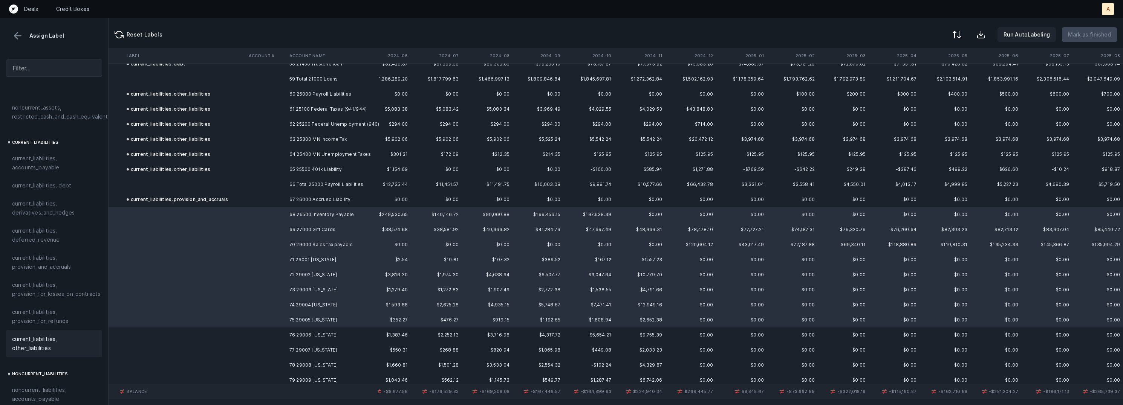
click at [31, 338] on span "current_liabilities, other_liabilities" at bounding box center [54, 344] width 84 height 18
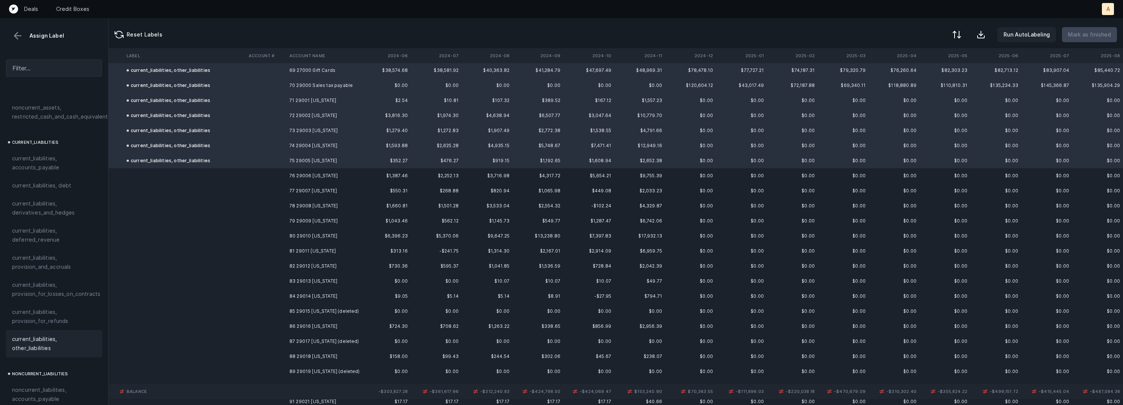
scroll to position [1054, 479]
click at [317, 168] on td "76 29006 [US_STATE]" at bounding box center [332, 168] width 92 height 15
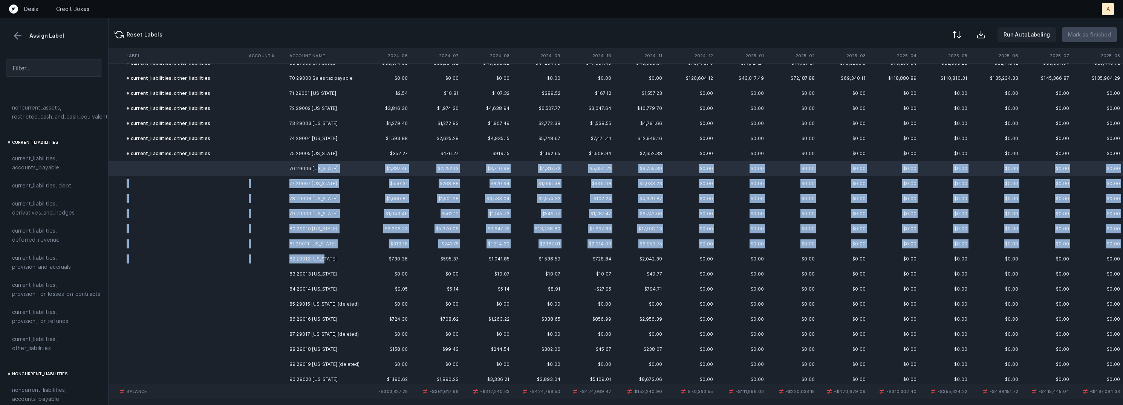
click at [321, 261] on td "82 29012 [US_STATE]" at bounding box center [332, 259] width 92 height 15
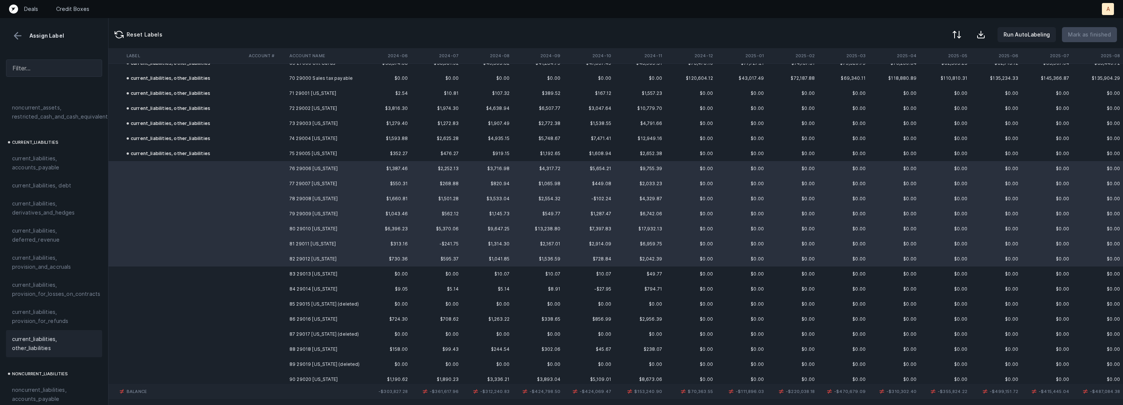
click at [54, 336] on span "current_liabilities, other_liabilities" at bounding box center [54, 344] width 84 height 18
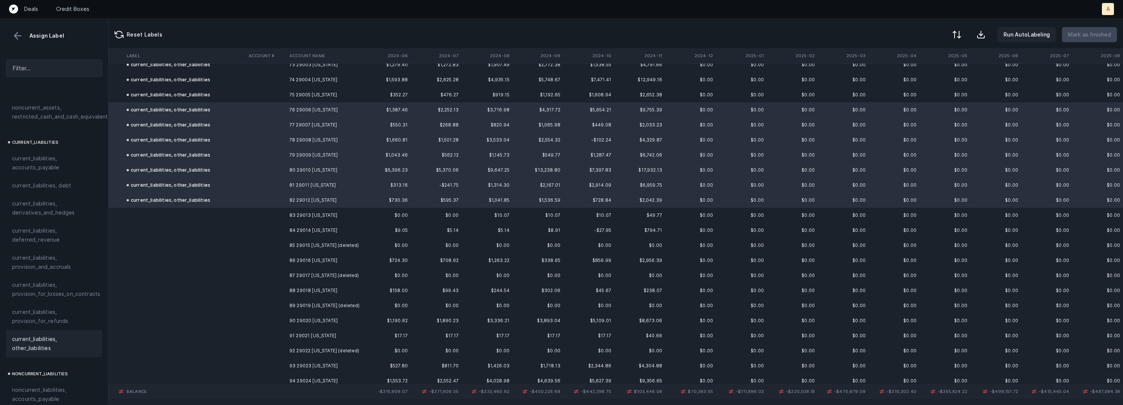
scroll to position [1149, 479]
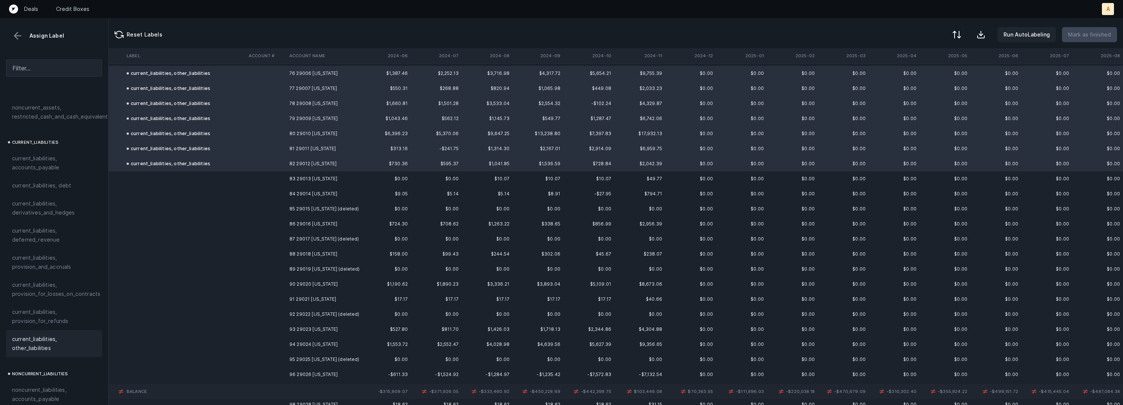
click at [331, 180] on td "83 29013 [US_STATE]" at bounding box center [332, 178] width 92 height 15
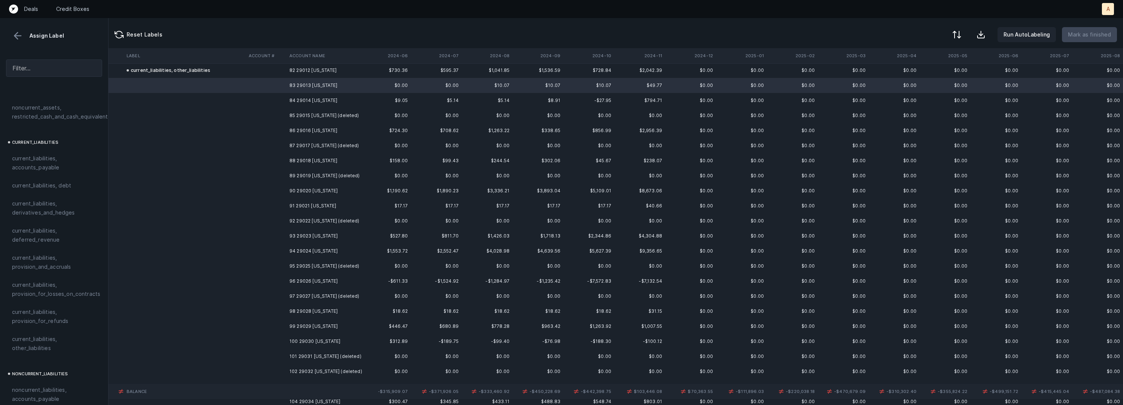
scroll to position [1246, 479]
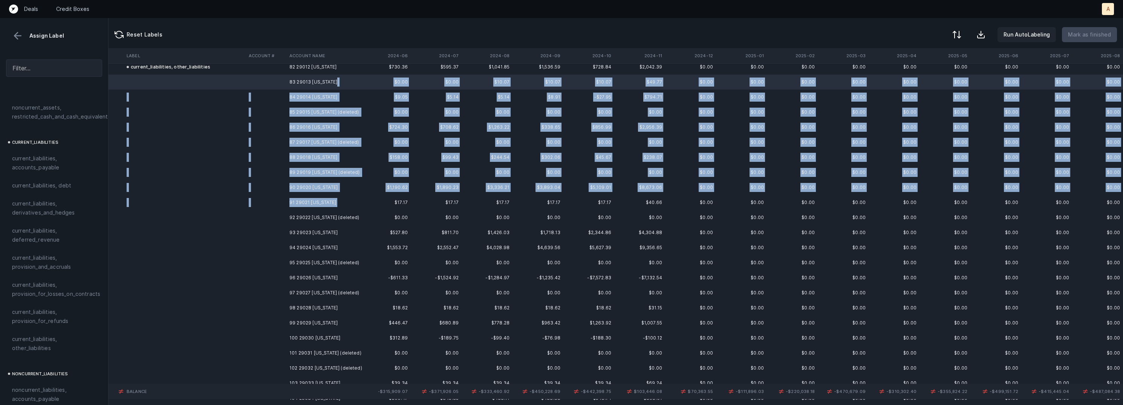
click at [323, 200] on td "91 29021 [US_STATE]" at bounding box center [332, 202] width 92 height 15
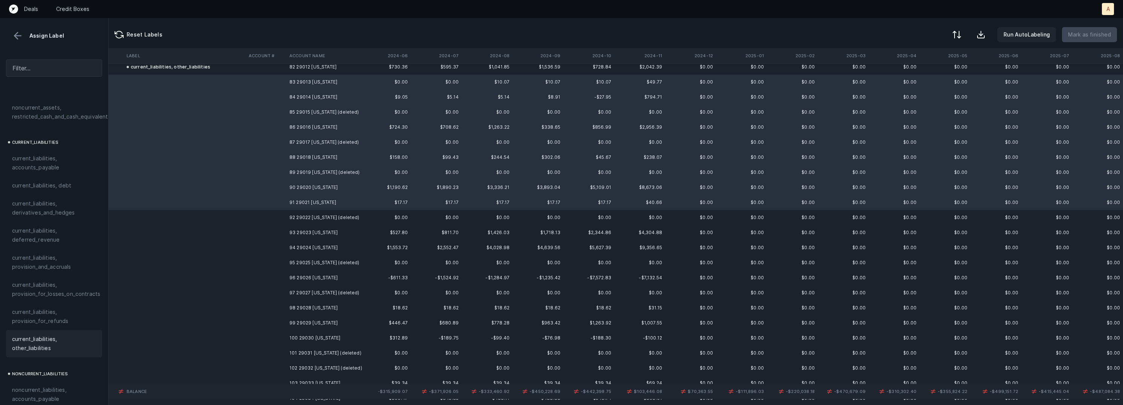
click at [49, 340] on span "current_liabilities, other_liabilities" at bounding box center [54, 344] width 84 height 18
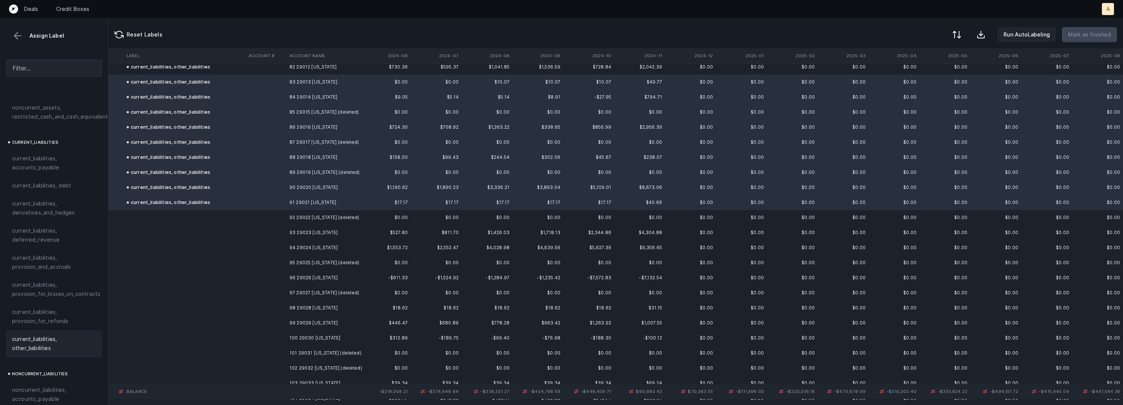
click at [318, 213] on td "92 29022 [US_STATE] (deleted)" at bounding box center [332, 217] width 92 height 15
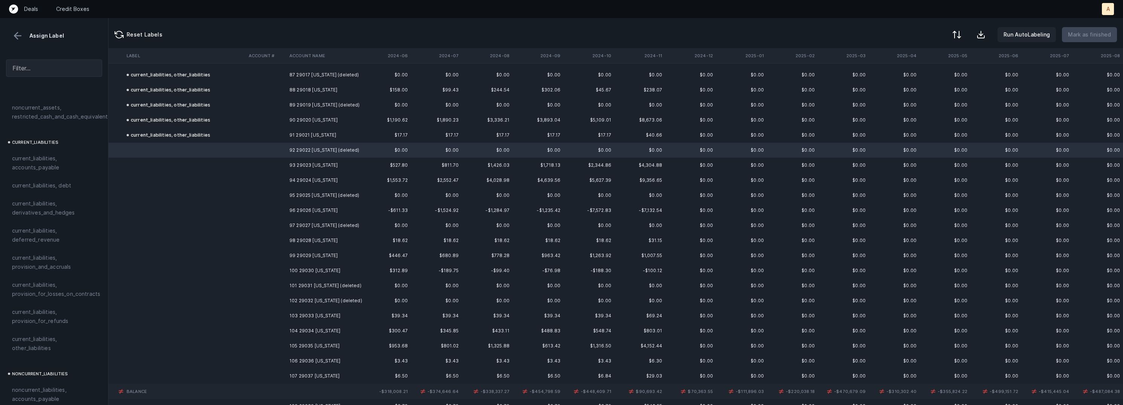
scroll to position [1318, 479]
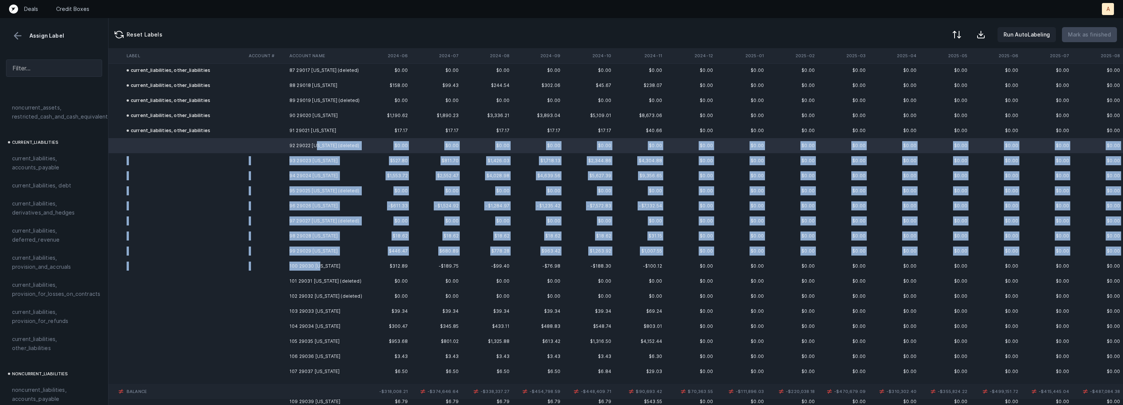
click at [320, 263] on td "100 29030 [US_STATE]" at bounding box center [332, 266] width 92 height 15
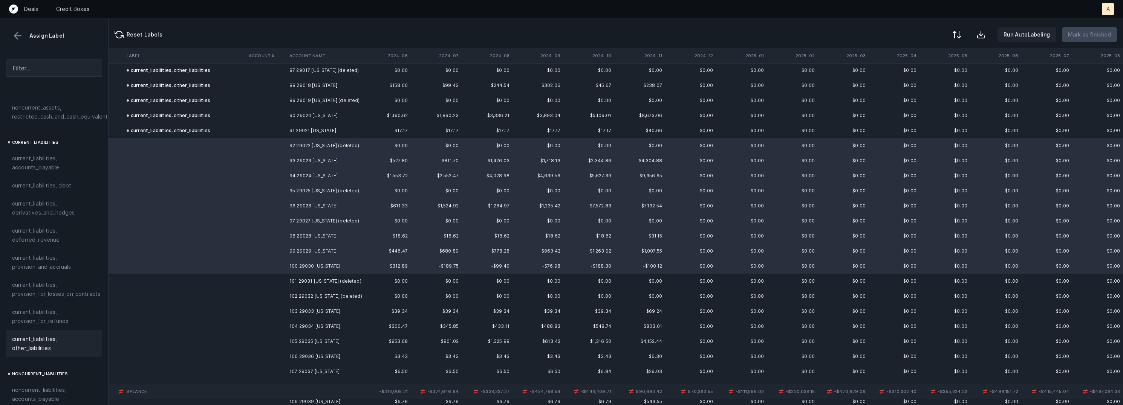
click at [59, 335] on span "current_liabilities, other_liabilities" at bounding box center [54, 344] width 84 height 18
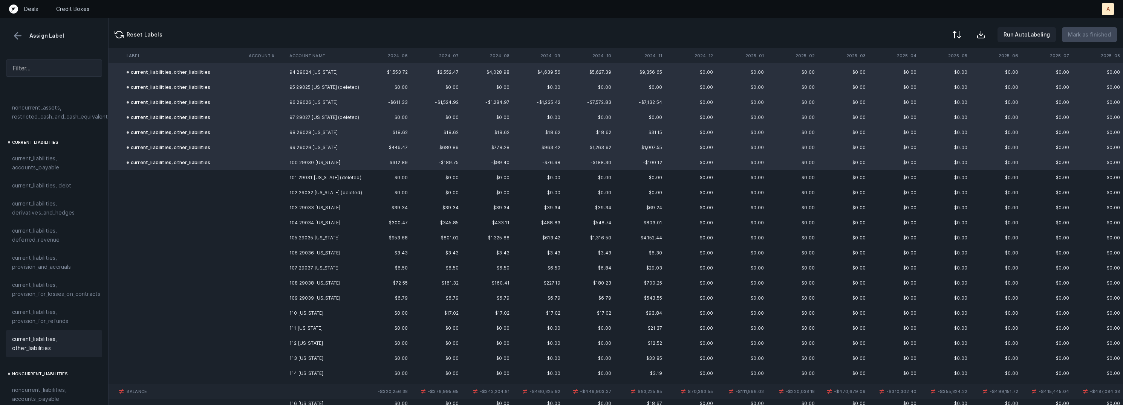
scroll to position [1487, 479]
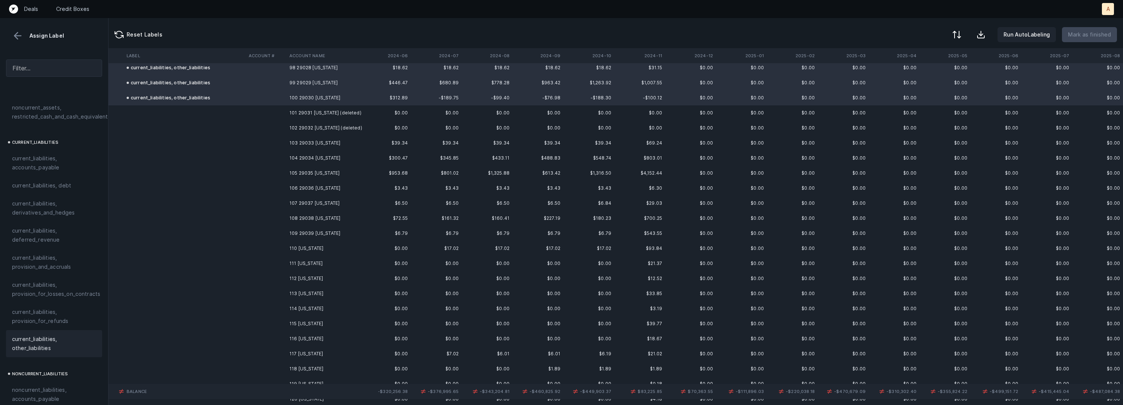
click at [330, 116] on td "101 29031 [US_STATE] (deleted)" at bounding box center [332, 113] width 92 height 15
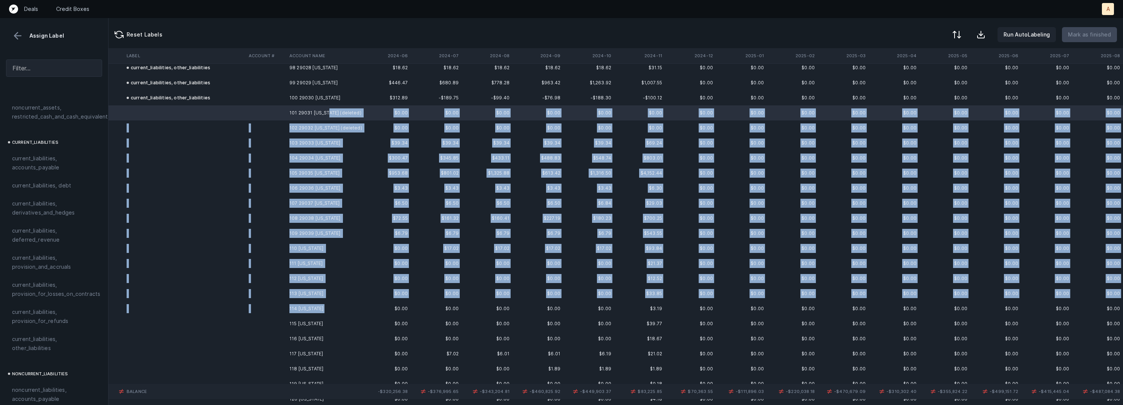
click at [323, 309] on td "114 [US_STATE]" at bounding box center [332, 308] width 92 height 15
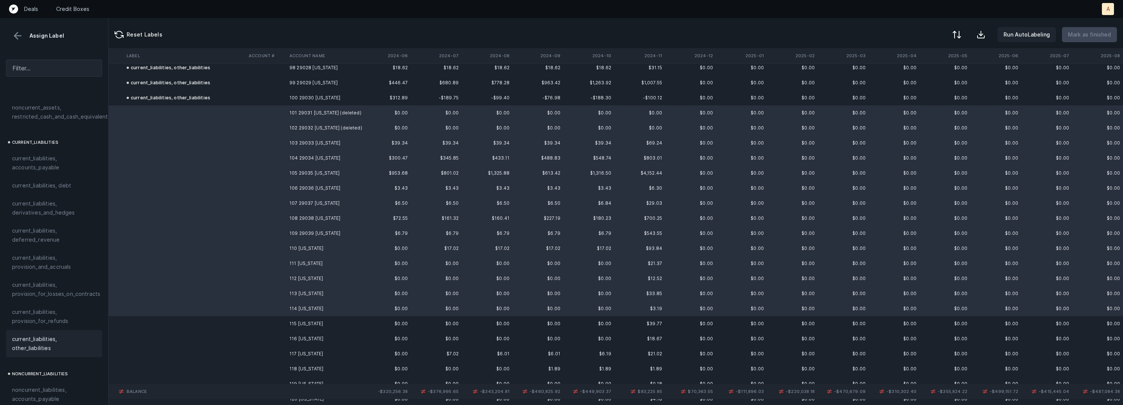
click at [52, 335] on span "current_liabilities, other_liabilities" at bounding box center [54, 344] width 84 height 18
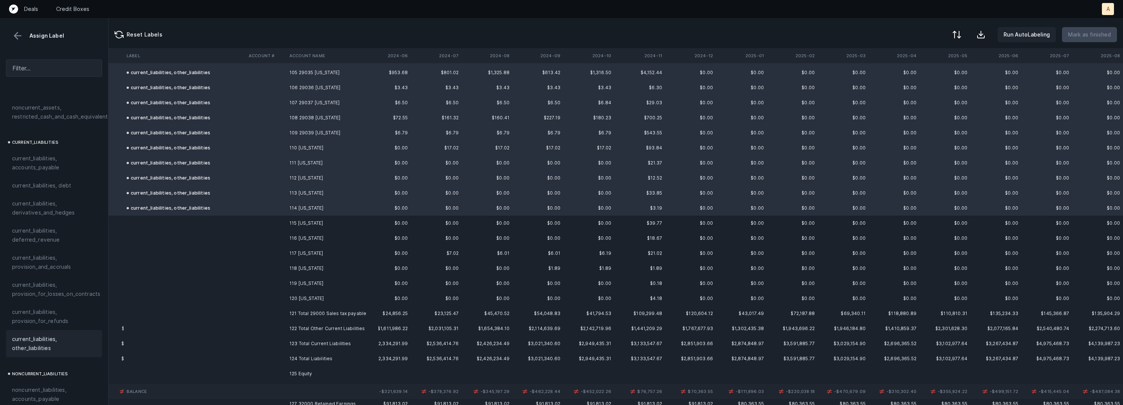
scroll to position [1590, 479]
click at [309, 220] on td "115 [US_STATE]" at bounding box center [332, 221] width 92 height 15
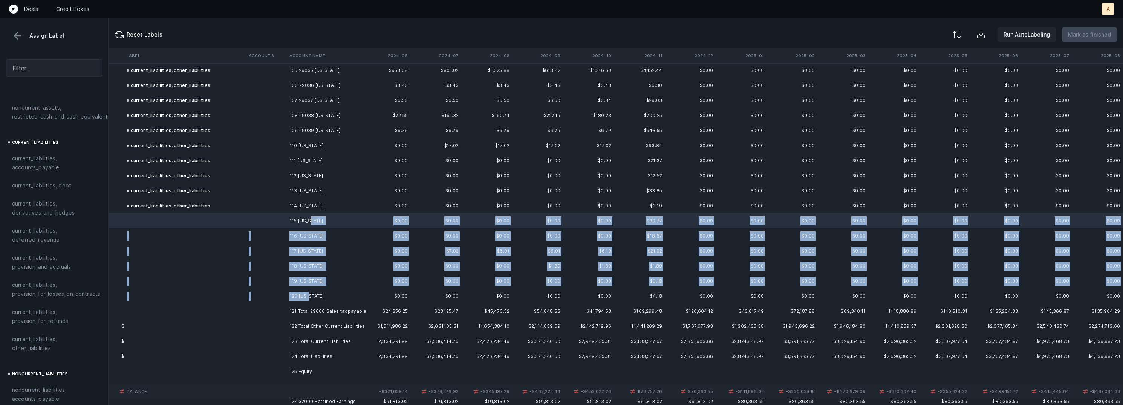
click at [311, 295] on td "120 [US_STATE]" at bounding box center [332, 296] width 92 height 15
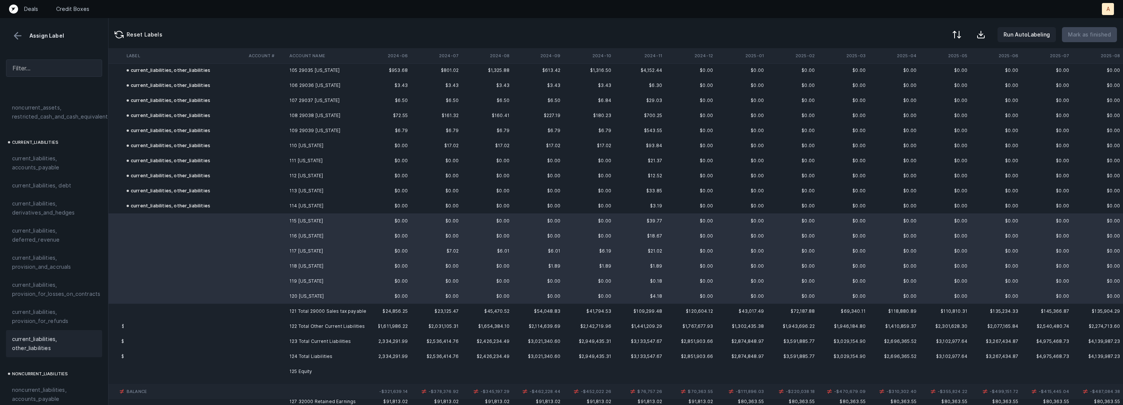
click at [61, 338] on span "current_liabilities, other_liabilities" at bounding box center [54, 344] width 84 height 18
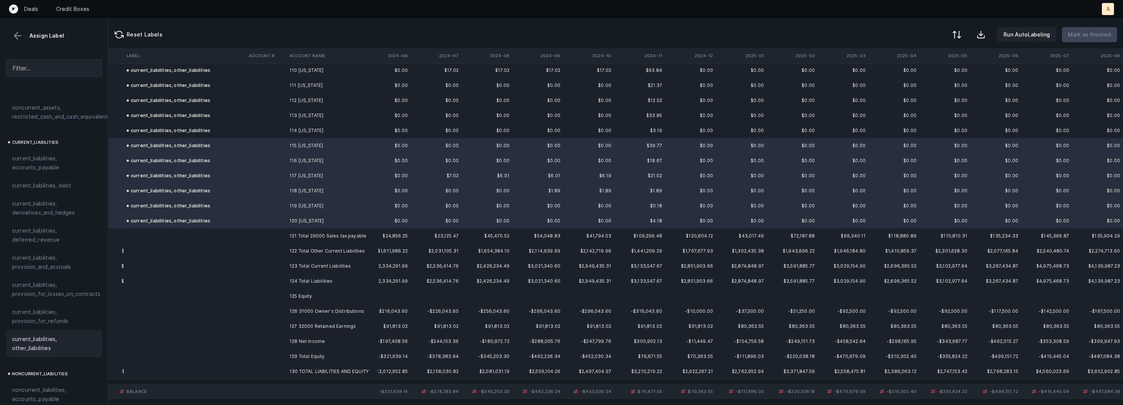
click at [322, 309] on td "126 31000 Owner's Distributions" at bounding box center [332, 311] width 92 height 15
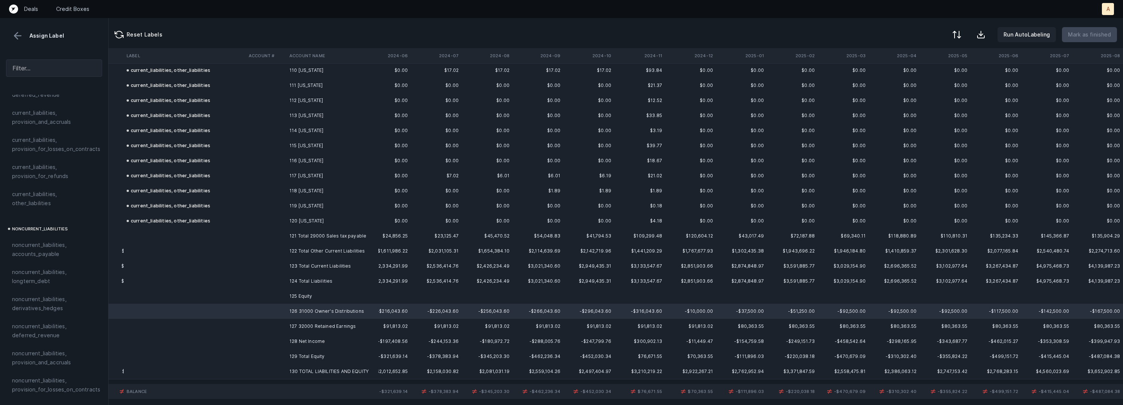
scroll to position [813, 0]
click at [49, 280] on span "equity, paid_in_capital" at bounding box center [40, 284] width 57 height 9
click at [333, 326] on td "127 32000 Retained Earnings" at bounding box center [332, 326] width 92 height 15
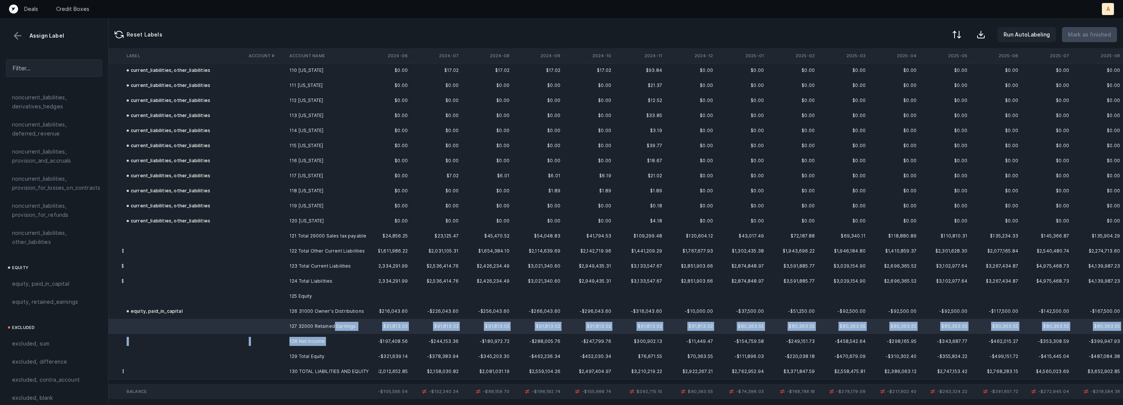
click at [296, 346] on td "128 Net Income" at bounding box center [332, 341] width 92 height 15
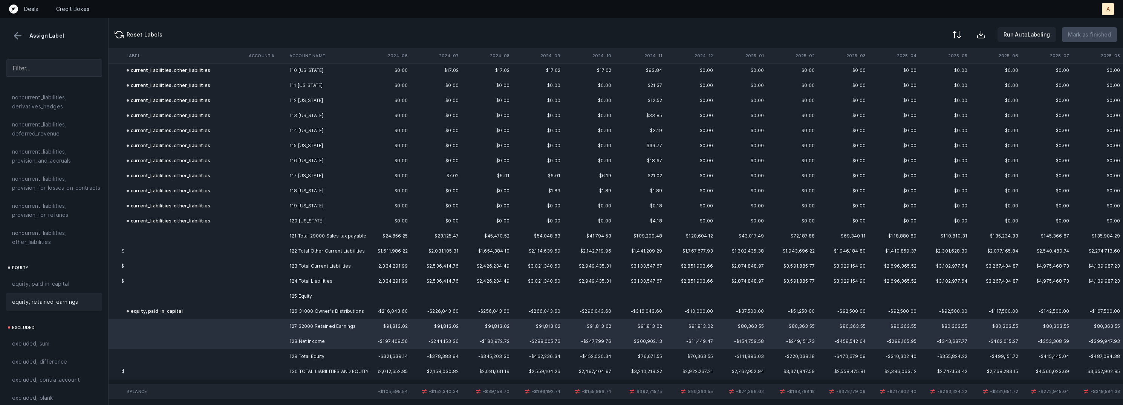
click at [55, 298] on span "equity, retained_earnings" at bounding box center [45, 302] width 66 height 9
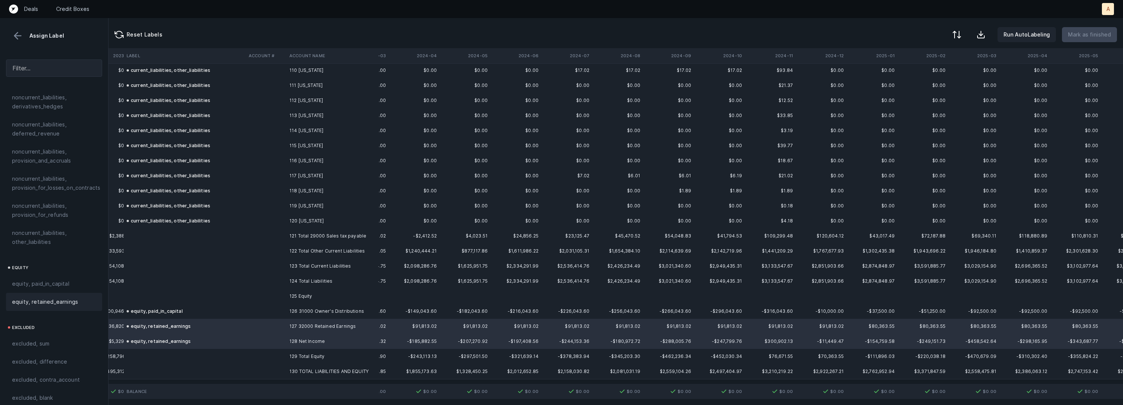
scroll to position [1665, 479]
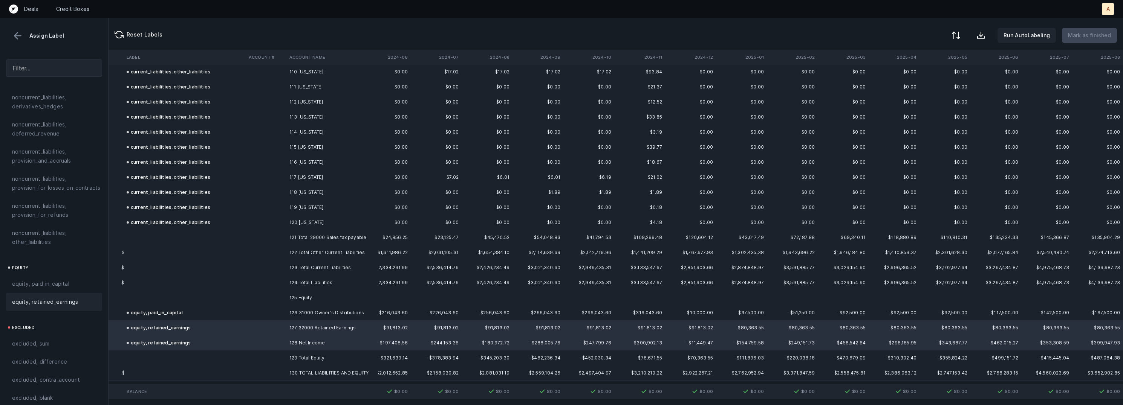
click at [961, 37] on div at bounding box center [956, 35] width 9 height 9
click at [910, 73] on div "By Hum label" at bounding box center [923, 79] width 75 height 15
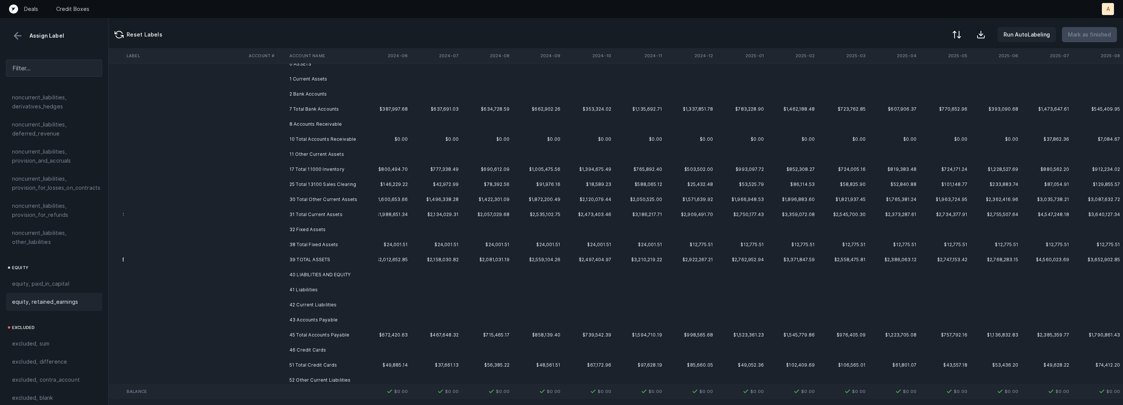
scroll to position [0, 479]
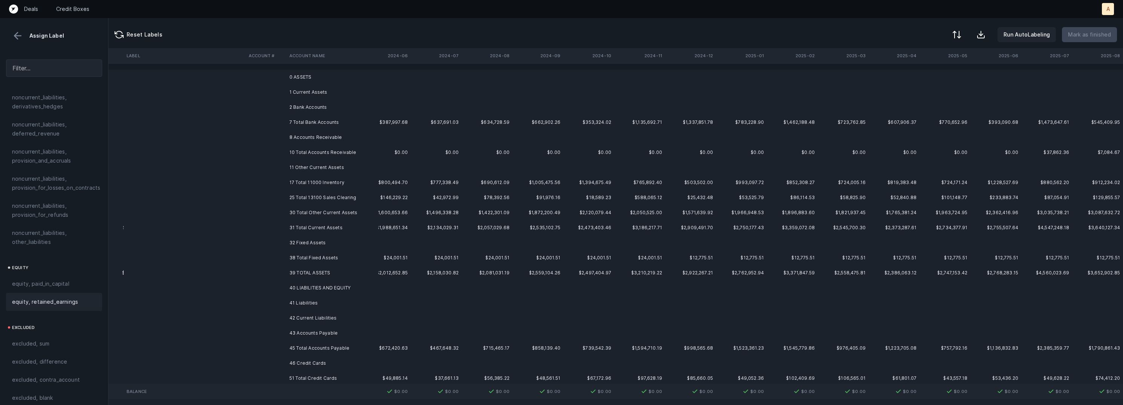
click at [333, 73] on td "0 ASSETS" at bounding box center [332, 77] width 92 height 15
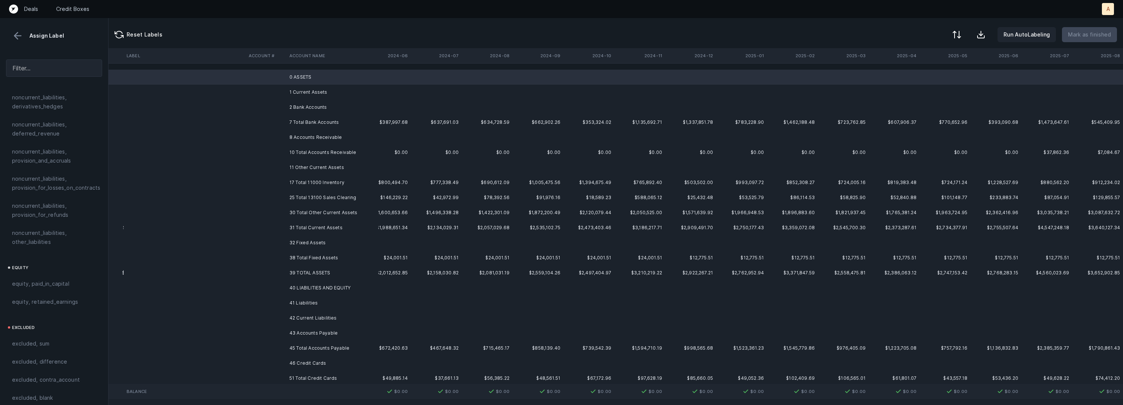
click at [317, 91] on td "1 Current Assets" at bounding box center [332, 92] width 92 height 15
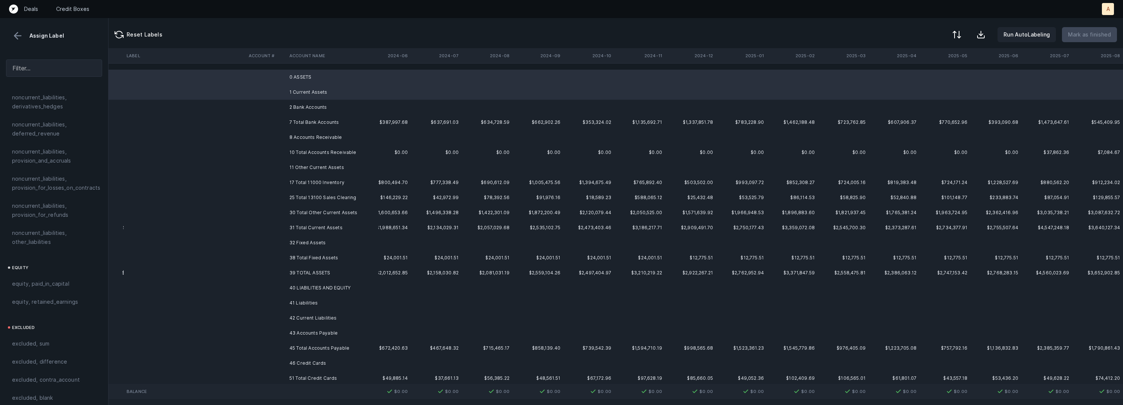
click at [311, 101] on td "2 Bank Accounts" at bounding box center [332, 107] width 92 height 15
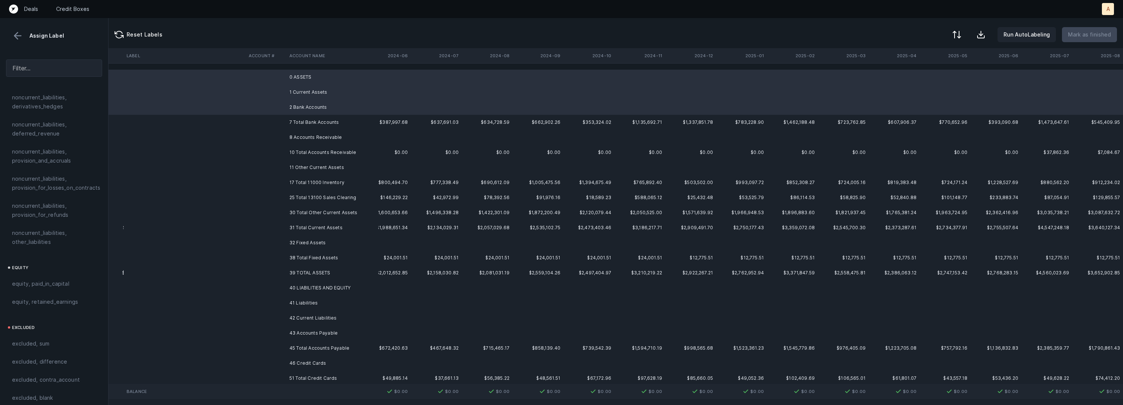
click at [320, 130] on td "8 Accounts Receivable" at bounding box center [332, 137] width 92 height 15
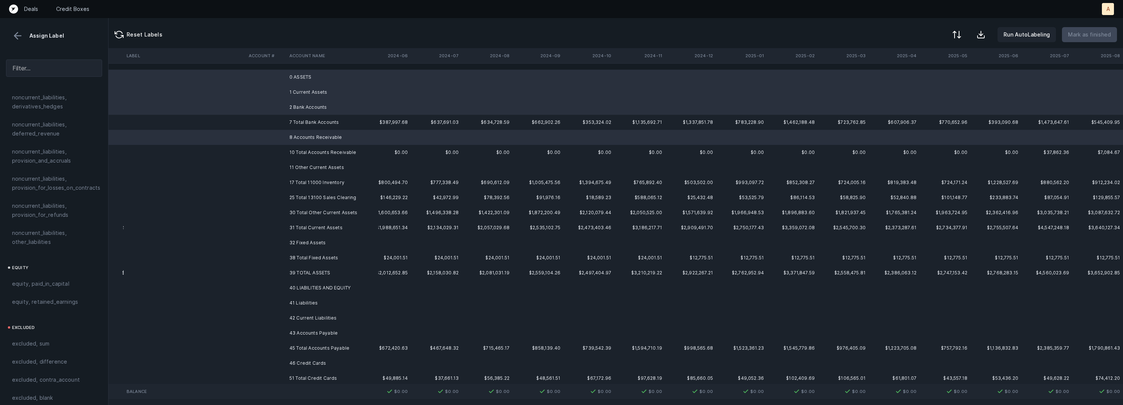
click at [324, 163] on td "11 Other Current Assets" at bounding box center [332, 167] width 92 height 15
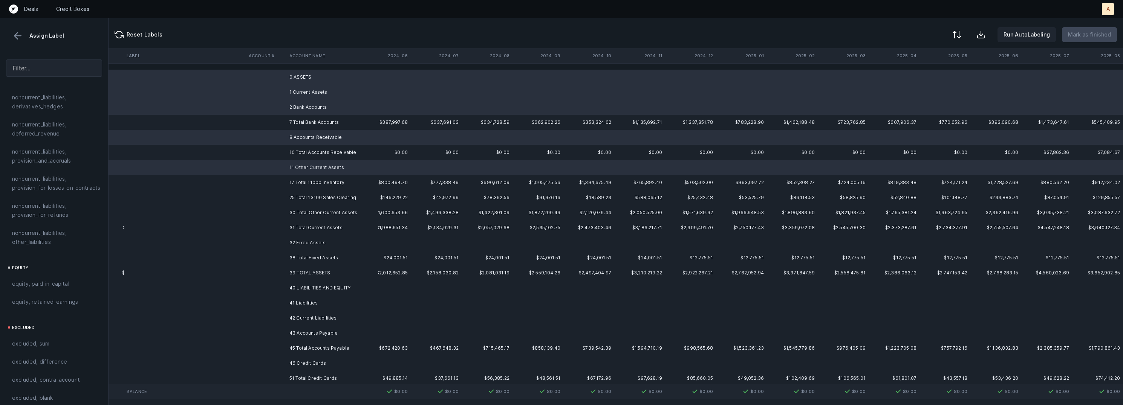
click at [336, 238] on td "32 Fixed Assets" at bounding box center [332, 243] width 92 height 15
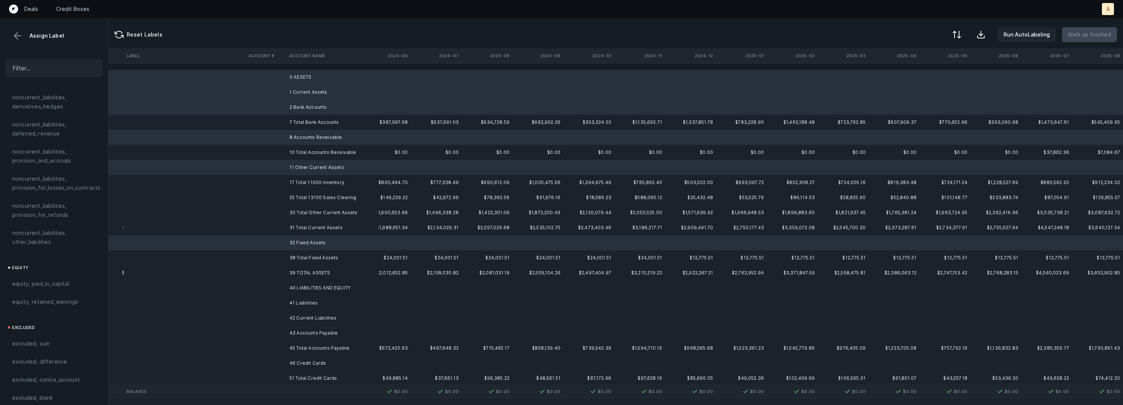
click at [326, 289] on td "40 LIABILITIES AND EQUITY" at bounding box center [332, 288] width 92 height 15
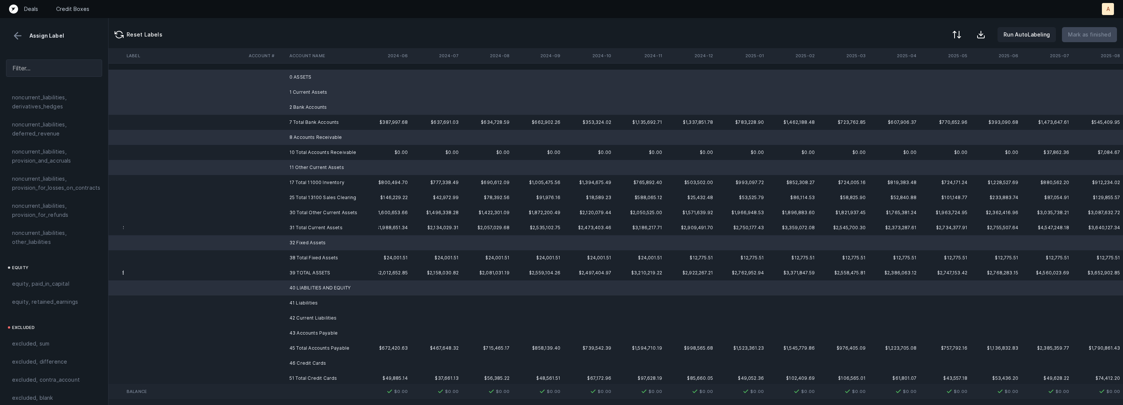
click at [313, 300] on td "41 Liabilities" at bounding box center [332, 303] width 92 height 15
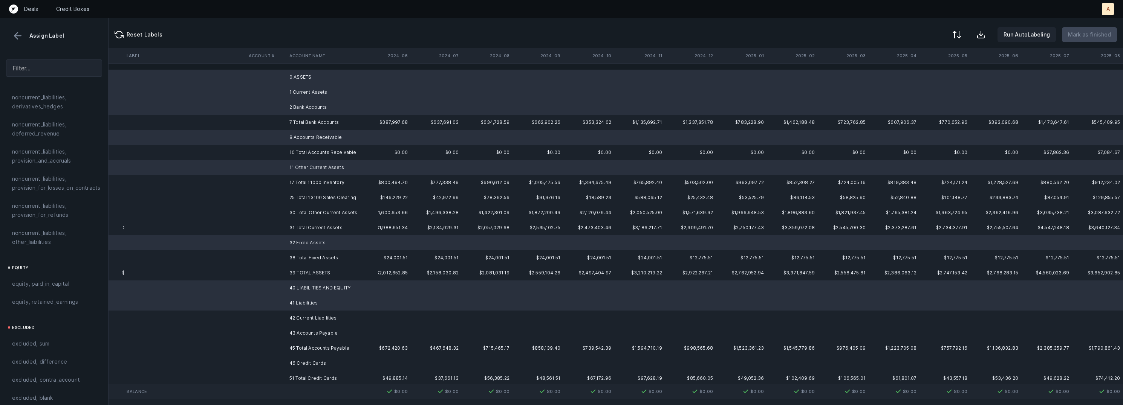
click at [314, 314] on td "42 Current Liabilities" at bounding box center [332, 318] width 92 height 15
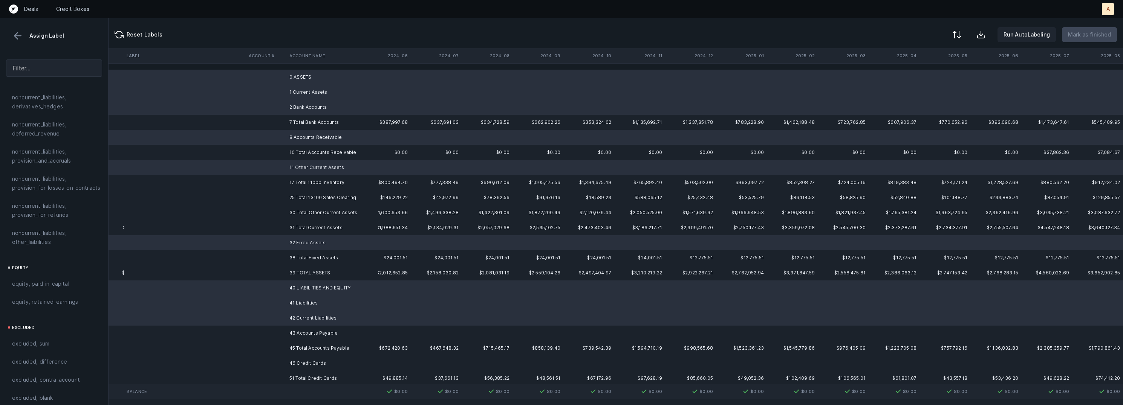
click at [314, 330] on td "43 Accounts Payable" at bounding box center [332, 333] width 92 height 15
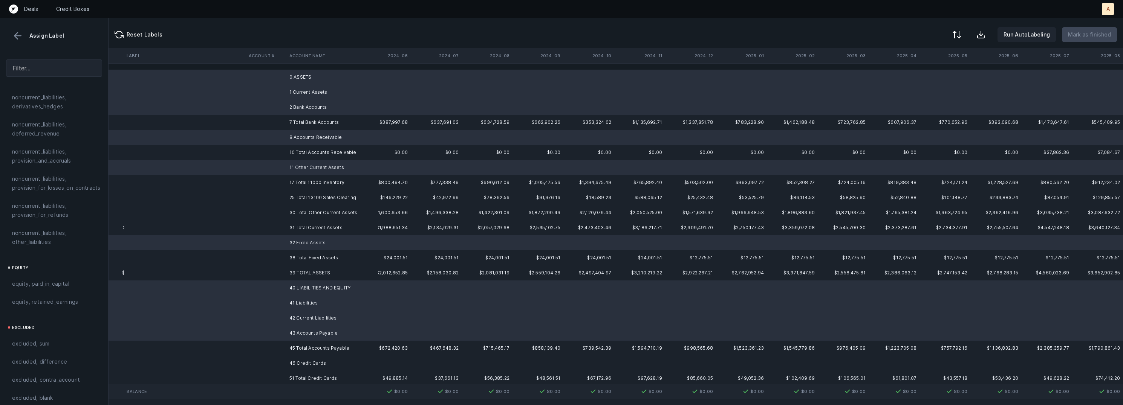
click at [315, 359] on td "46 Credit Cards" at bounding box center [332, 363] width 92 height 15
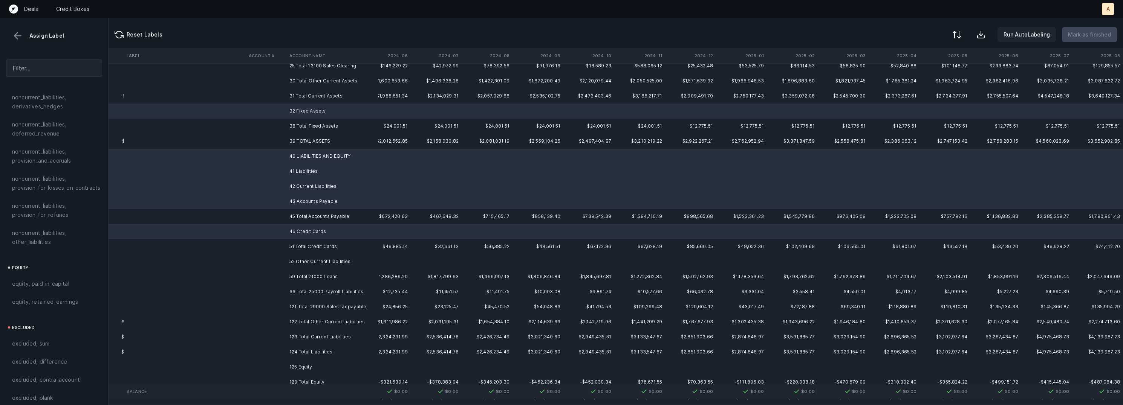
scroll to position [156, 479]
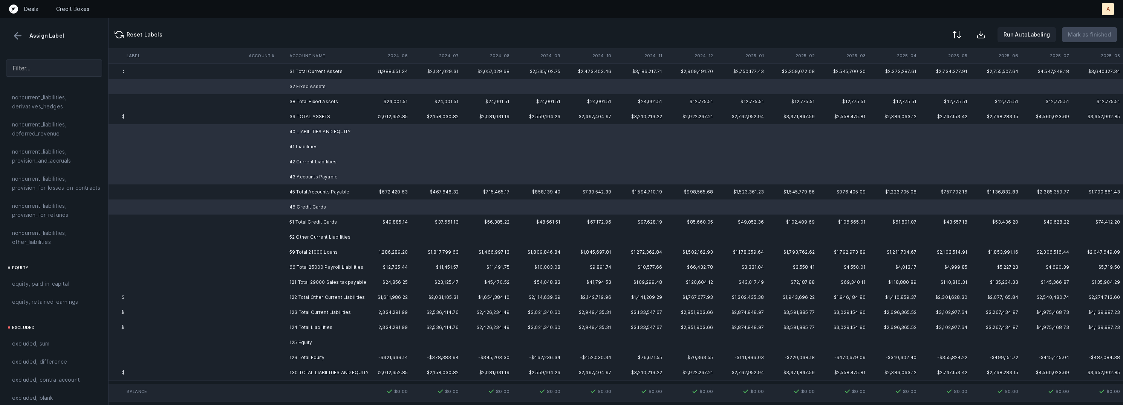
click at [337, 234] on td "52 Other Current Liabilities" at bounding box center [332, 237] width 92 height 15
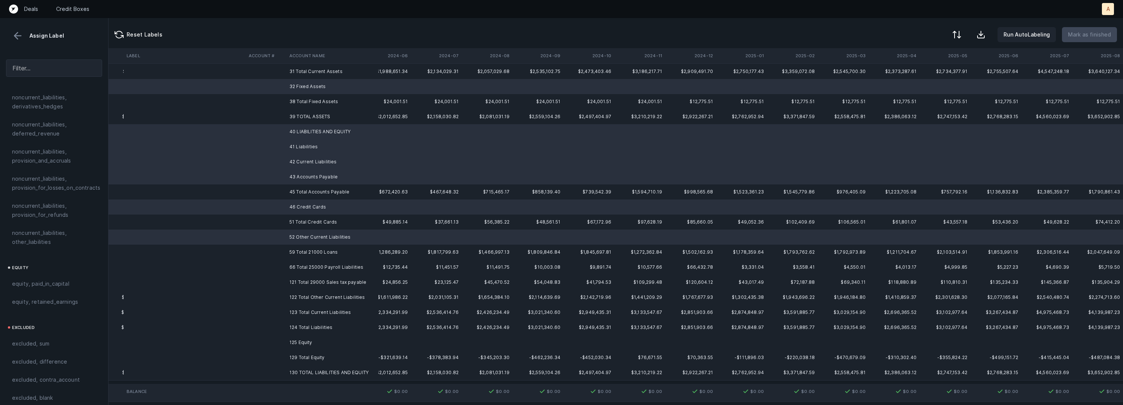
click at [325, 336] on td "125 Equity" at bounding box center [332, 342] width 92 height 15
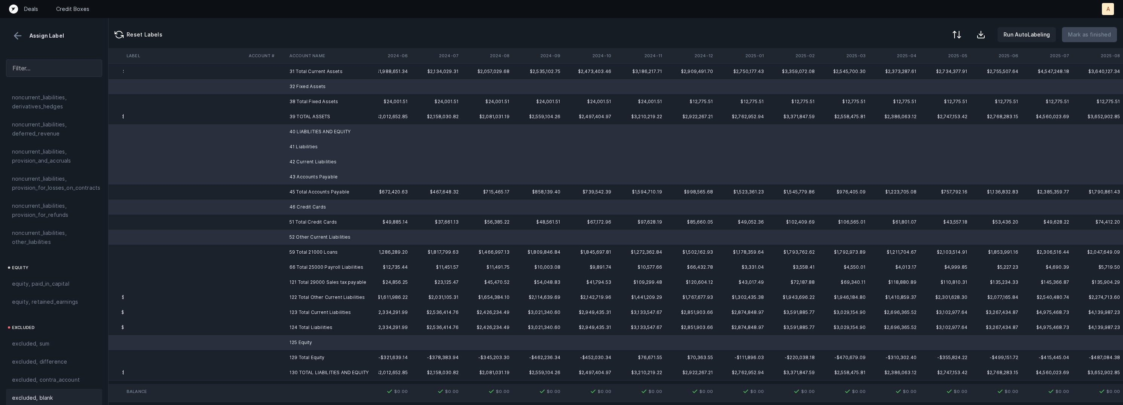
click at [63, 394] on div "excluded, blank" at bounding box center [54, 398] width 84 height 9
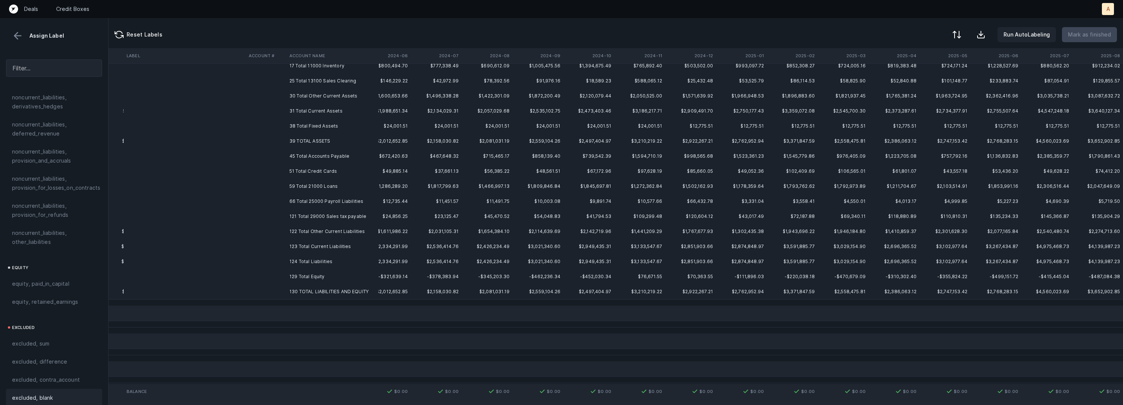
scroll to position [0, 479]
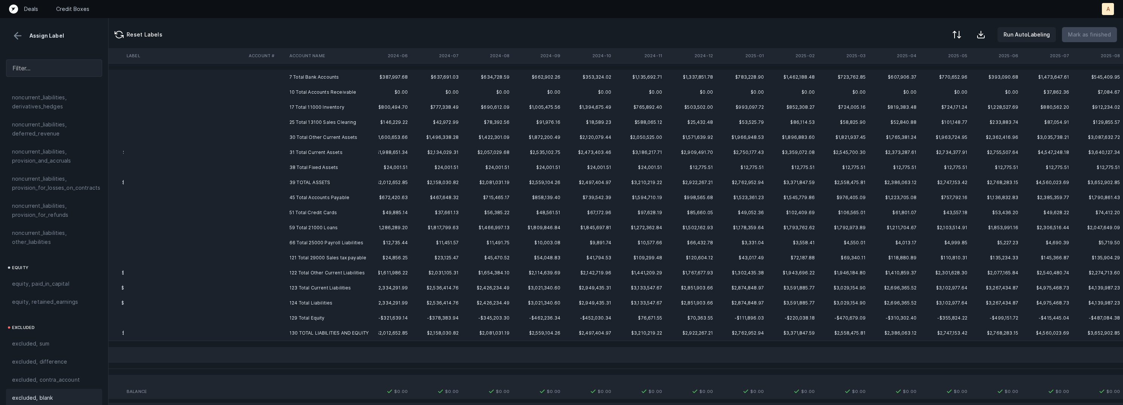
click at [315, 79] on td "7 Total Bank Accounts" at bounding box center [332, 77] width 92 height 15
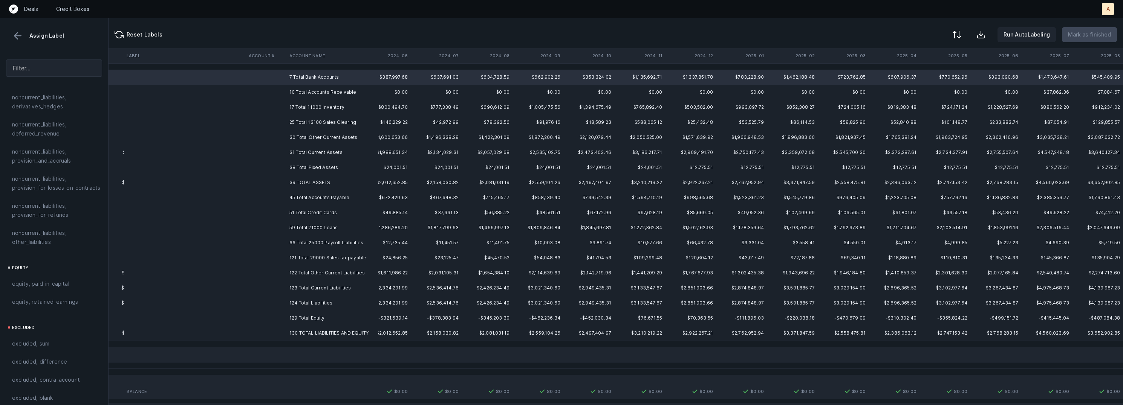
click at [321, 331] on td "130 TOTAL LIABILITIES AND EQUITY" at bounding box center [332, 333] width 92 height 15
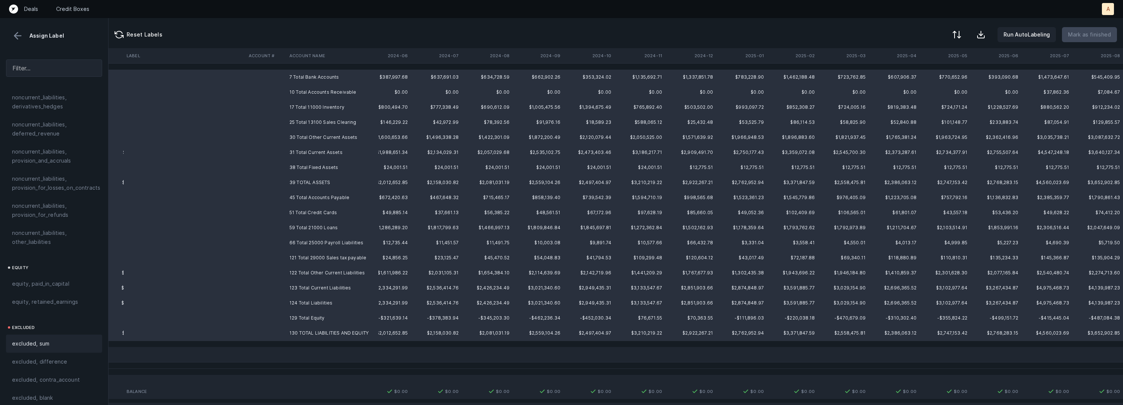
click at [64, 340] on div "excluded, sum" at bounding box center [54, 344] width 84 height 9
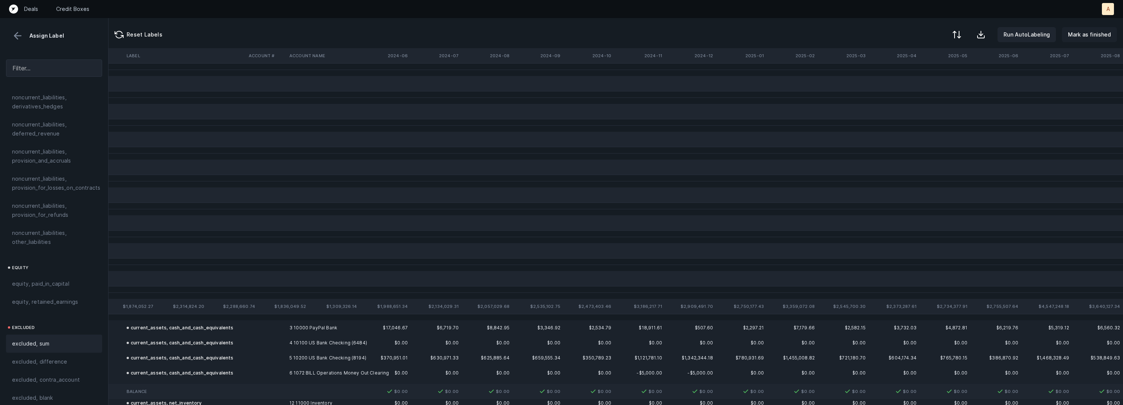
click at [1081, 36] on p "Mark as finished" at bounding box center [1089, 34] width 43 height 9
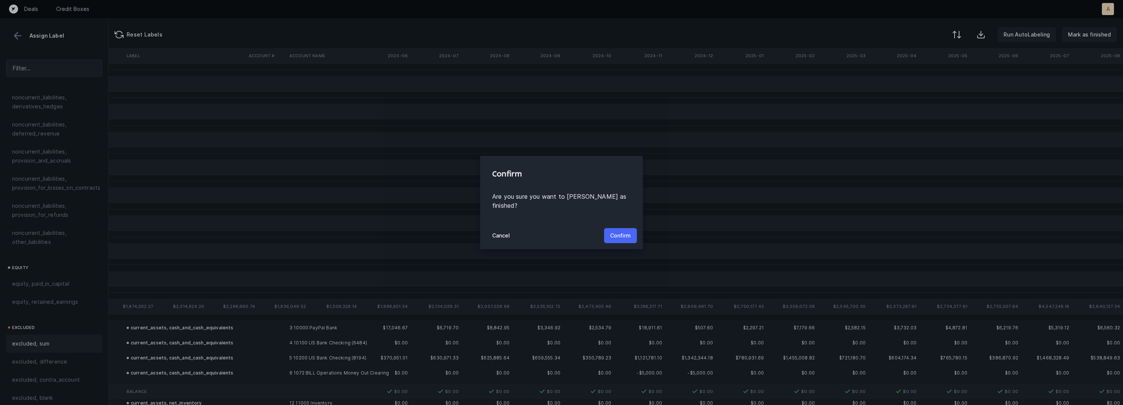
click at [625, 231] on p "Confirm" at bounding box center [620, 235] width 21 height 9
